Goal: Contribute content: Contribute content

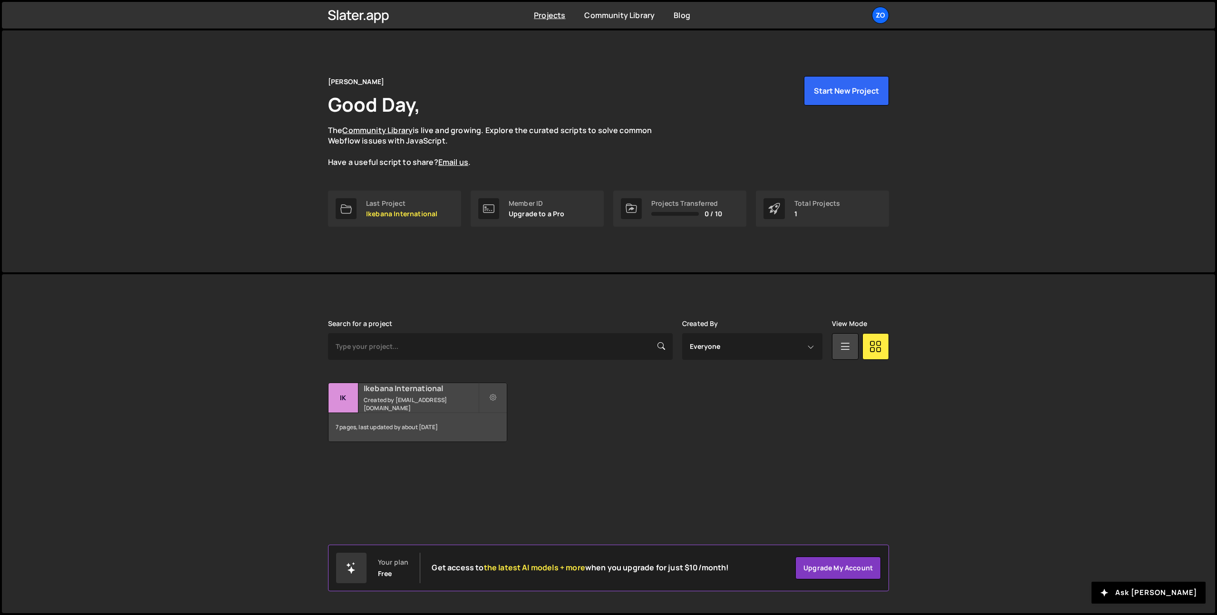
click at [400, 401] on small "Created by [EMAIL_ADDRESS][DOMAIN_NAME]" at bounding box center [421, 404] width 115 height 16
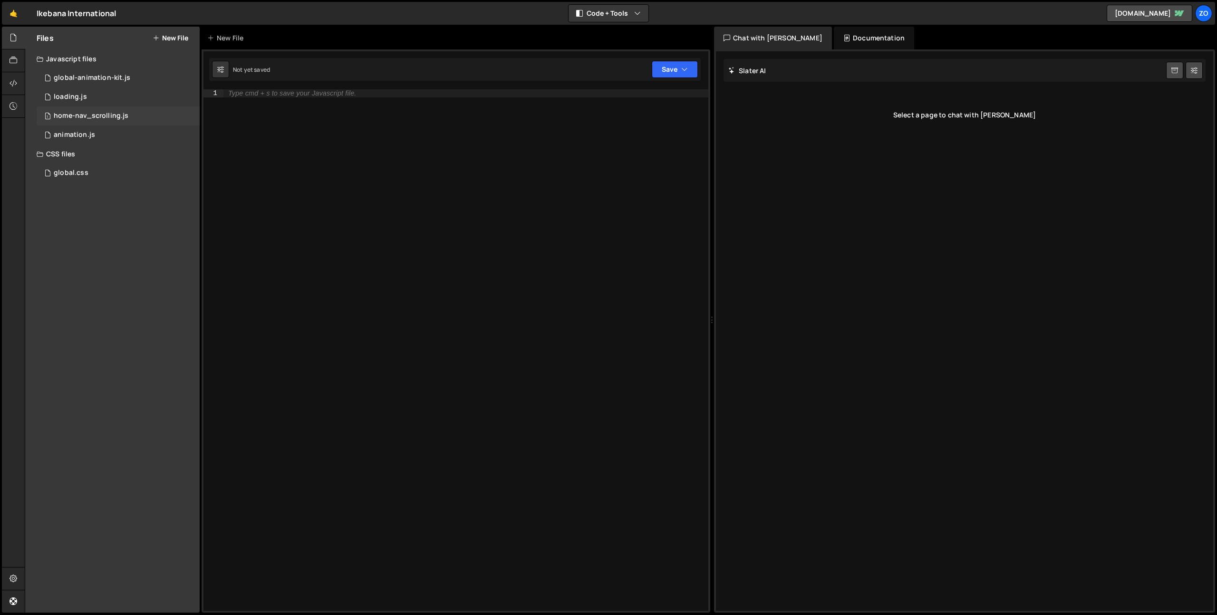
click at [102, 113] on div "home-nav_scrolling.js" at bounding box center [91, 116] width 75 height 9
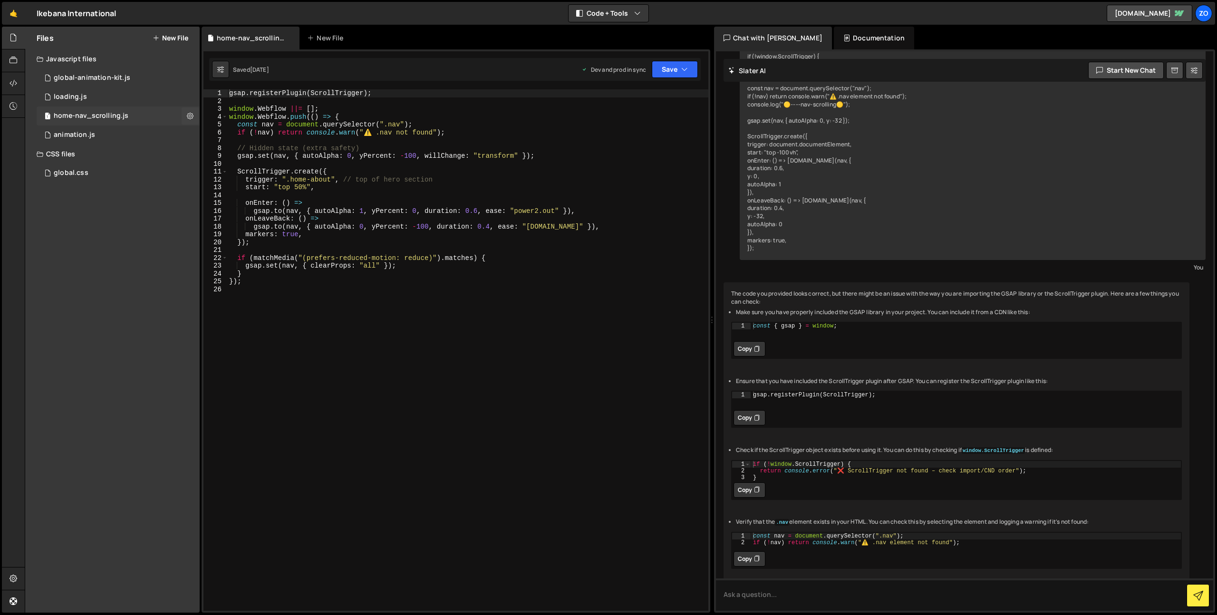
scroll to position [160, 0]
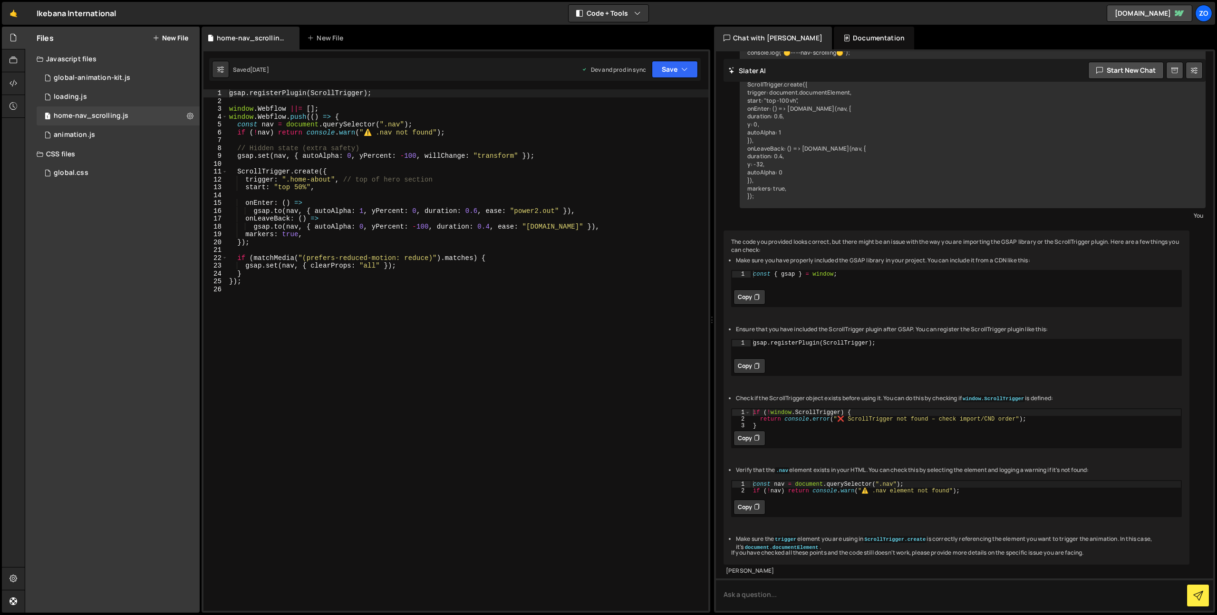
click at [173, 39] on button "New File" at bounding box center [171, 38] width 36 height 8
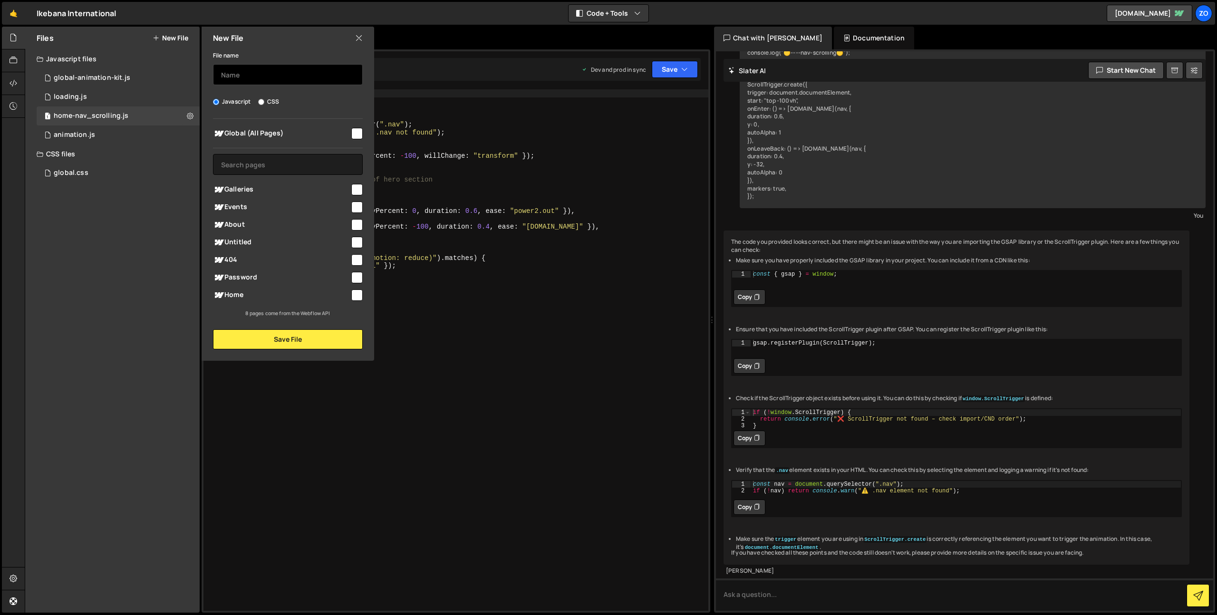
click at [319, 73] on input "text" at bounding box center [288, 74] width 150 height 21
click at [361, 135] on input "checkbox" at bounding box center [356, 133] width 11 height 11
checkbox input "true"
click at [303, 75] on input "text" at bounding box center [288, 74] width 150 height 21
type input "back-to-top"
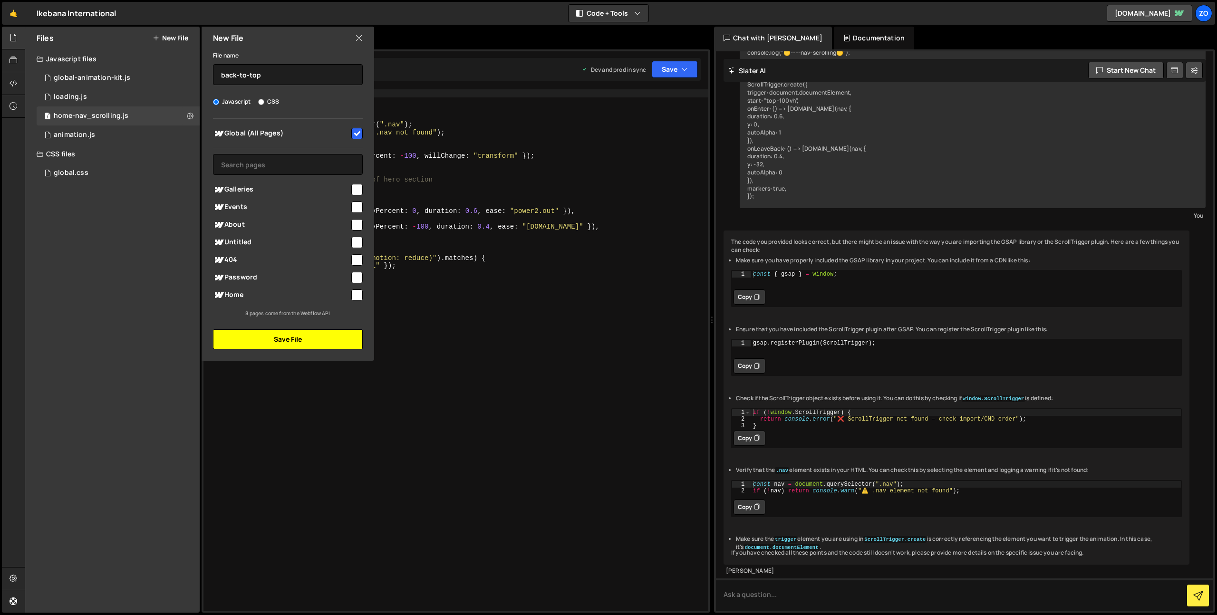
click at [329, 335] on button "Save File" at bounding box center [288, 339] width 150 height 20
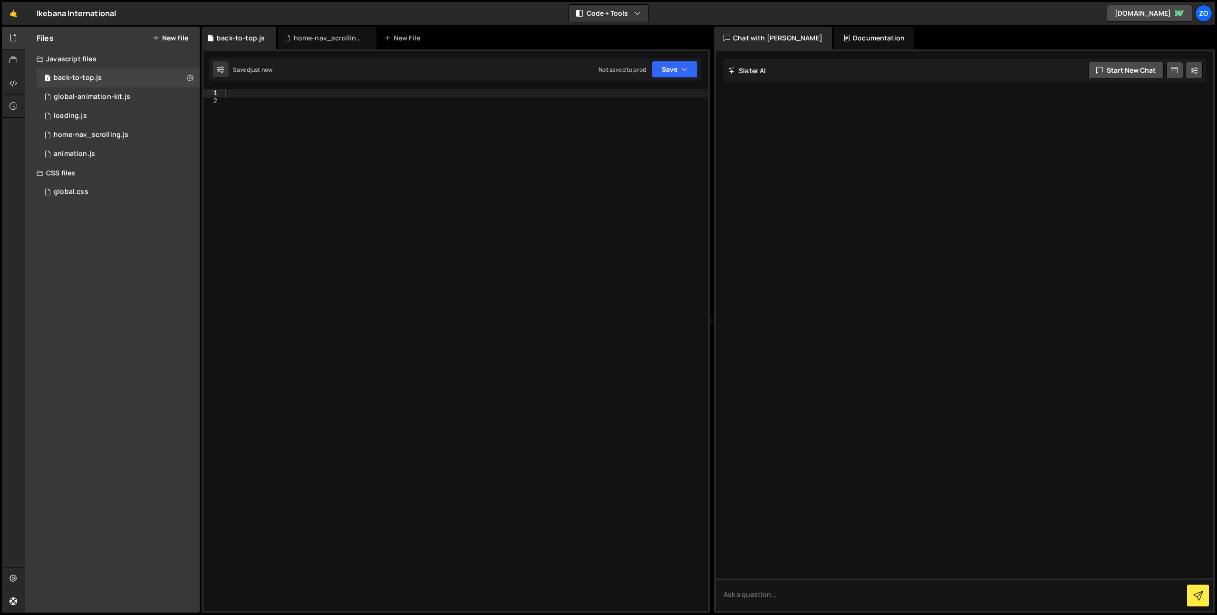
scroll to position [0, 0]
click at [276, 158] on div at bounding box center [465, 357] width 485 height 537
paste textarea "});"
click at [355, 105] on div "document . querySelector ( '.ui-backtotop' ) . addEventListener ( 'click' , ( e…" at bounding box center [465, 357] width 485 height 537
click at [349, 101] on div "document . querySelector ( '.ui-backtotop' ) . addEventListener ( 'click' , ( e…" at bounding box center [465, 357] width 485 height 537
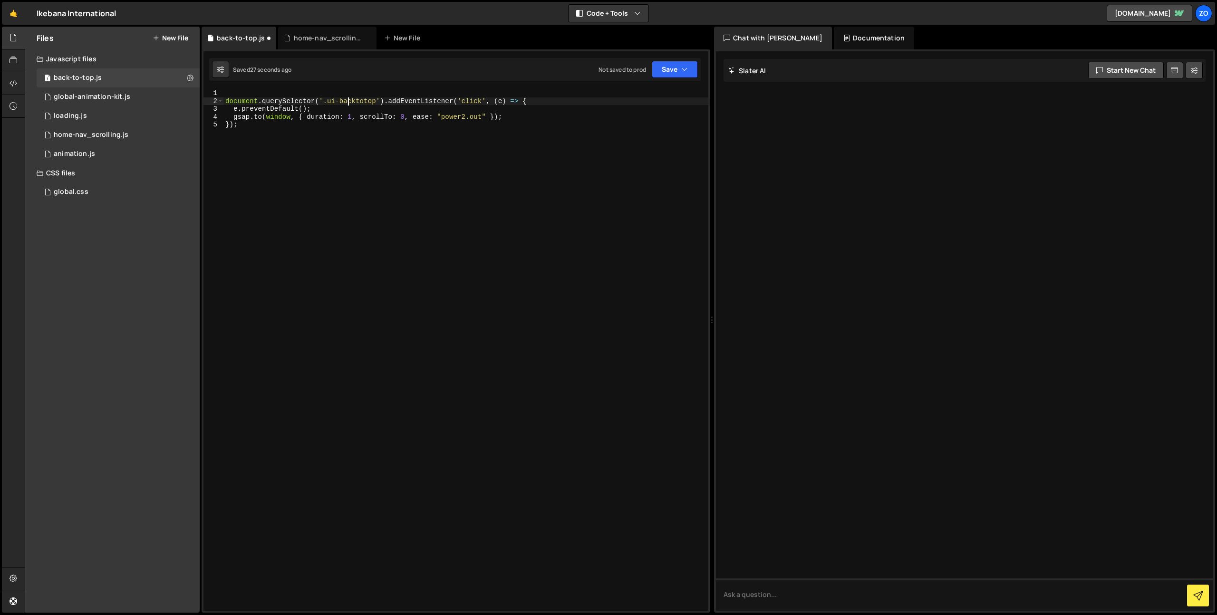
click at [349, 101] on div "document . querySelector ( '.ui-backtotop' ) . addEventListener ( 'click' , ( e…" at bounding box center [465, 357] width 485 height 537
paste textarea "back-top_btn"
click at [500, 182] on div "document . querySelector ( '.back-top_btn' ) . addEventListener ( 'click' , ( e…" at bounding box center [465, 357] width 485 height 537
type textarea "});"
click at [662, 68] on button "Save" at bounding box center [675, 69] width 46 height 17
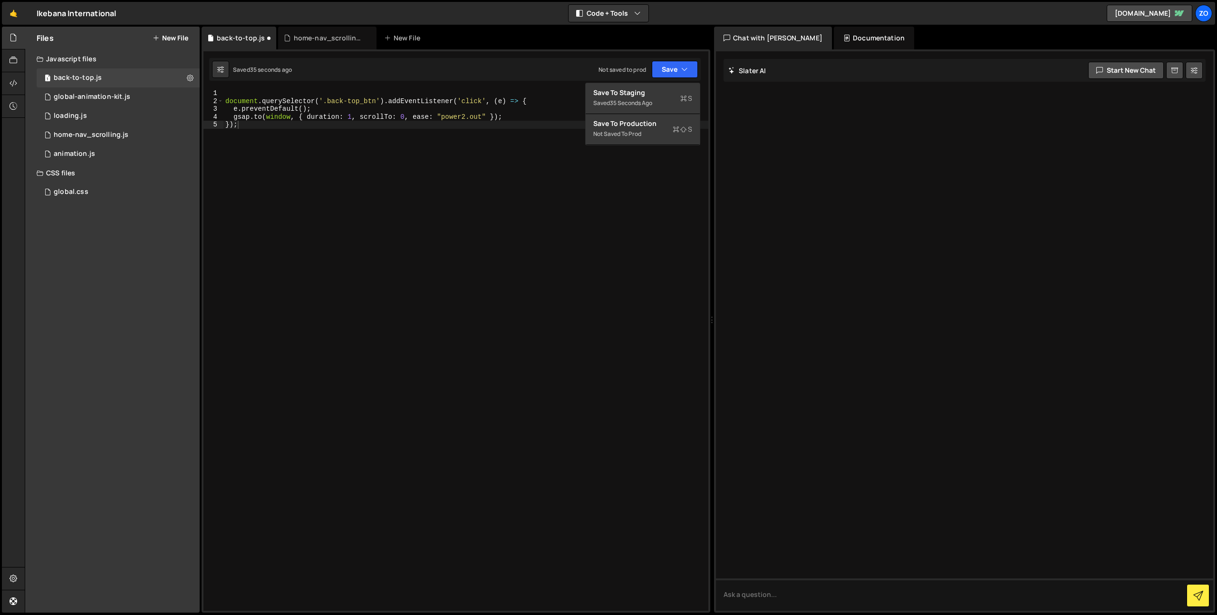
click at [541, 252] on div "document . querySelector ( '.back-top_btn' ) . addEventListener ( 'click' , ( e…" at bounding box center [465, 357] width 485 height 537
click at [93, 140] on div "1 home-nav_scrolling.js 0" at bounding box center [118, 134] width 163 height 19
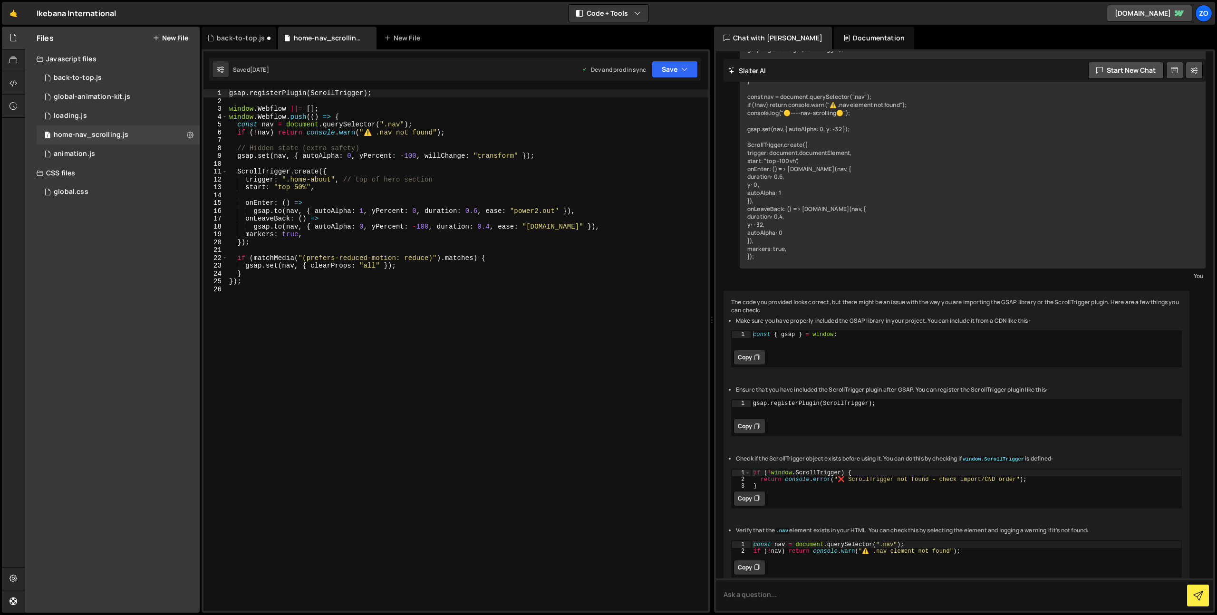
scroll to position [160, 0]
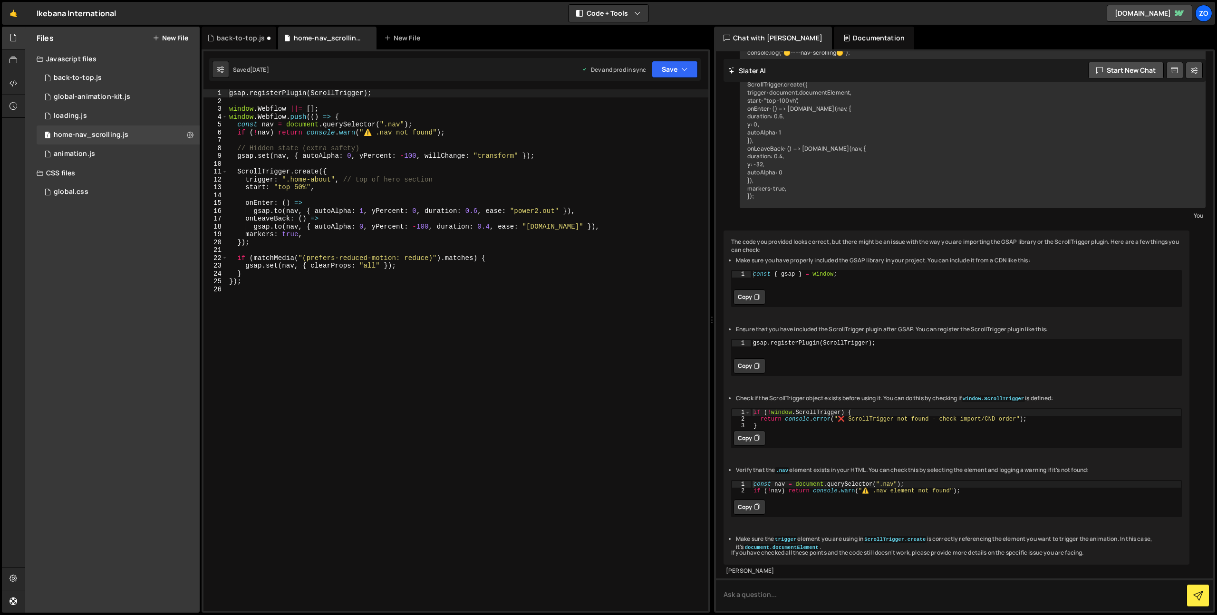
type textarea "gsap.registerPlugin(ScrollTrigger);"
drag, startPoint x: 375, startPoint y: 94, endPoint x: 221, endPoint y: 92, distance: 154.9
click at [221, 92] on div "gsap.registerPlugin(ScrollTrigger); 1 2 3 4 5 6 7 8 9 10 11 12 13 14 15 16 17 1…" at bounding box center [455, 349] width 505 height 521
click at [77, 79] on div "back-to-top.js" at bounding box center [78, 78] width 48 height 9
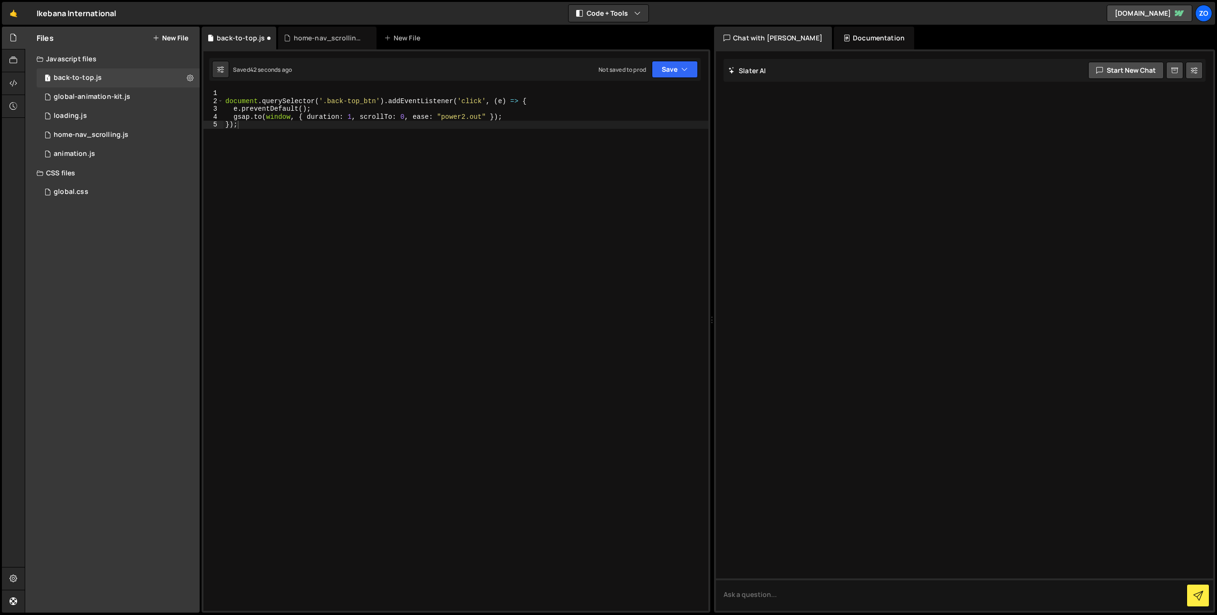
click at [290, 83] on div "1 Type cmd + s to save your Javascript file. הההההההההההההההההההההההההההההההההה…" at bounding box center [455, 330] width 508 height 563
click at [283, 90] on div "document . querySelector ( '.back-top_btn' ) . addEventListener ( 'click' , ( e…" at bounding box center [465, 357] width 485 height 537
paste textarea "gsap.registerPlugin(ScrollTrigger);"
type textarea "gsap.registerPlugin(ScrollTrigger);"
click at [679, 68] on button "Save" at bounding box center [675, 69] width 46 height 17
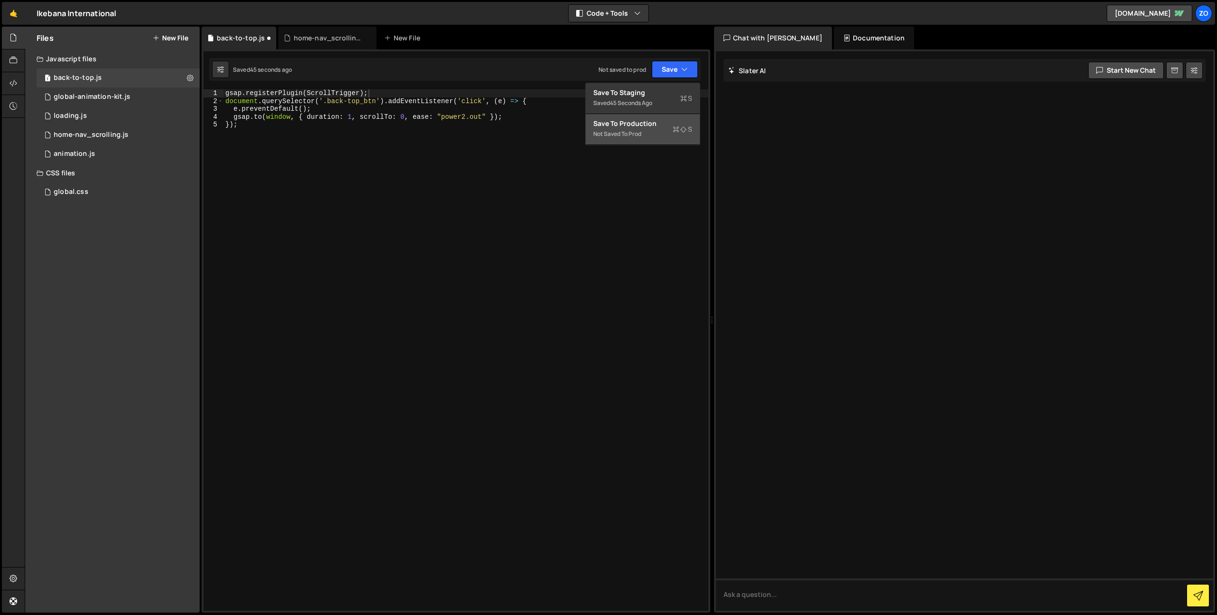
click at [671, 127] on div "Save to Production S" at bounding box center [642, 124] width 99 height 10
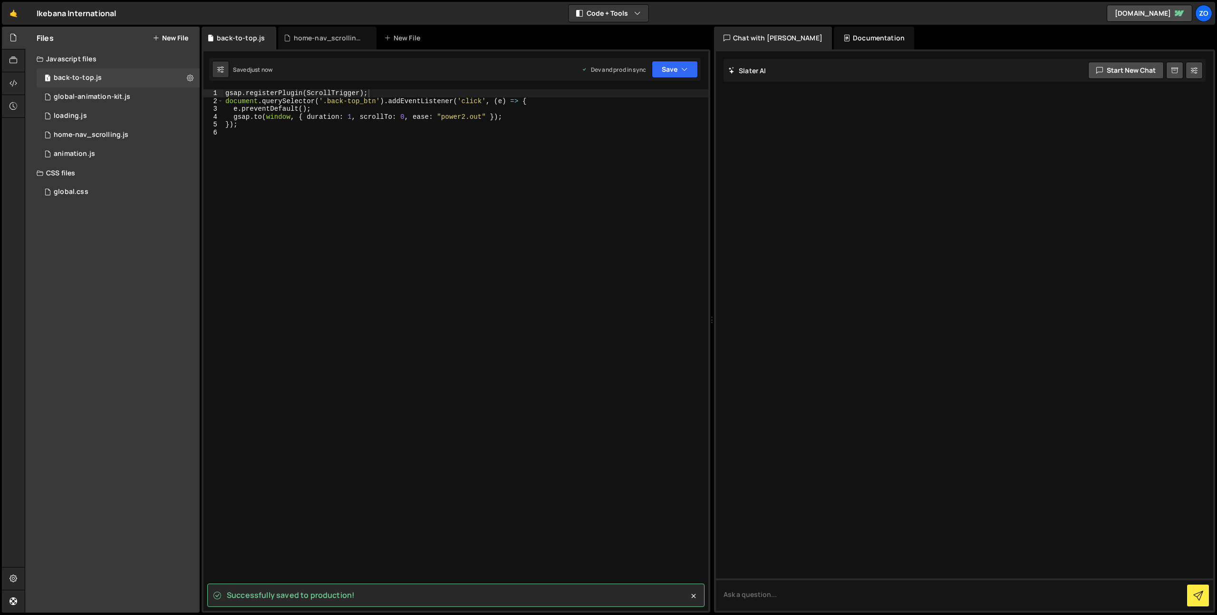
click at [652, 138] on div "gsap . registerPlugin ( ScrollTrigger ) ; document . querySelector ( '.back-top…" at bounding box center [465, 357] width 485 height 537
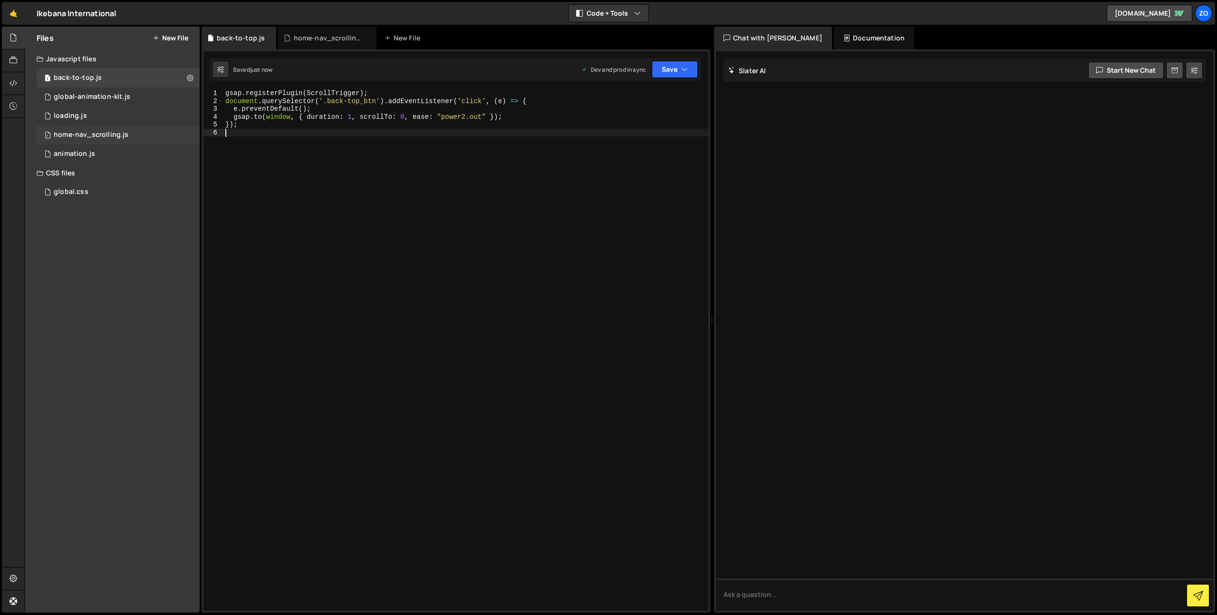
click at [97, 138] on div "home-nav_scrolling.js" at bounding box center [91, 135] width 75 height 9
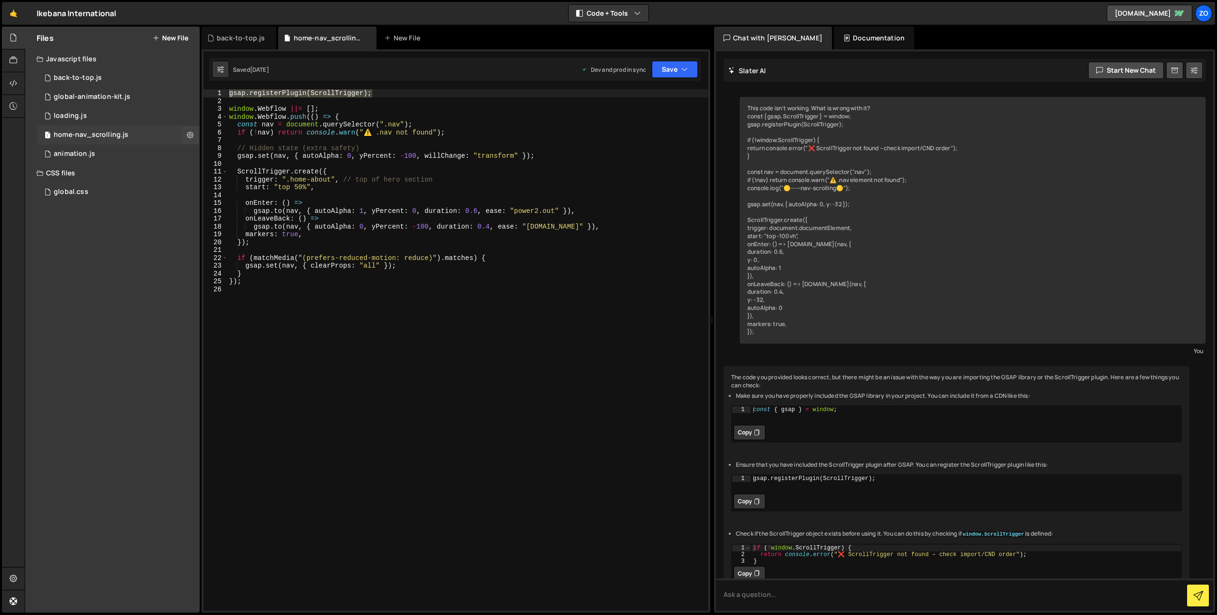
scroll to position [160, 0]
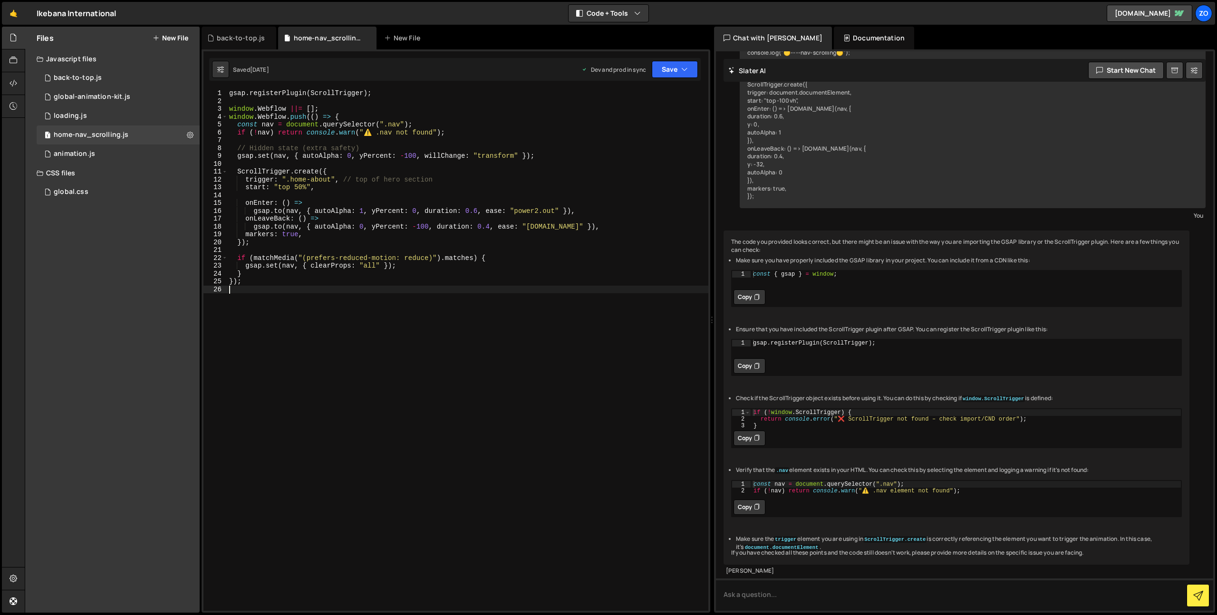
drag, startPoint x: 478, startPoint y: 307, endPoint x: 328, endPoint y: 288, distance: 150.8
click at [461, 302] on div "gsap . registerPlugin ( ScrollTrigger ) ; window . Webflow ||= [ ] ; window . W…" at bounding box center [467, 357] width 481 height 537
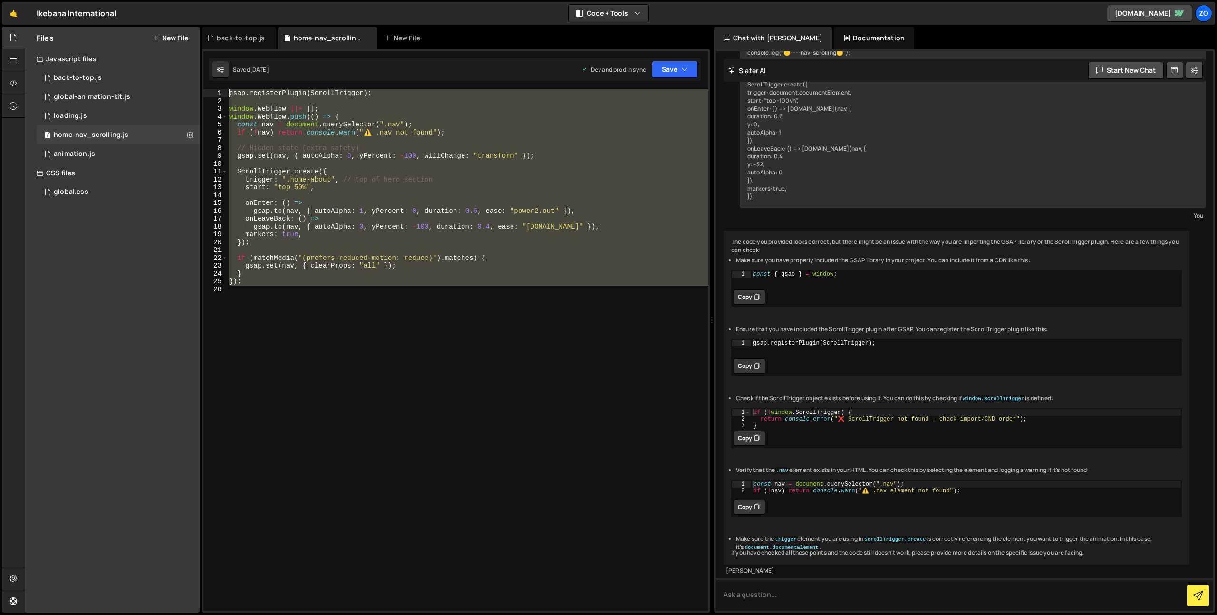
drag, startPoint x: 289, startPoint y: 297, endPoint x: 224, endPoint y: 87, distance: 219.6
click at [224, 87] on div "1 Type cmd + s to save your Javascript file. הההההההההההההההההההההההההההההההההה…" at bounding box center [455, 330] width 508 height 563
type textarea "gsap.registerPlugin(ScrollTrigger);"
click at [332, 342] on div "gsap . registerPlugin ( ScrollTrigger ) ; window . Webflow ||= [ ] ; window . W…" at bounding box center [467, 349] width 481 height 521
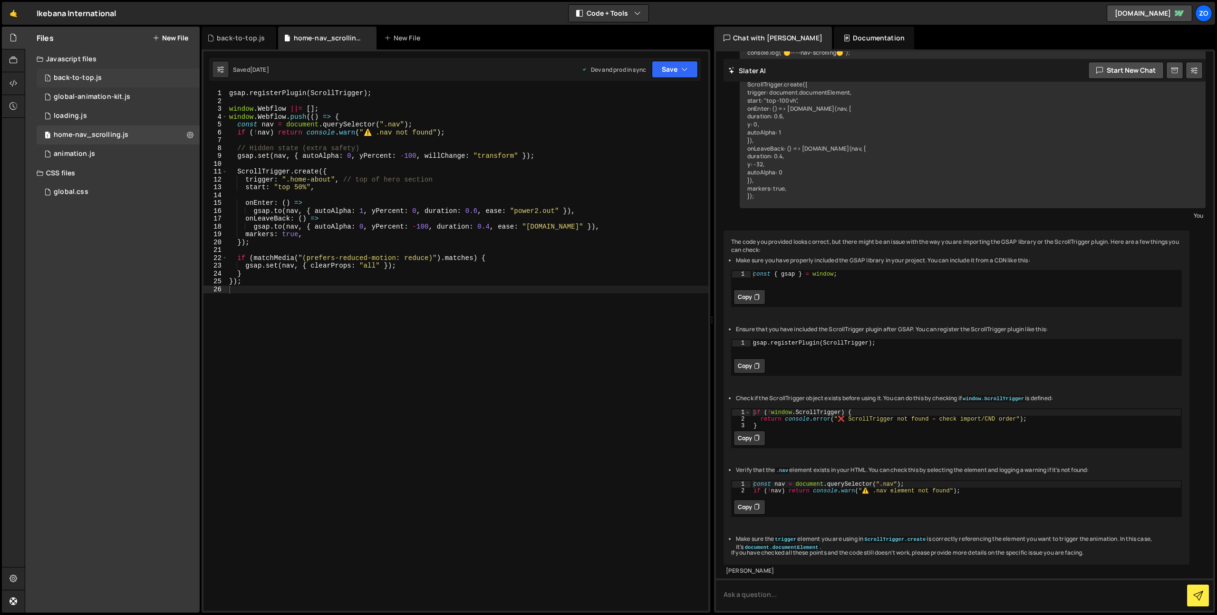
click at [100, 74] on div "1 back-to-top.js 0" at bounding box center [118, 77] width 163 height 19
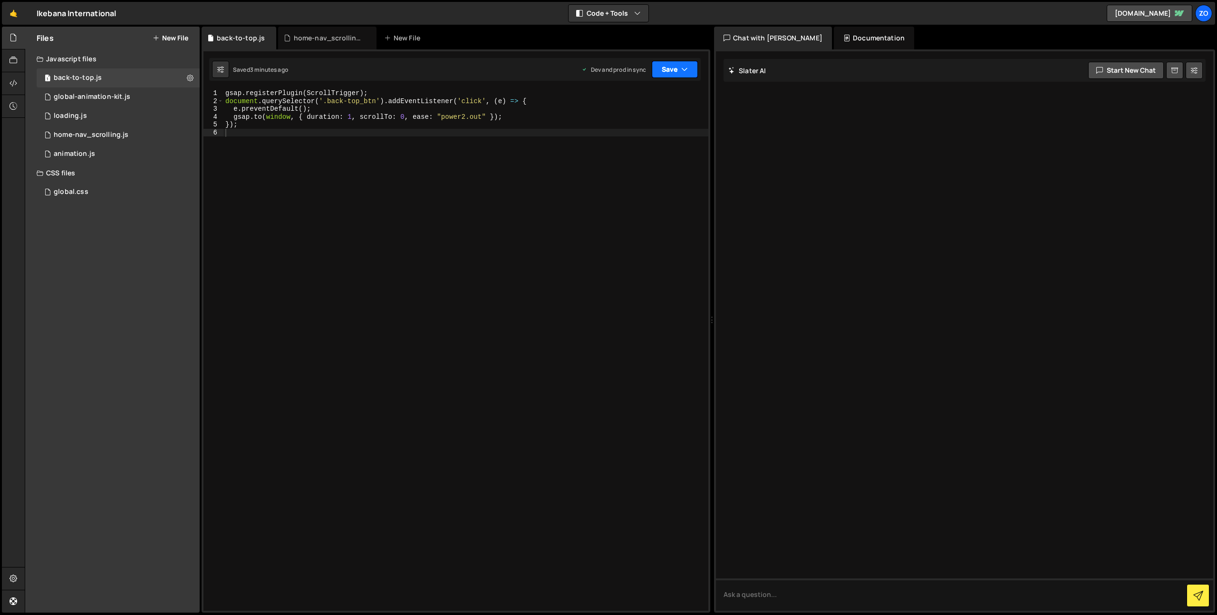
click at [685, 70] on icon "button" at bounding box center [684, 70] width 7 height 10
click at [667, 125] on div "Save to Production S" at bounding box center [642, 124] width 99 height 10
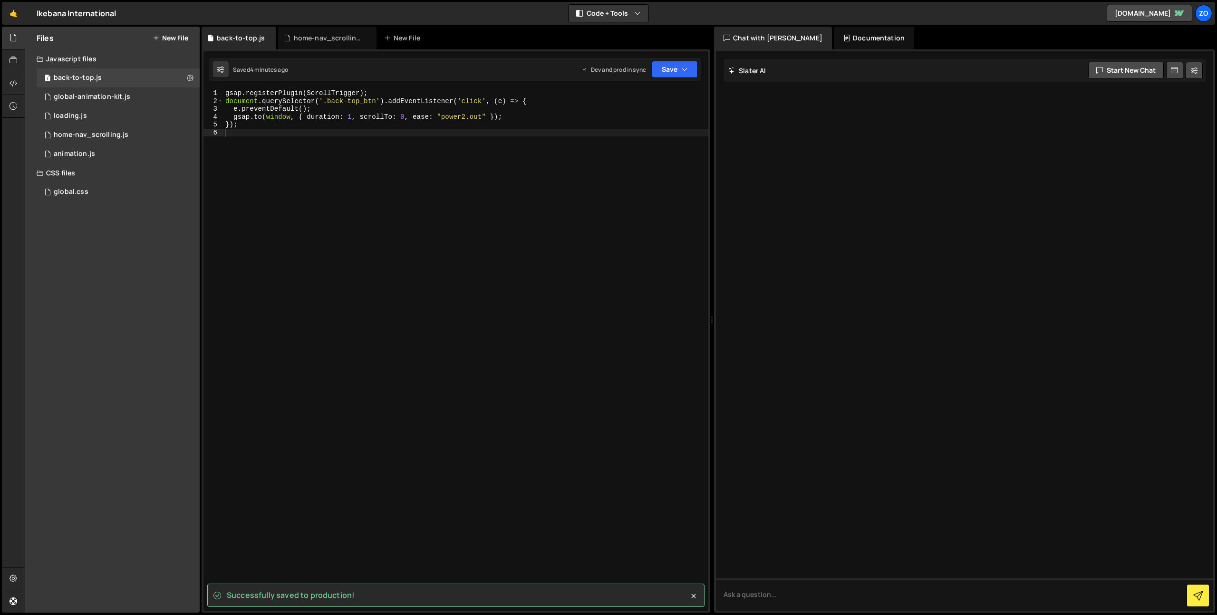
type textarea "gsap.registerPlugin(ScrollTrigger);"
click at [398, 95] on div "gsap . registerPlugin ( ScrollTrigger ) ; document . querySelector ( '.back-top…" at bounding box center [465, 357] width 485 height 537
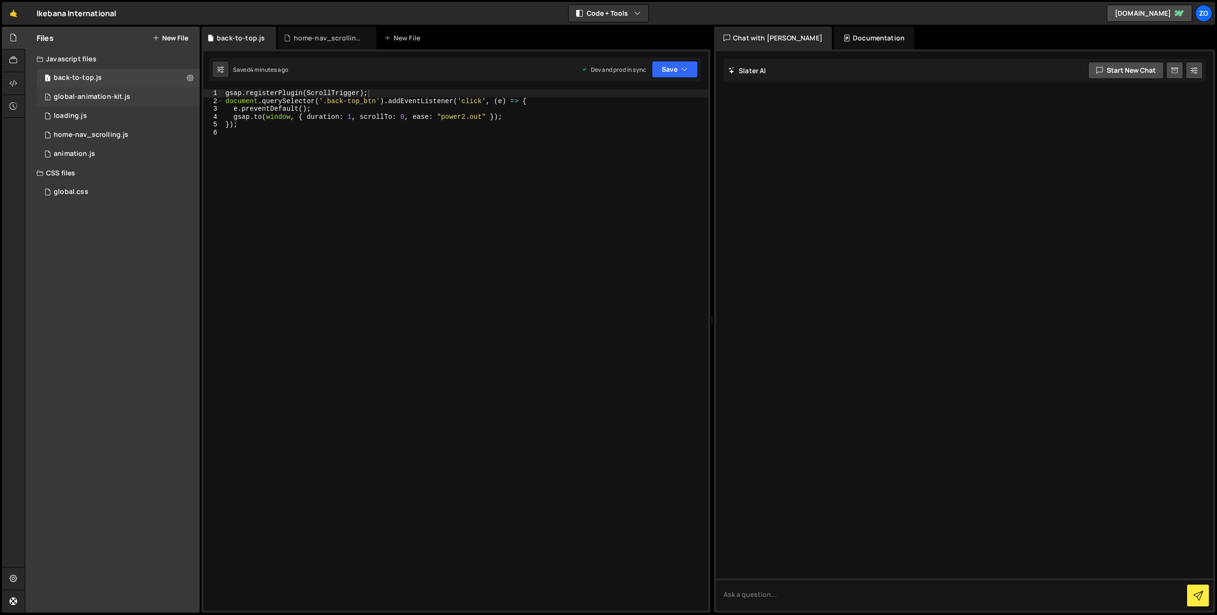
click at [106, 97] on div "global-animation-kit.js" at bounding box center [92, 97] width 77 height 9
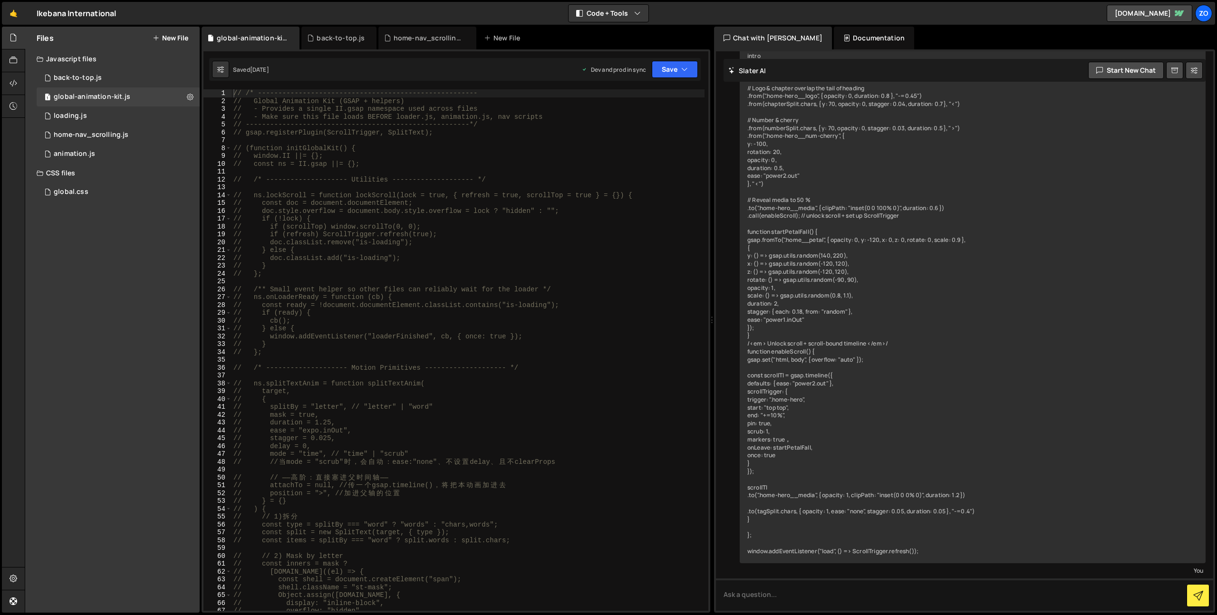
scroll to position [748, 0]
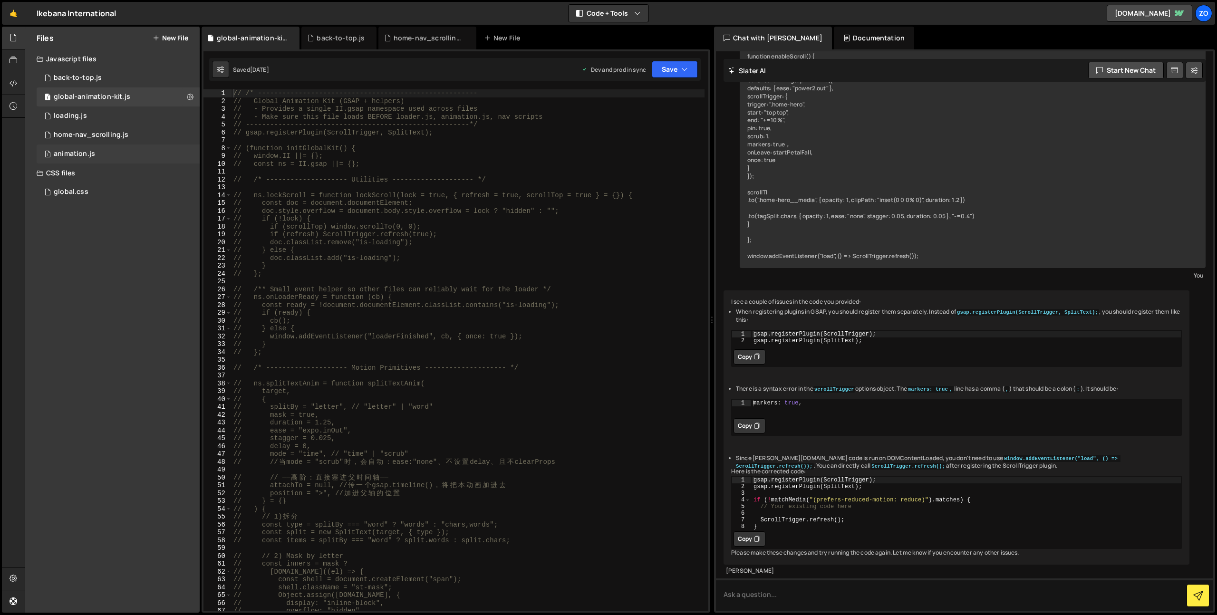
click at [80, 153] on div "animation.js" at bounding box center [74, 154] width 41 height 9
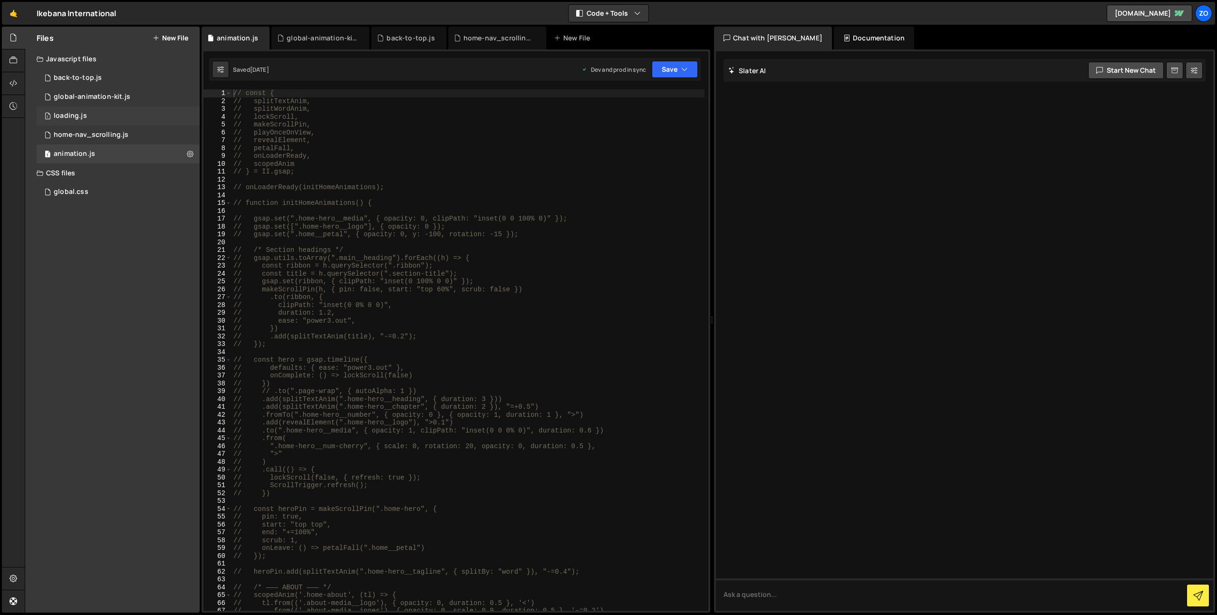
click at [83, 116] on div "loading.js" at bounding box center [70, 116] width 33 height 9
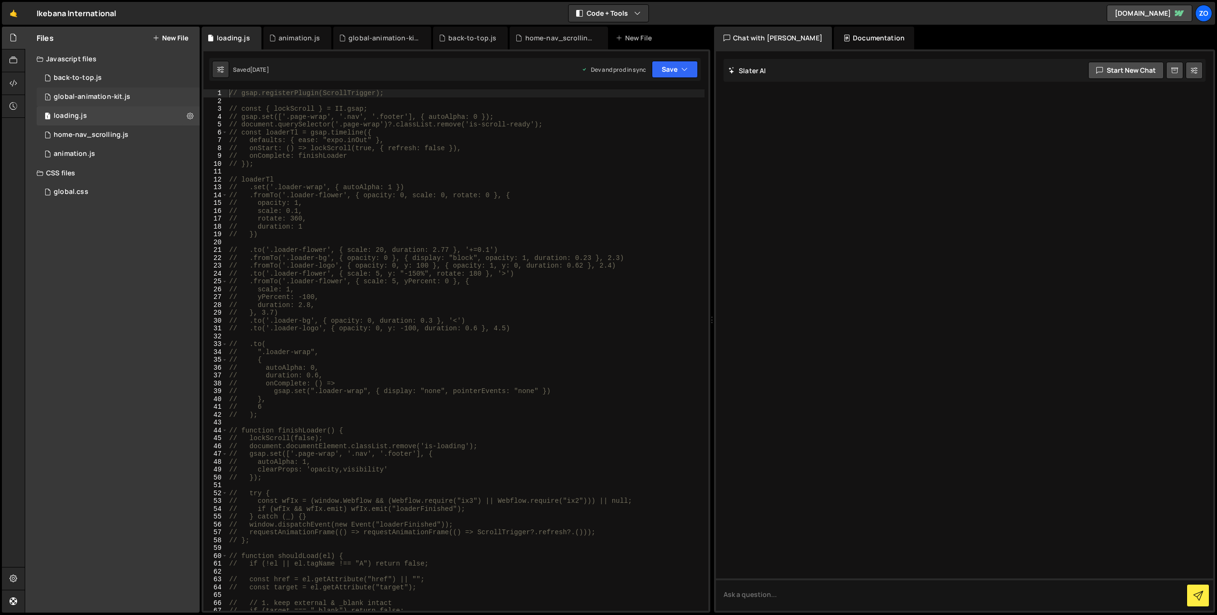
click at [126, 94] on div "global-animation-kit.js" at bounding box center [92, 97] width 77 height 9
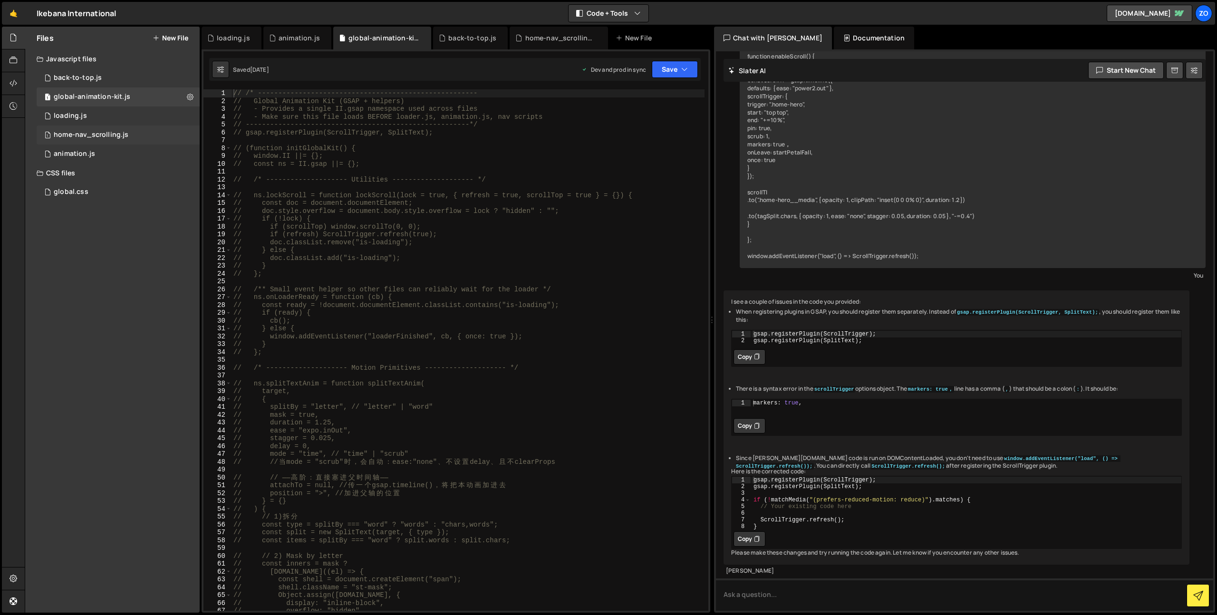
click at [99, 133] on div "home-nav_scrolling.js" at bounding box center [91, 135] width 75 height 9
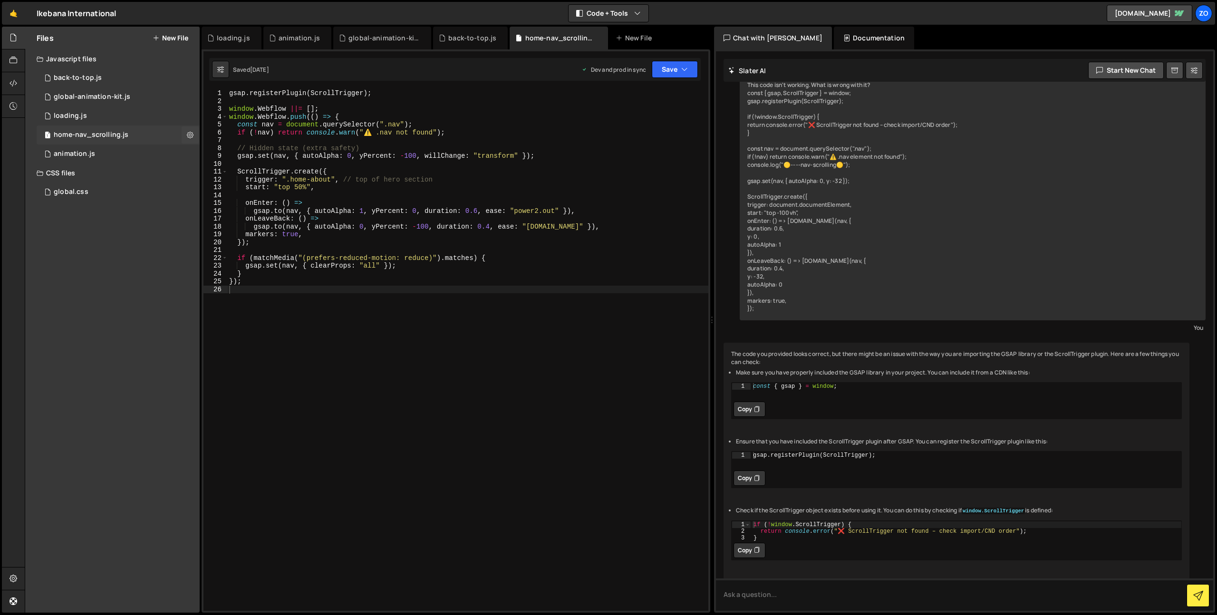
scroll to position [160, 0]
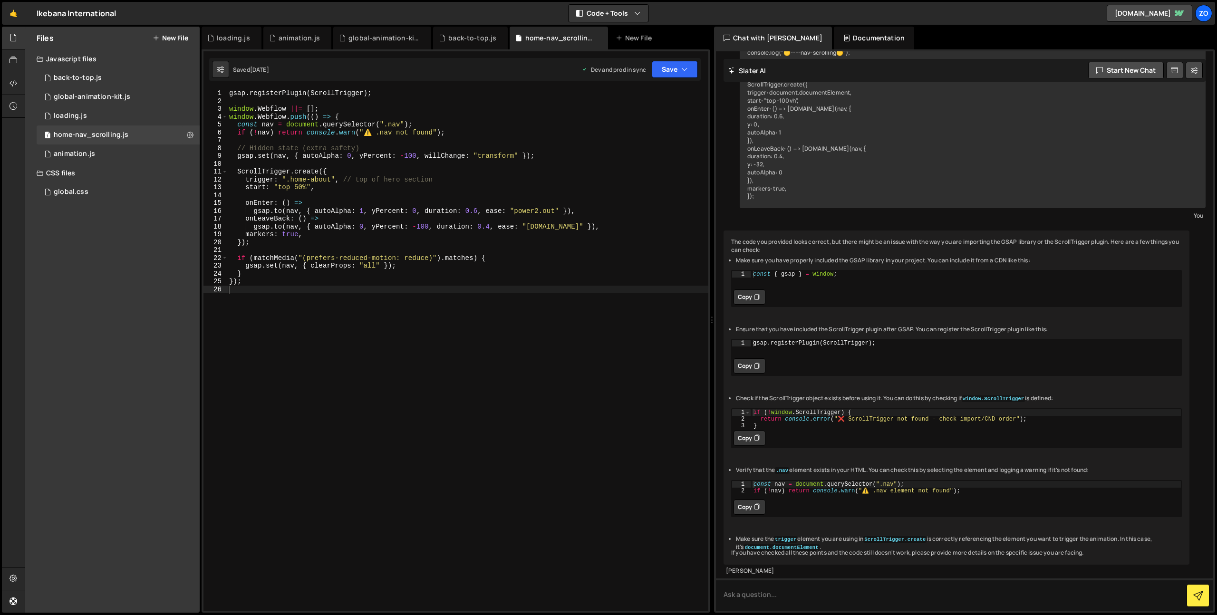
click at [360, 138] on div "gsap . registerPlugin ( ScrollTrigger ) ; window . Webflow ||= [ ] ; window . W…" at bounding box center [467, 357] width 481 height 537
click at [94, 75] on div "back-to-top.js" at bounding box center [78, 78] width 48 height 9
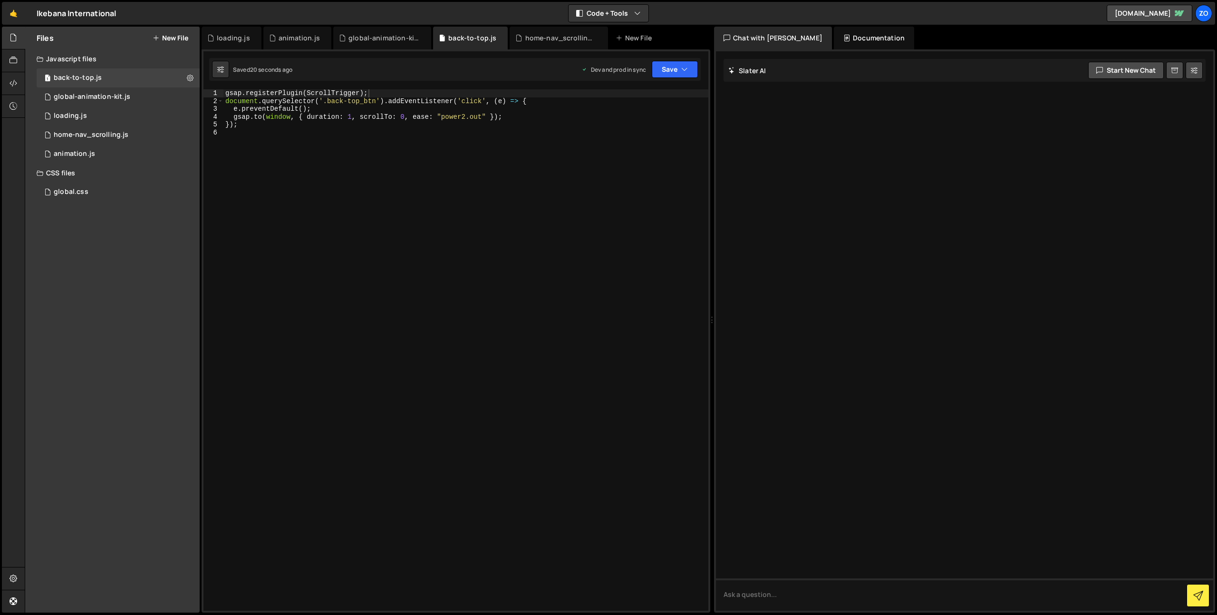
click at [389, 95] on div "gsap . registerPlugin ( ScrollTrigger ) ; document . querySelector ( '.back-top…" at bounding box center [465, 357] width 485 height 537
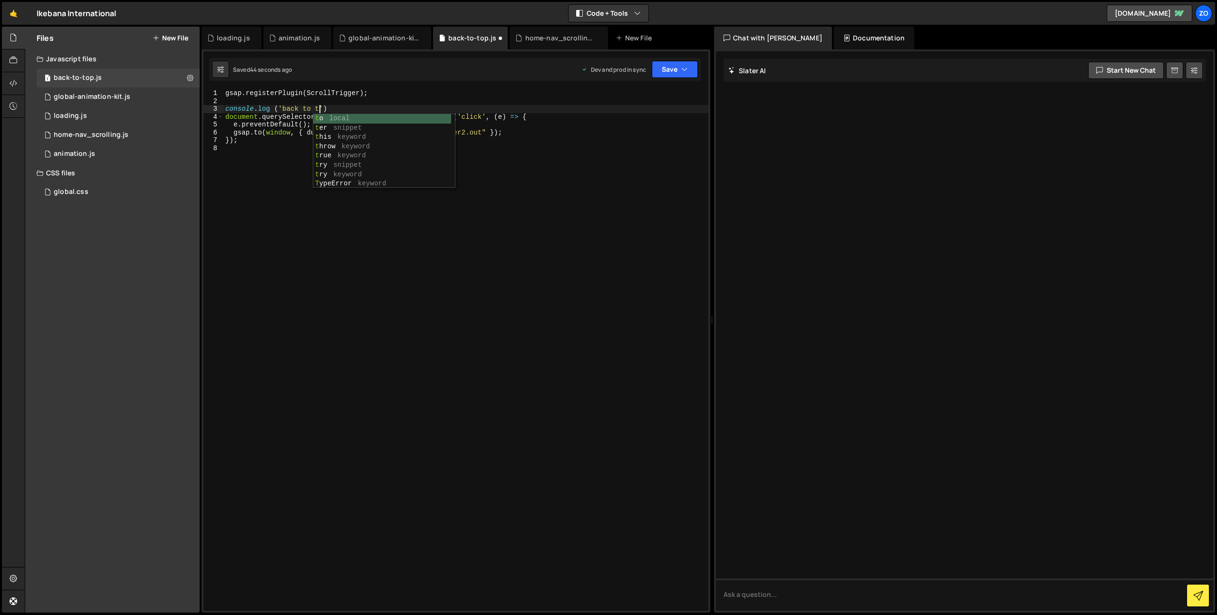
type textarea "console.log ('back to top)"
drag, startPoint x: 612, startPoint y: 173, endPoint x: 617, endPoint y: 160, distance: 14.0
click at [612, 171] on div "gsap . registerPlugin ( ScrollTrigger ) ; console . log ( 'back to top' ) docum…" at bounding box center [465, 357] width 485 height 537
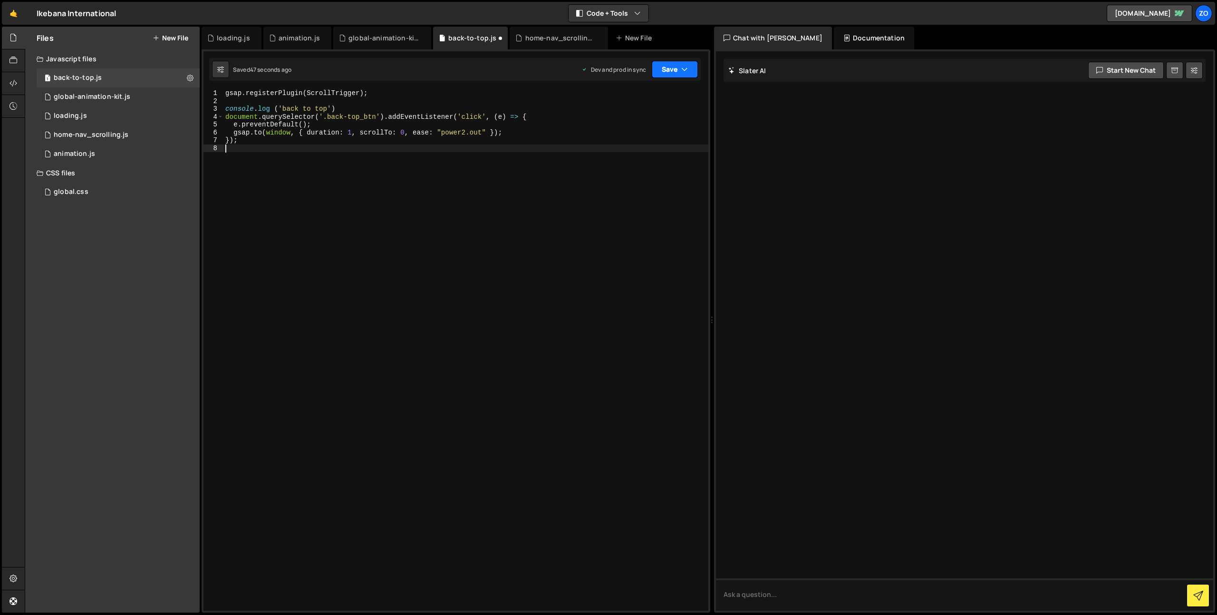
click at [673, 76] on button "Save" at bounding box center [675, 69] width 46 height 17
click at [643, 133] on div "48 seconds ago" at bounding box center [631, 134] width 42 height 8
drag, startPoint x: 525, startPoint y: 169, endPoint x: 387, endPoint y: 158, distance: 137.8
click at [523, 168] on div "gsap . registerPlugin ( ScrollTrigger ) ; console . log ( 'back to top' ) docum…" at bounding box center [465, 357] width 485 height 537
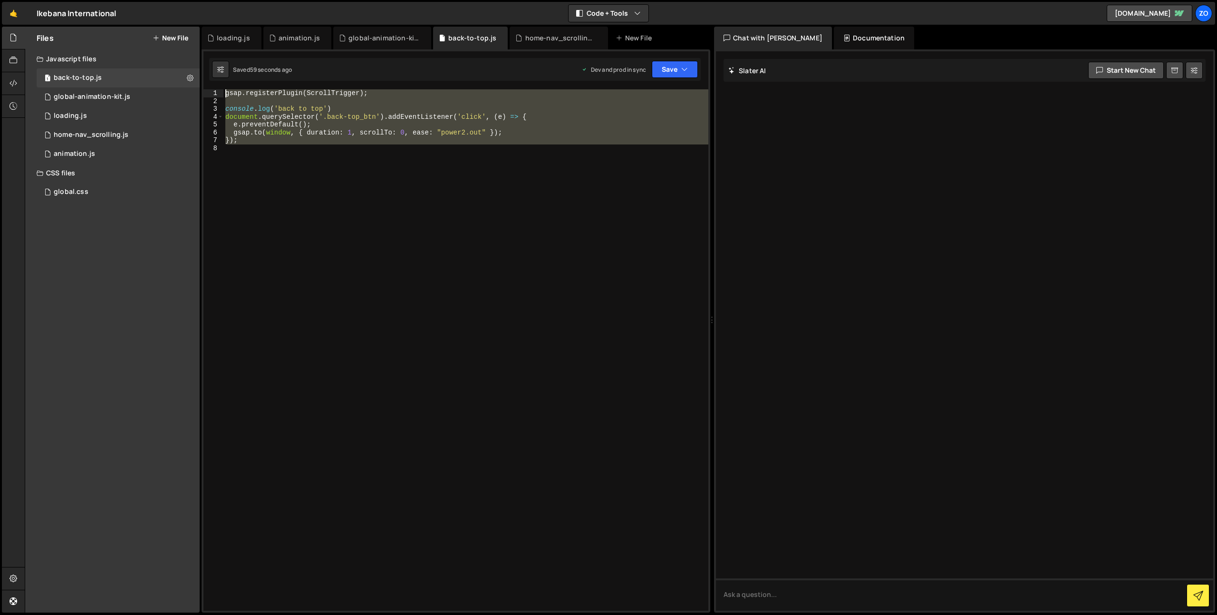
drag, startPoint x: 292, startPoint y: 165, endPoint x: 223, endPoint y: 93, distance: 99.5
click at [223, 93] on div "gsap . registerPlugin ( ScrollTrigger ) ; console . log ( 'back to top' ) docum…" at bounding box center [465, 357] width 485 height 537
click at [398, 86] on div "1 Type cmd + s to save your Javascript file. הההההההההההההההההההההההההההההההההה…" at bounding box center [455, 330] width 508 height 563
click at [377, 96] on div "gsap . registerPlugin ( ScrollTrigger ) ; console . log ( 'back to top' ) docum…" at bounding box center [465, 349] width 485 height 521
type textarea "gsap.registerPlugin(ScrollTrigger);"
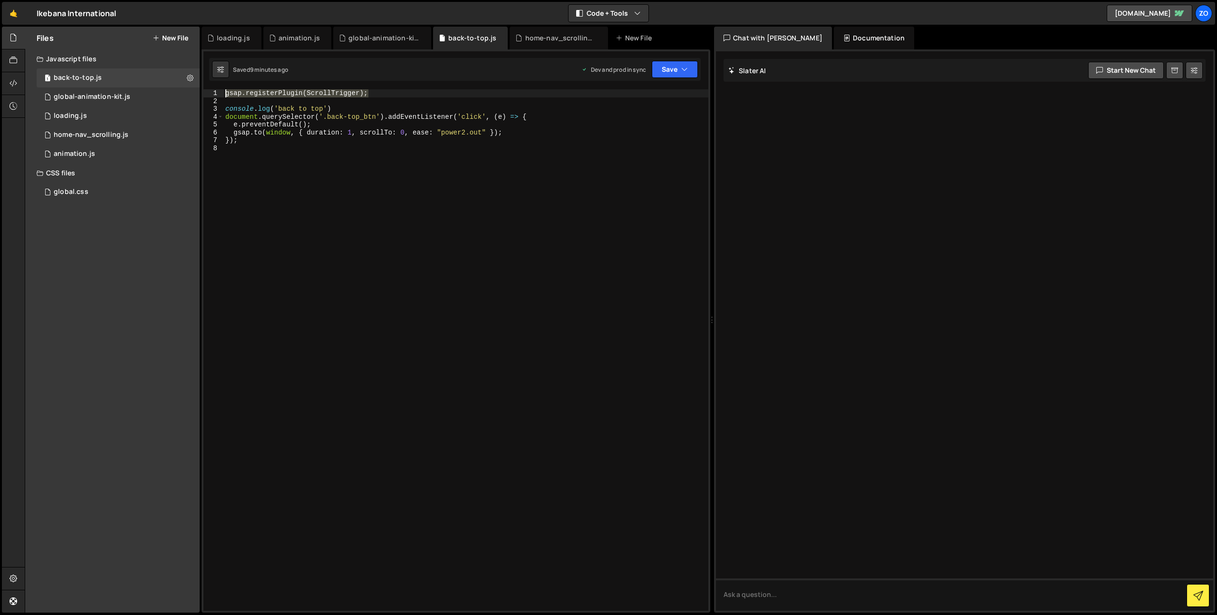
drag, startPoint x: 382, startPoint y: 91, endPoint x: 226, endPoint y: 90, distance: 155.9
click at [226, 90] on div "gsap . registerPlugin ( ScrollTrigger ) ; console . log ( 'back to top' ) docum…" at bounding box center [465, 357] width 485 height 537
paste textarea "gsap.registerPlugin(ScrollTrigger, ScrollToPlugin);"
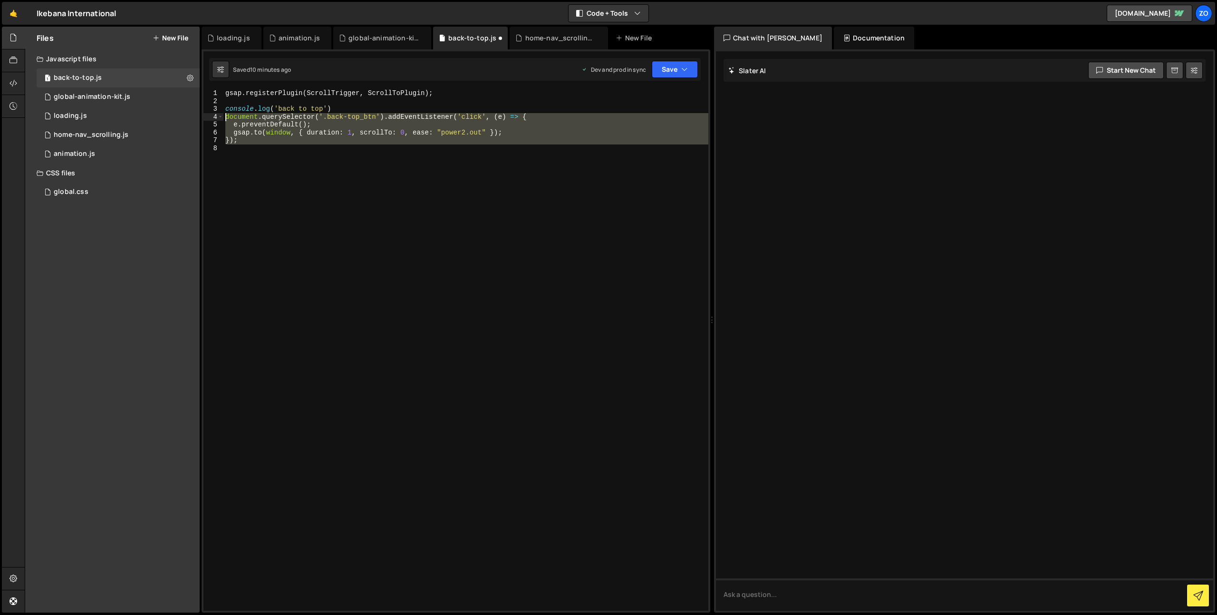
drag, startPoint x: 254, startPoint y: 154, endPoint x: 212, endPoint y: 117, distance: 55.6
click at [212, 117] on div "gsap.registerPlugin(ScrollTrigger, ScrollToPlugin); 1 2 3 4 5 6 7 8 gsap . regi…" at bounding box center [455, 349] width 505 height 521
type textarea "document.querySelector('.back-top_btn').addEventListener('click', (e) => { e.pr…"
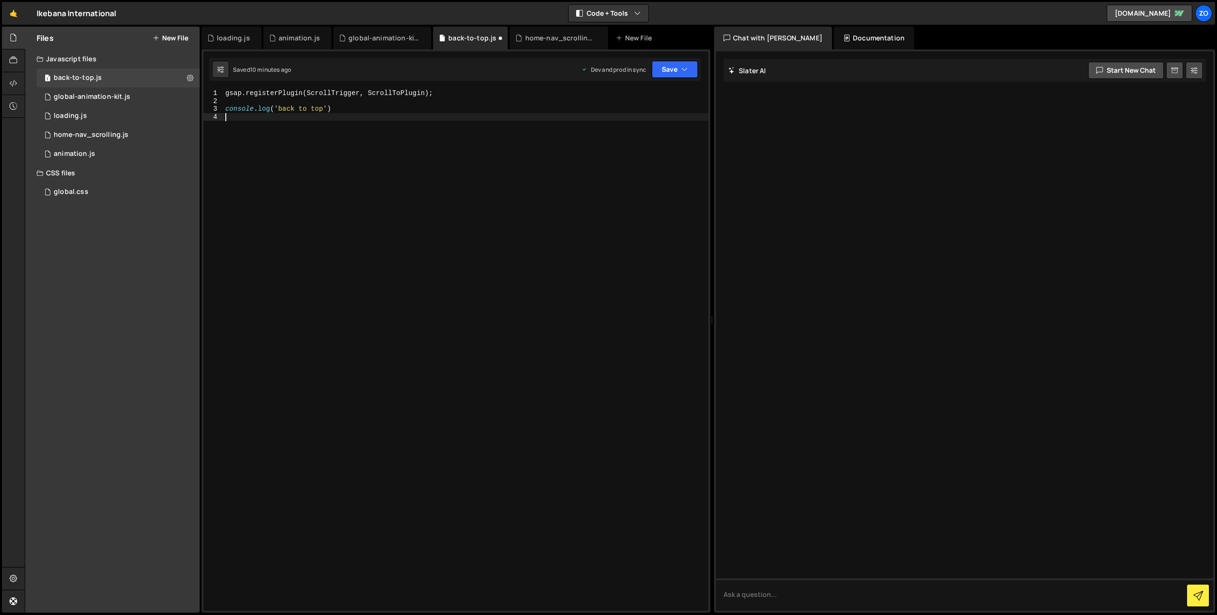
paste textarea "});"
type textarea "});"
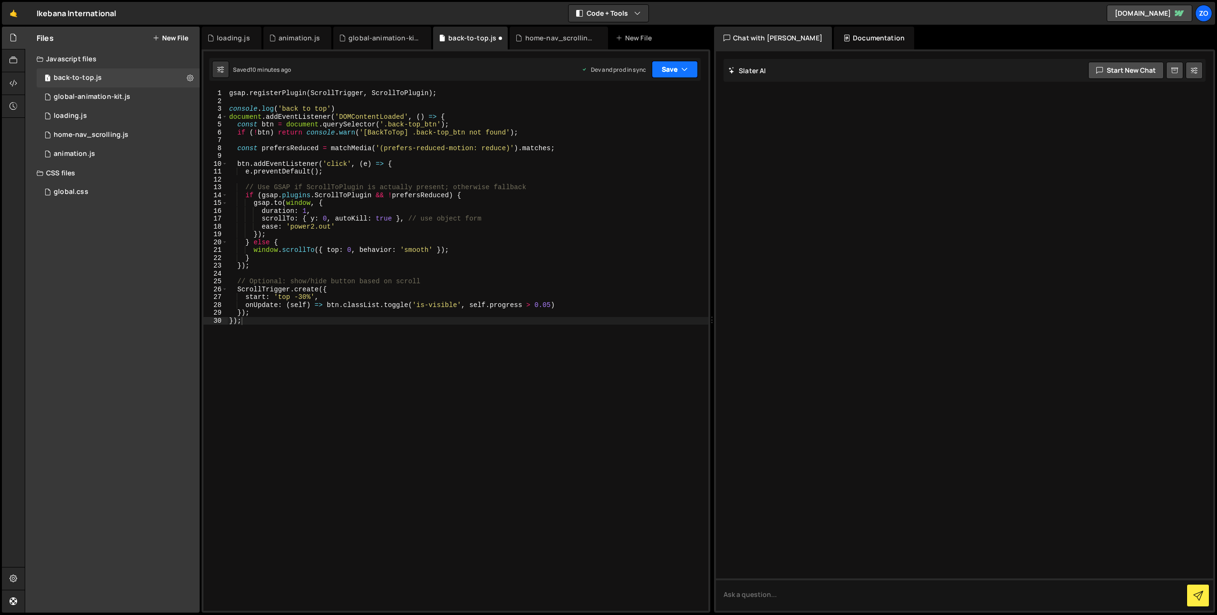
click at [670, 75] on button "Save" at bounding box center [675, 69] width 46 height 17
click at [646, 132] on div "10 minutes ago" at bounding box center [630, 134] width 40 height 8
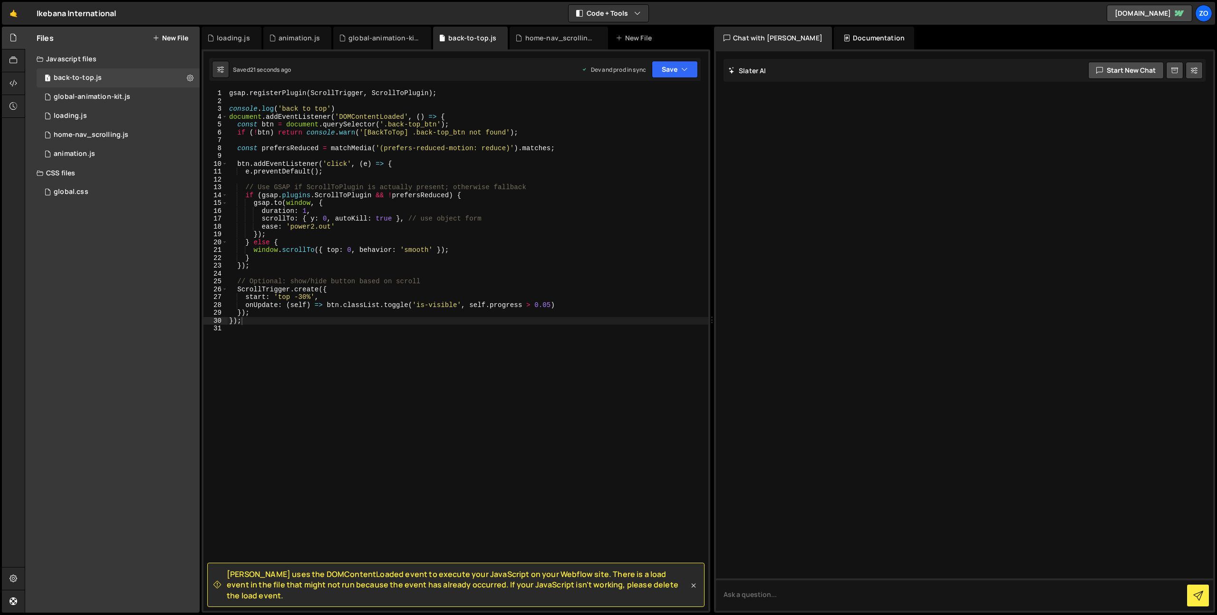
click at [693, 590] on icon at bounding box center [694, 586] width 10 height 10
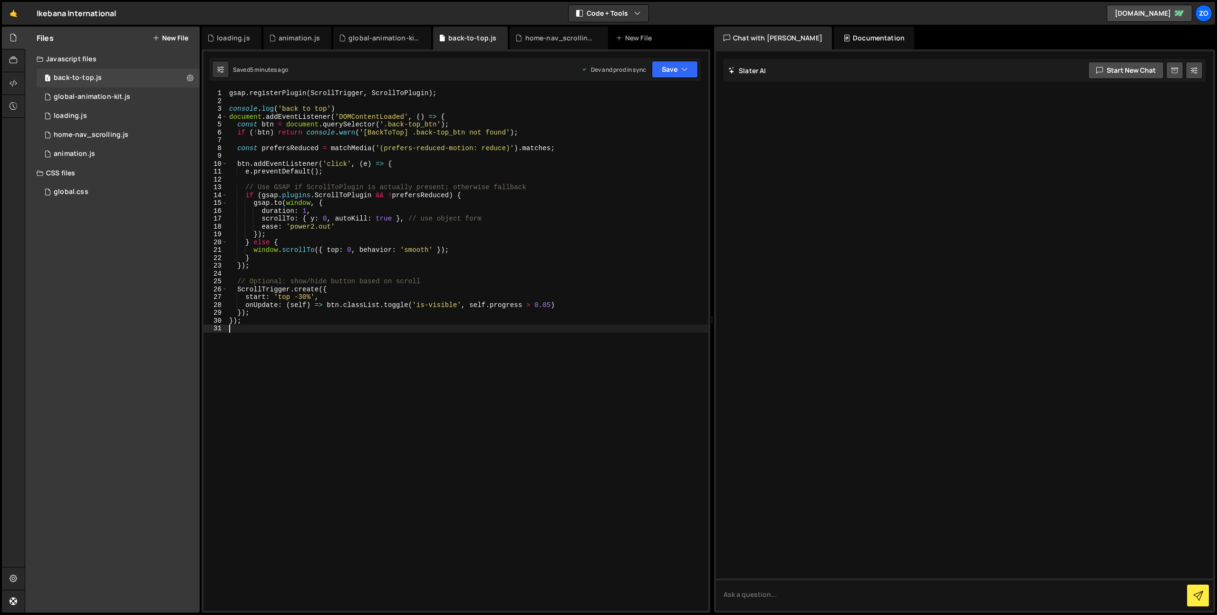
click at [470, 333] on div "gsap . registerPlugin ( ScrollTrigger , ScrollToPlugin ) ; console . log ( 'bac…" at bounding box center [467, 357] width 481 height 537
type textarea "});"
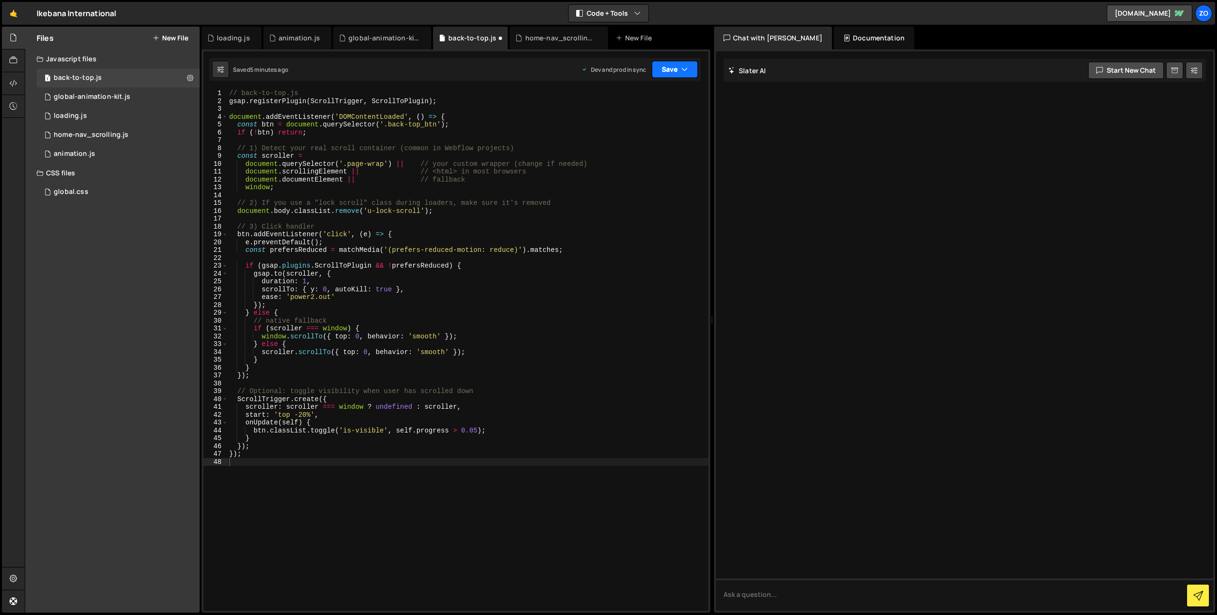
click at [679, 68] on button "Save" at bounding box center [675, 69] width 46 height 17
click at [625, 128] on div "Saved 5 minutes ago" at bounding box center [642, 133] width 99 height 11
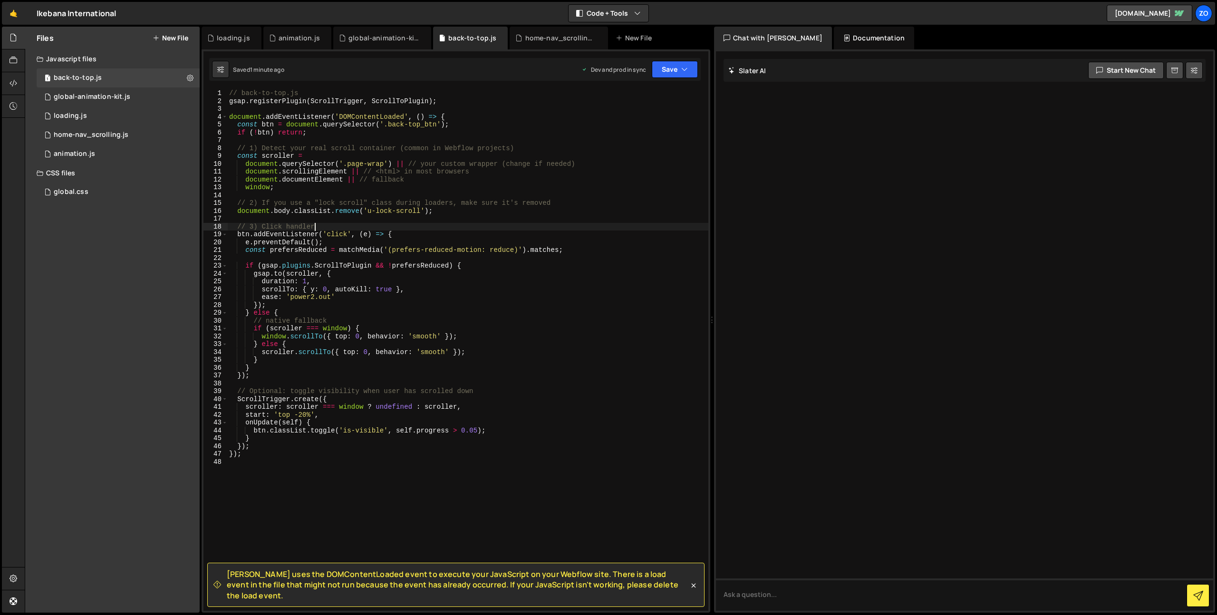
click at [571, 224] on div "// back-to-top.js gsap . registerPlugin ( ScrollTrigger , ScrollToPlugin ) ; do…" at bounding box center [467, 357] width 481 height 537
type textarea "});"
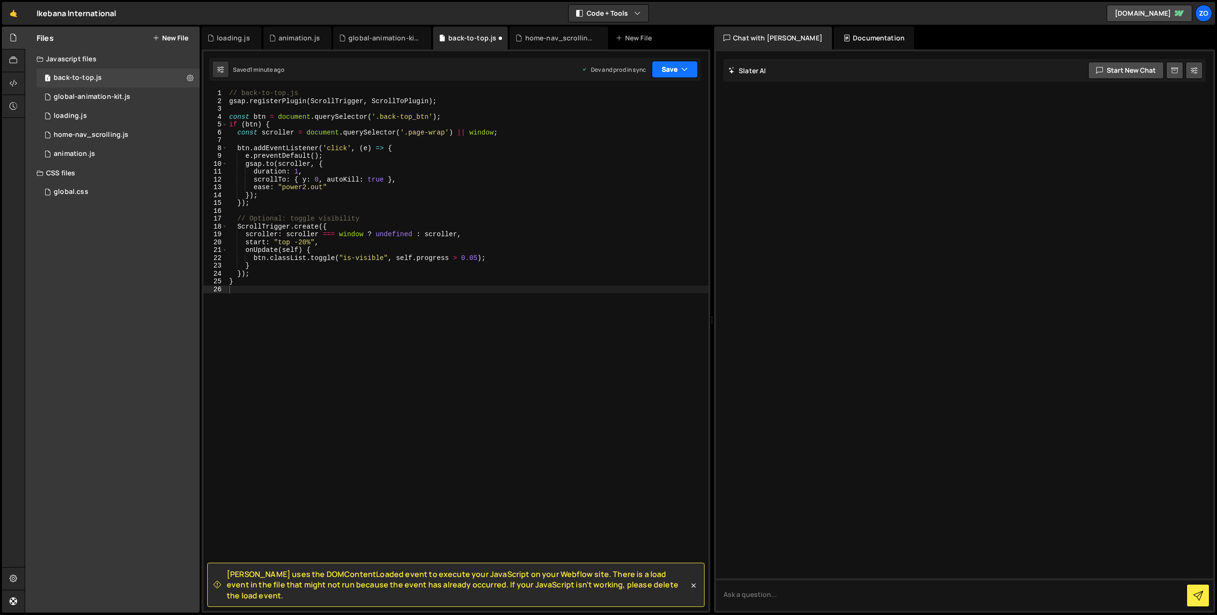
click at [682, 67] on icon "button" at bounding box center [684, 70] width 7 height 10
click at [630, 130] on div "1 minute ago" at bounding box center [626, 134] width 33 height 8
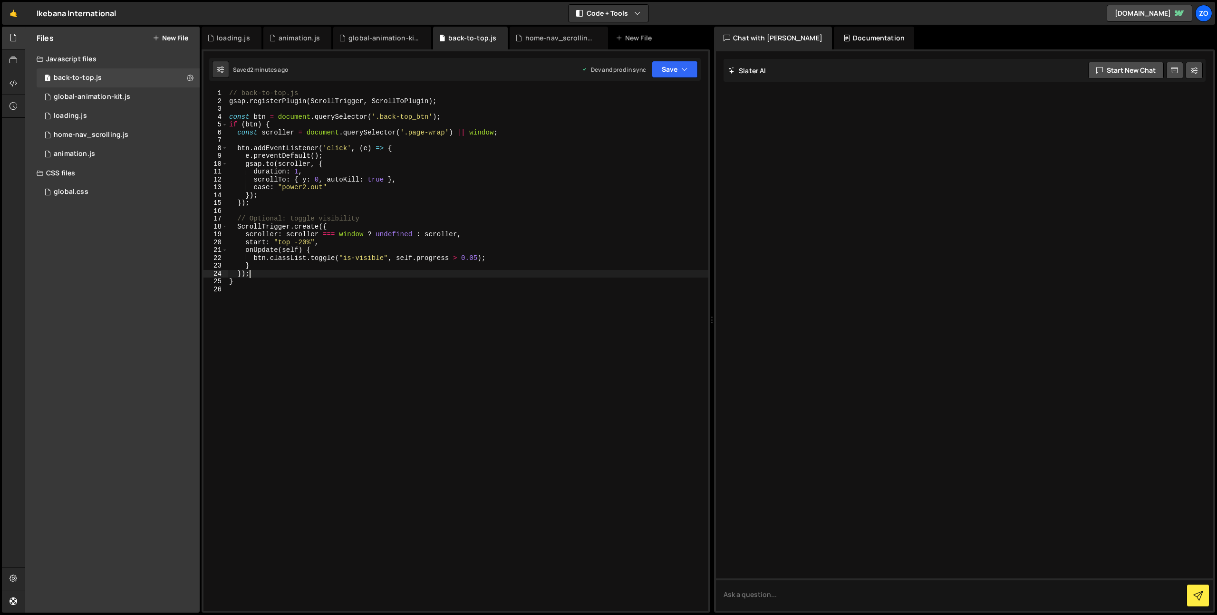
click at [561, 272] on div "// back-to-top.js gsap . registerPlugin ( ScrollTrigger , ScrollToPlugin ) ; co…" at bounding box center [467, 357] width 481 height 537
type textarea "}"
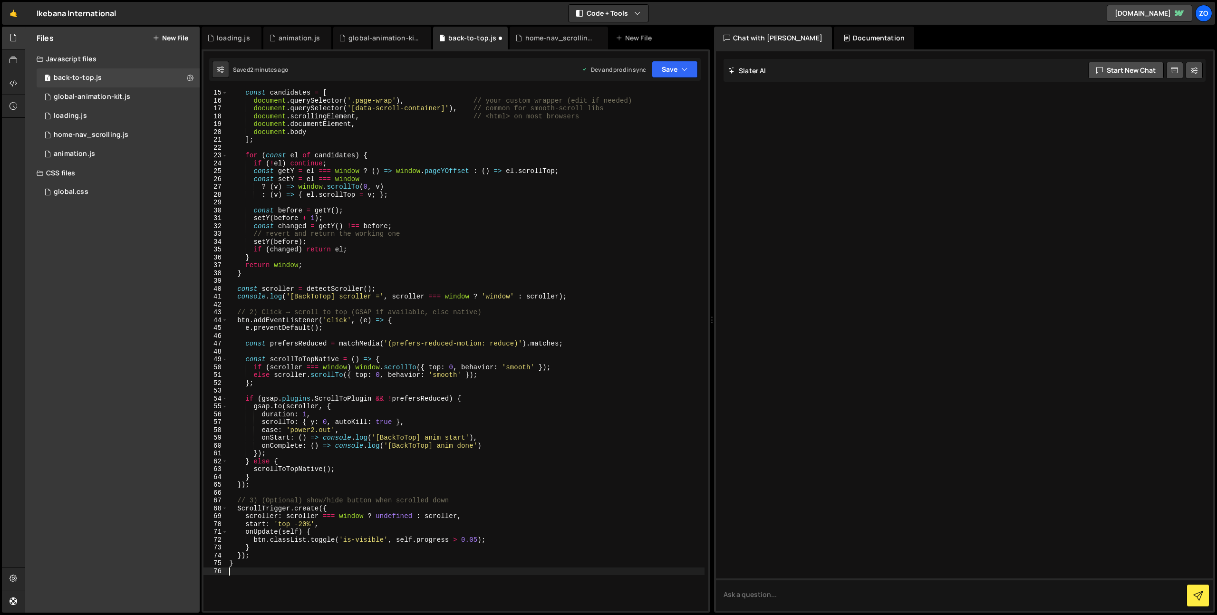
scroll to position [110, 0]
click at [691, 67] on button "Save" at bounding box center [675, 69] width 46 height 17
click at [626, 124] on div "Save to Production S" at bounding box center [642, 124] width 99 height 10
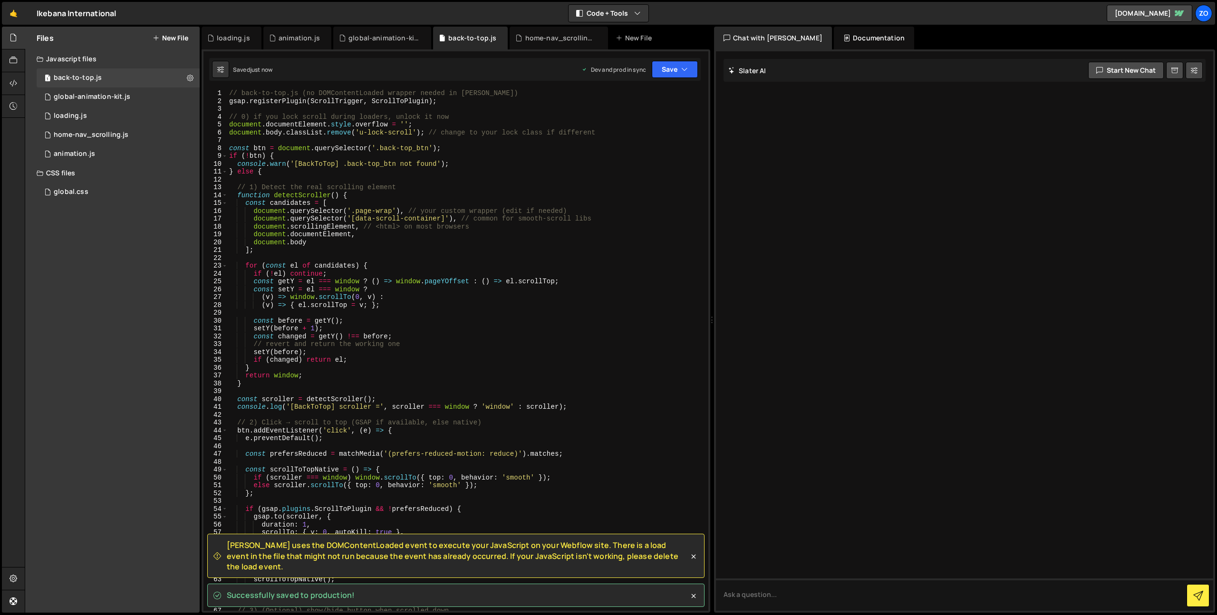
scroll to position [0, 0]
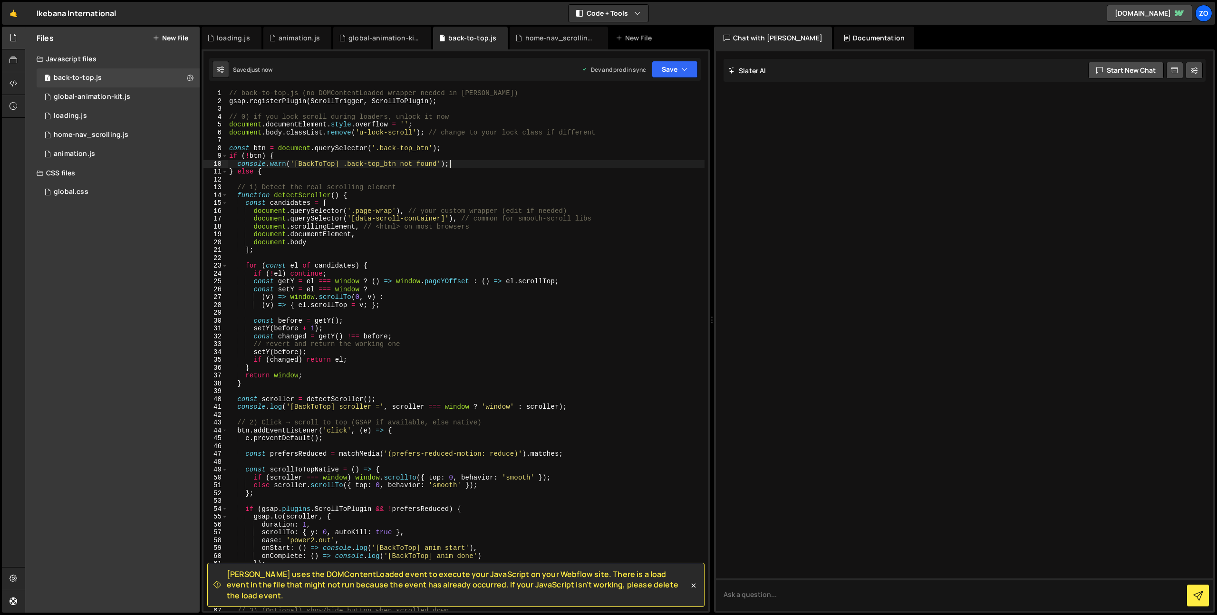
click at [650, 166] on div "// back-to-top.js (no DOMContentLoaded wrapper needed in [PERSON_NAME]) gsap . …" at bounding box center [465, 357] width 477 height 537
click at [620, 395] on div "// back-to-top.js (no DOMContentLoaded wrapper needed in [PERSON_NAME]) gsap . …" at bounding box center [465, 357] width 477 height 537
type textarea "}"
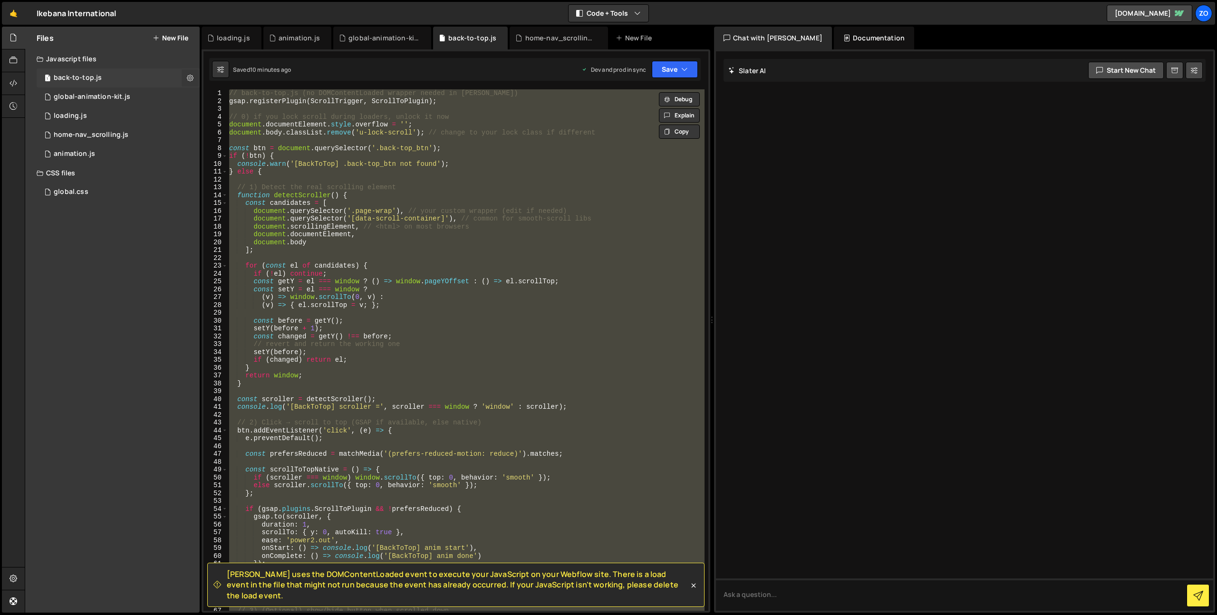
click at [189, 76] on icon at bounding box center [190, 77] width 7 height 9
click at [247, 138] on button "Delete File" at bounding box center [247, 135] width 93 height 19
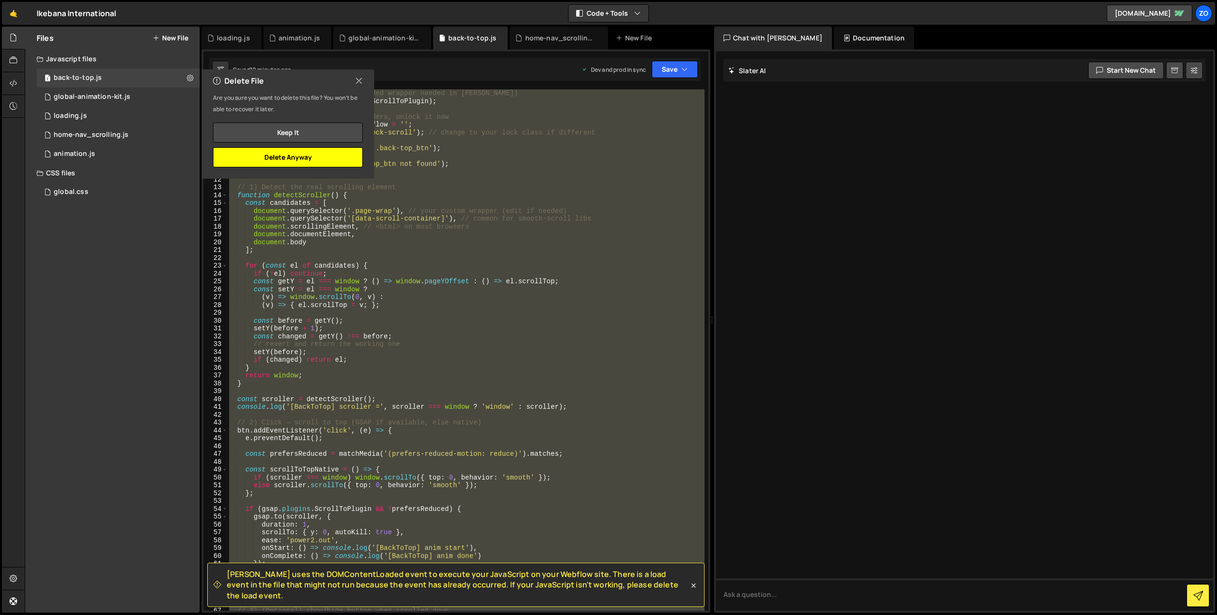
click at [302, 161] on button "Delete Anyway" at bounding box center [288, 157] width 150 height 20
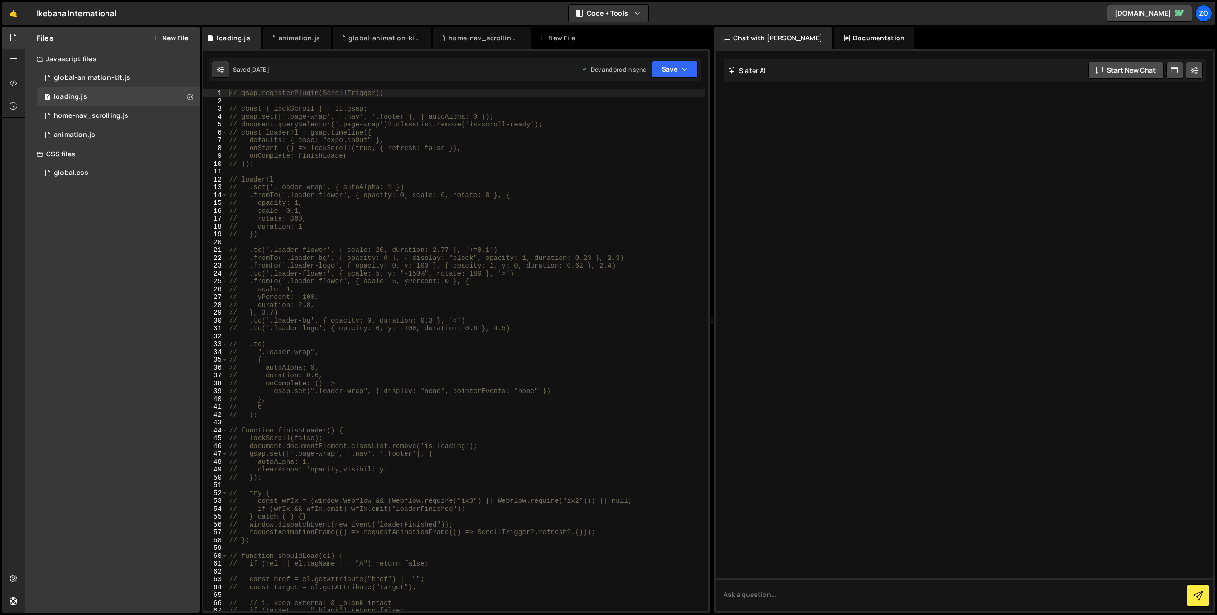
click at [179, 43] on div "Files New File" at bounding box center [112, 38] width 174 height 23
click at [177, 38] on button "New File" at bounding box center [171, 38] width 36 height 8
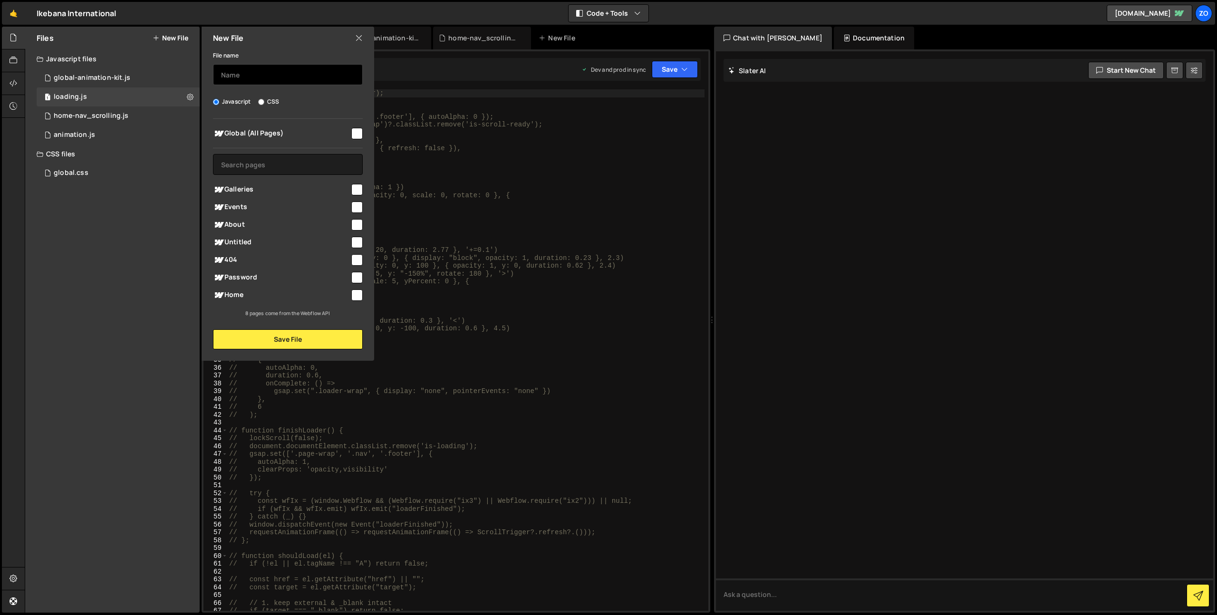
click at [230, 75] on input "text" at bounding box center [288, 74] width 150 height 21
type input "back-to-top"
click at [292, 338] on button "Save File" at bounding box center [288, 339] width 150 height 20
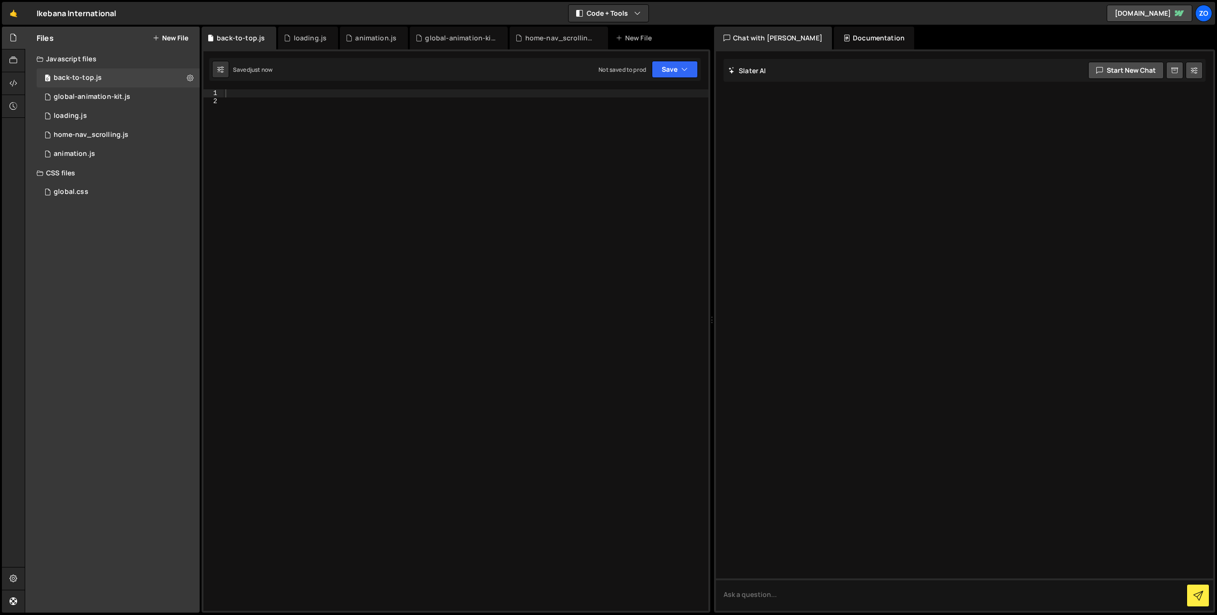
click at [302, 247] on div at bounding box center [465, 357] width 485 height 537
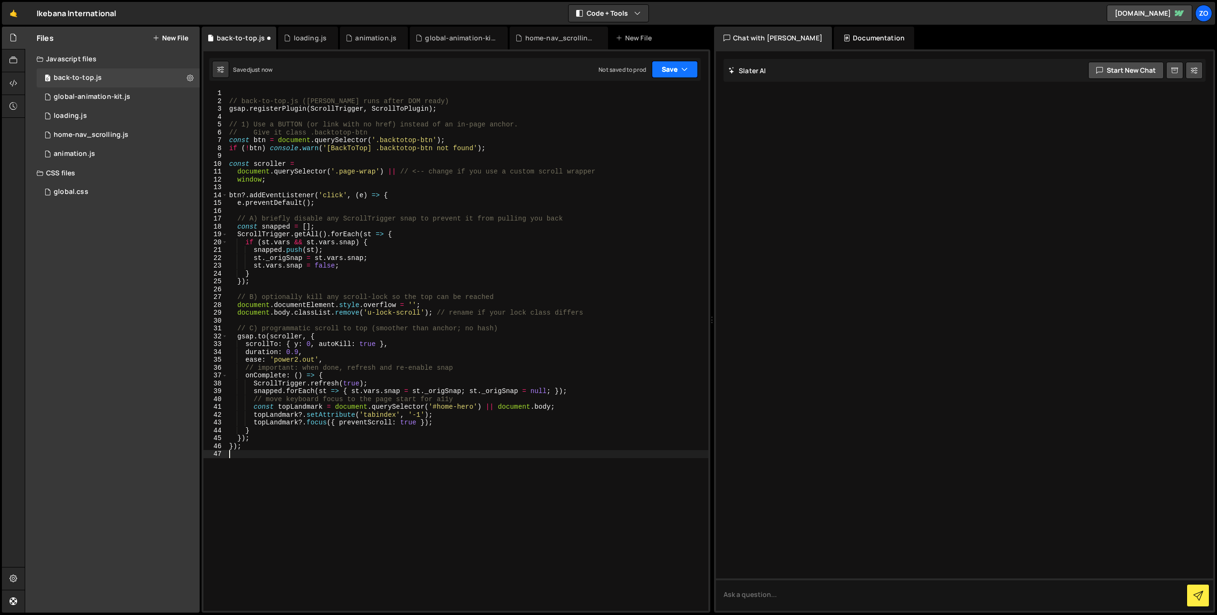
click at [677, 76] on button "Save" at bounding box center [675, 69] width 46 height 17
click at [646, 133] on div "Not saved to prod" at bounding box center [642, 133] width 99 height 11
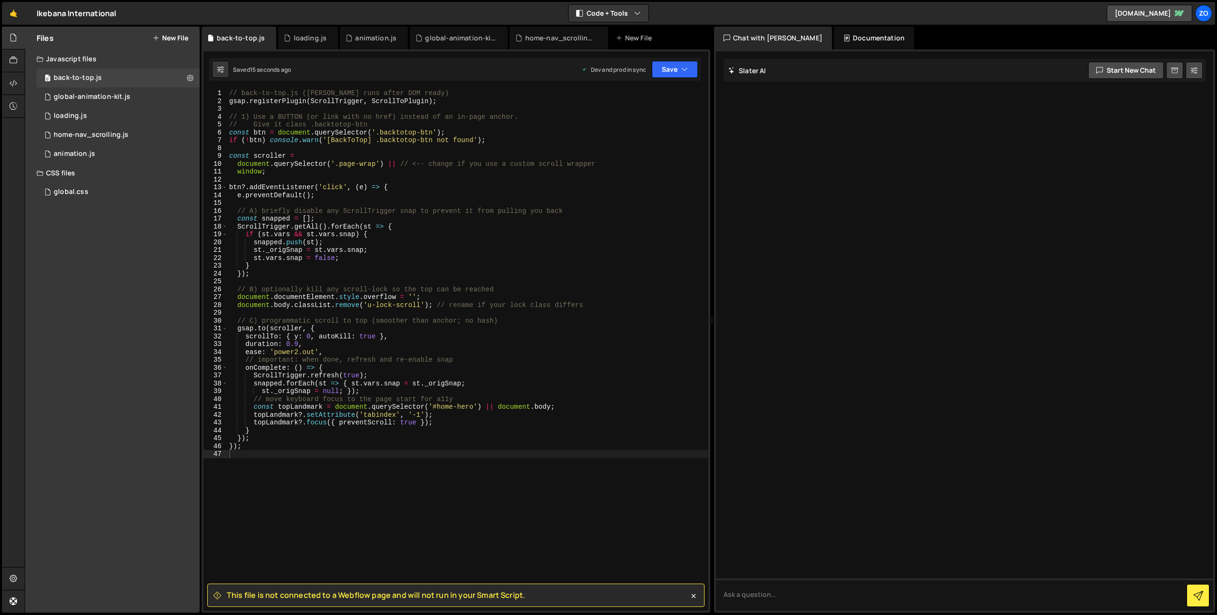
click at [452, 597] on span "This file is not connected to a Webflow page and will not run in your Smart Scr…" at bounding box center [376, 595] width 298 height 10
type textarea "// Give it class .backtotop-btn"
click at [586, 126] on div "// back-to-top.js ([PERSON_NAME] runs after DOM ready) gsap . registerPlugin ( …" at bounding box center [467, 357] width 481 height 537
click at [668, 75] on button "Save" at bounding box center [675, 69] width 46 height 17
click at [649, 94] on div "Save to Staging S" at bounding box center [642, 93] width 99 height 10
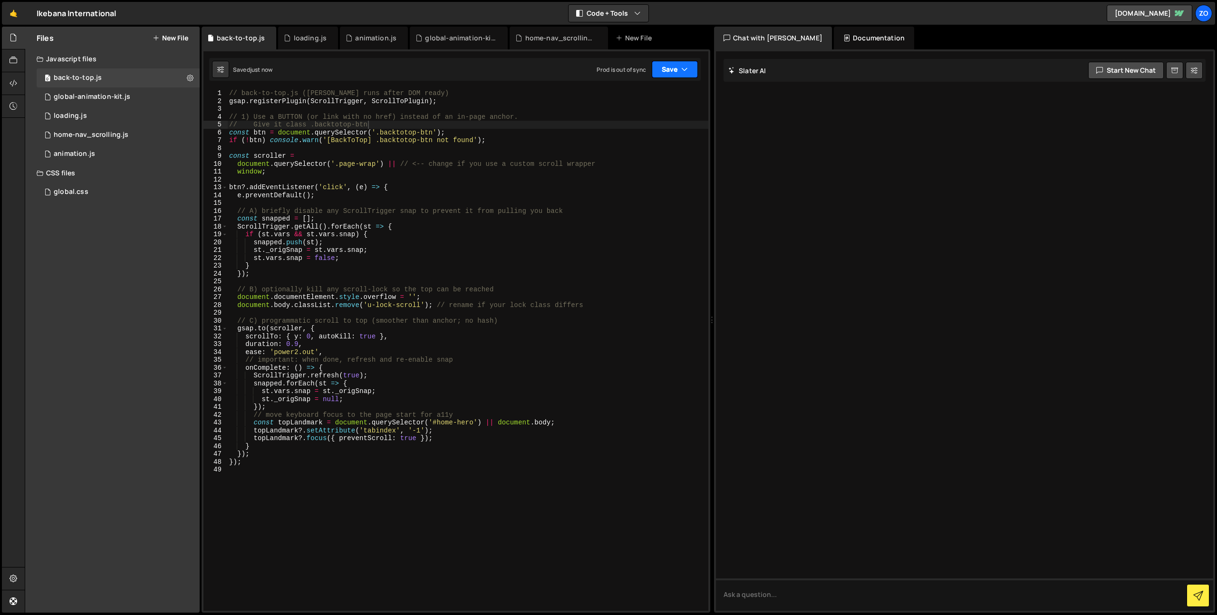
click at [673, 66] on button "Save" at bounding box center [675, 69] width 46 height 17
click at [637, 134] on div "24 seconds ago" at bounding box center [631, 134] width 42 height 8
click at [571, 182] on div "// back-to-top.js ([PERSON_NAME] runs after DOM ready) gsap . registerPlugin ( …" at bounding box center [467, 357] width 481 height 537
click at [192, 82] on icon at bounding box center [190, 77] width 7 height 9
click at [240, 136] on button "Delete File" at bounding box center [247, 135] width 93 height 19
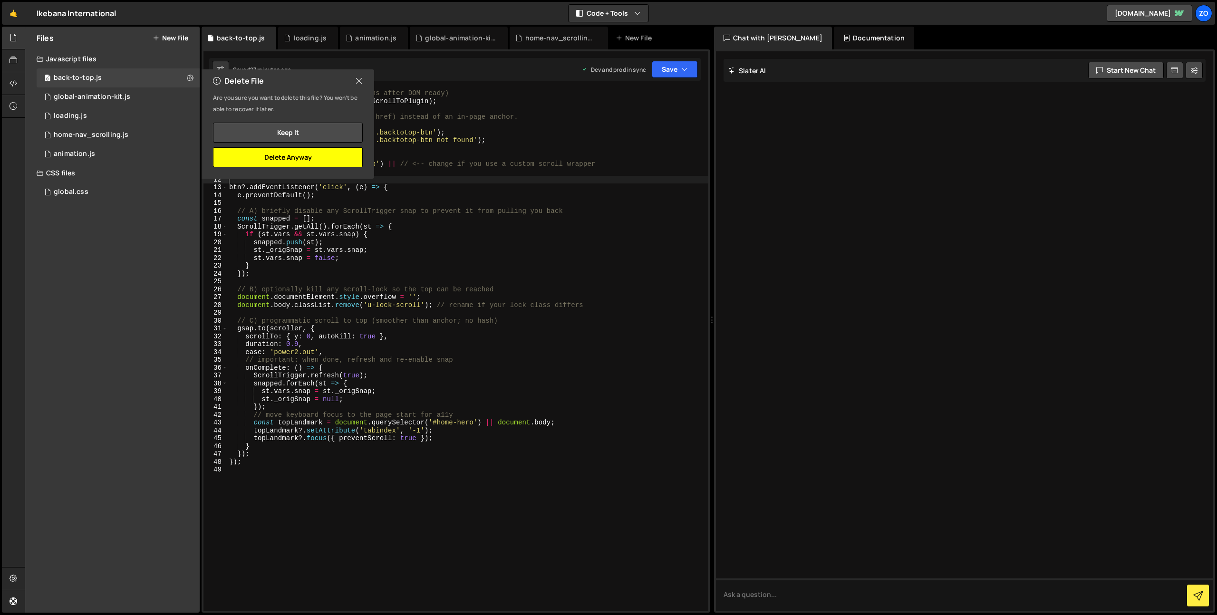
click at [333, 156] on button "Delete Anyway" at bounding box center [288, 157] width 150 height 20
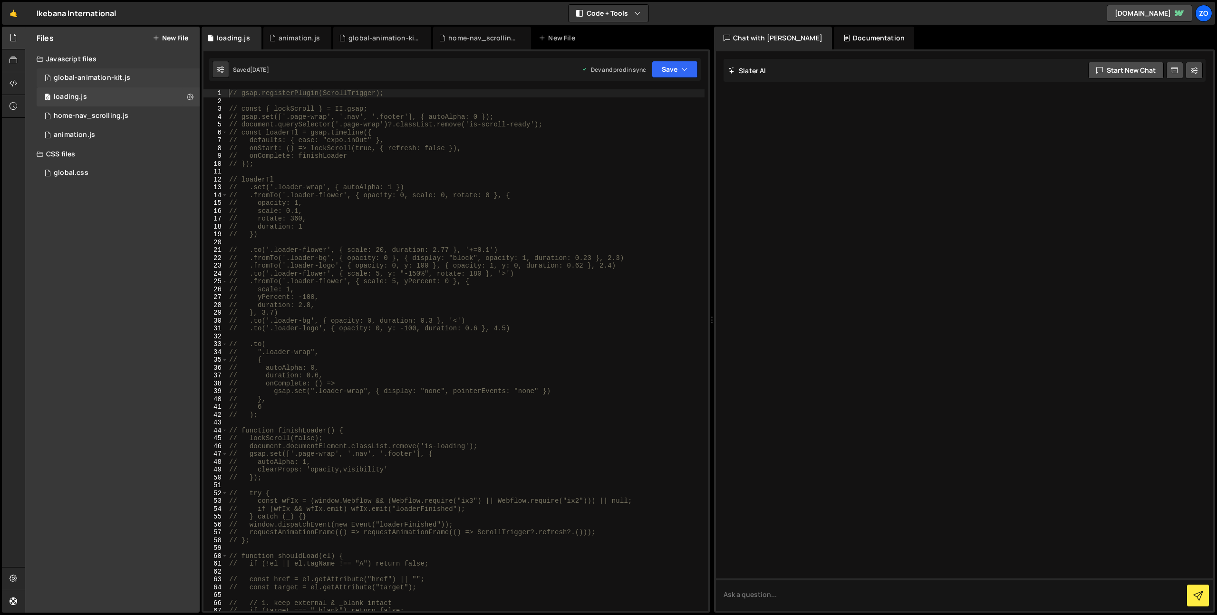
click at [110, 74] on div "global-animation-kit.js" at bounding box center [92, 78] width 77 height 9
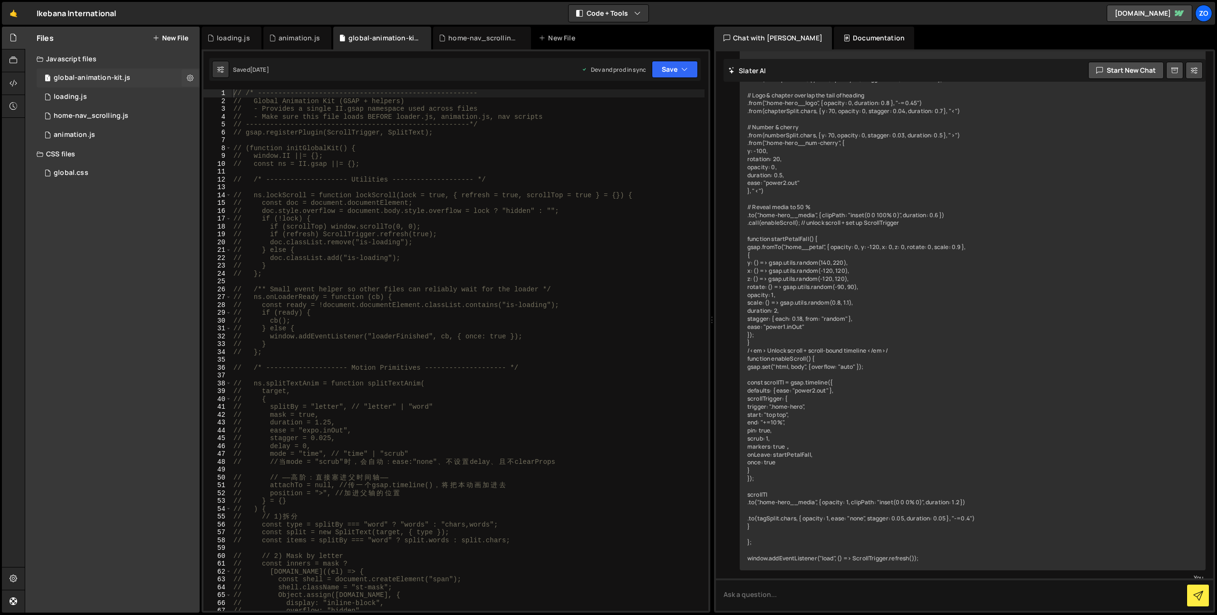
scroll to position [748, 0]
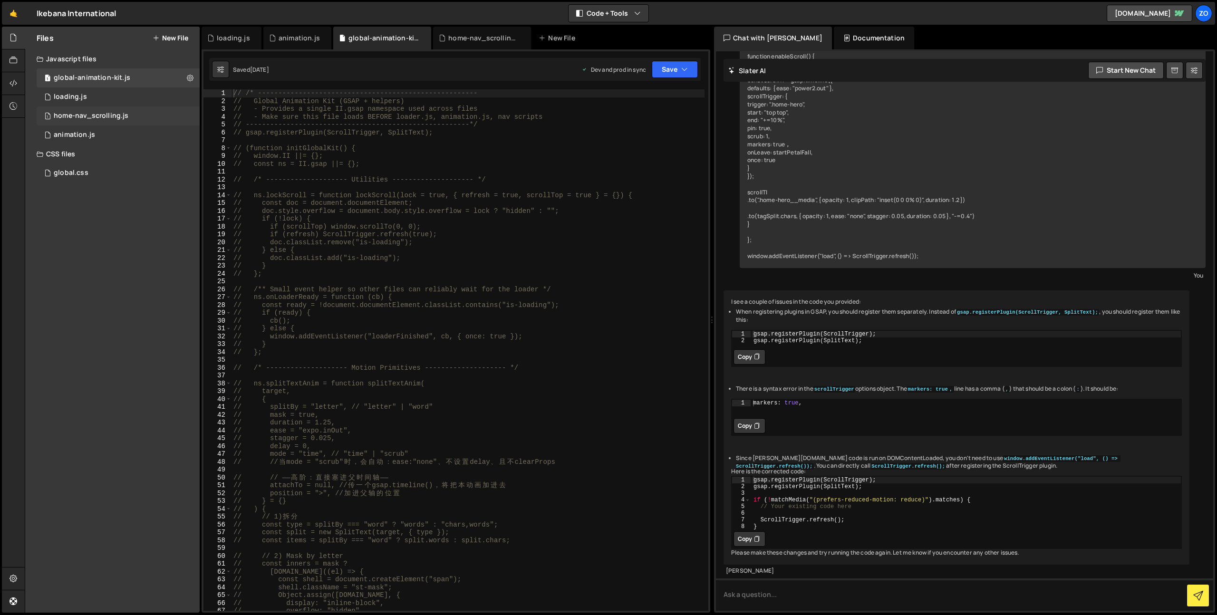
click at [93, 115] on div "home-nav_scrolling.js" at bounding box center [91, 116] width 75 height 9
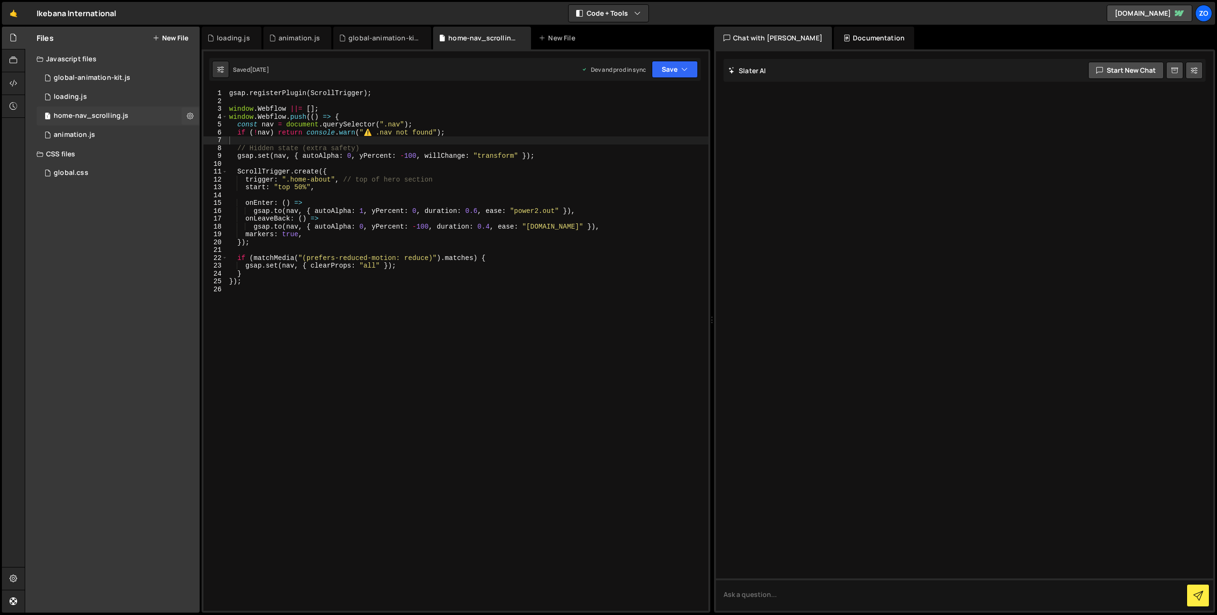
scroll to position [160, 0]
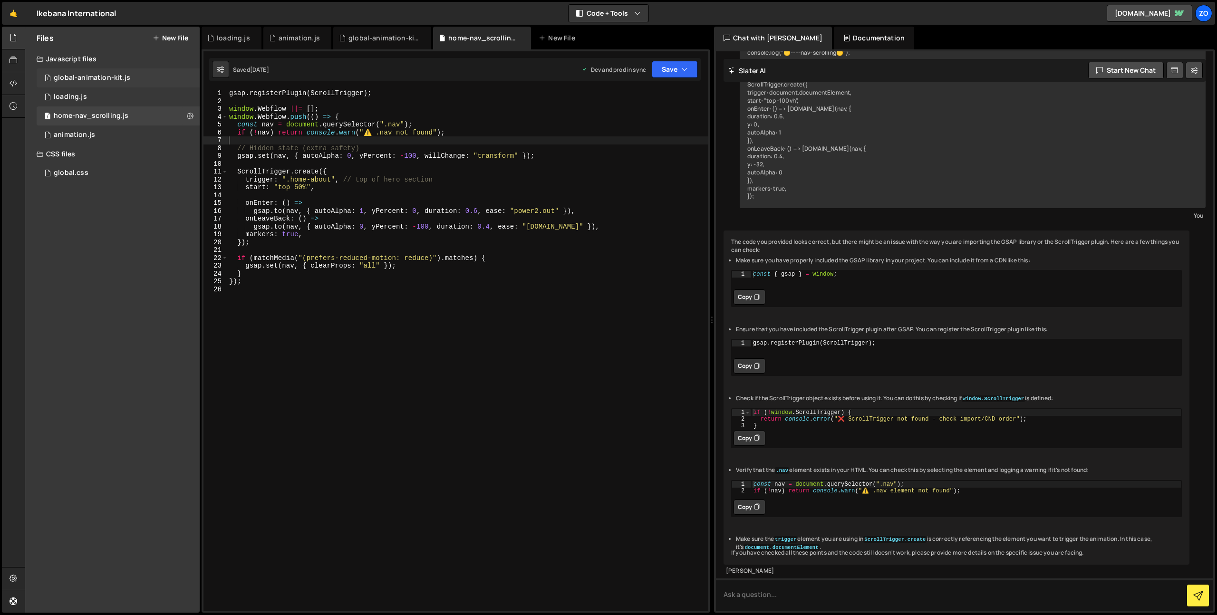
click at [105, 80] on div "global-animation-kit.js" at bounding box center [92, 78] width 77 height 9
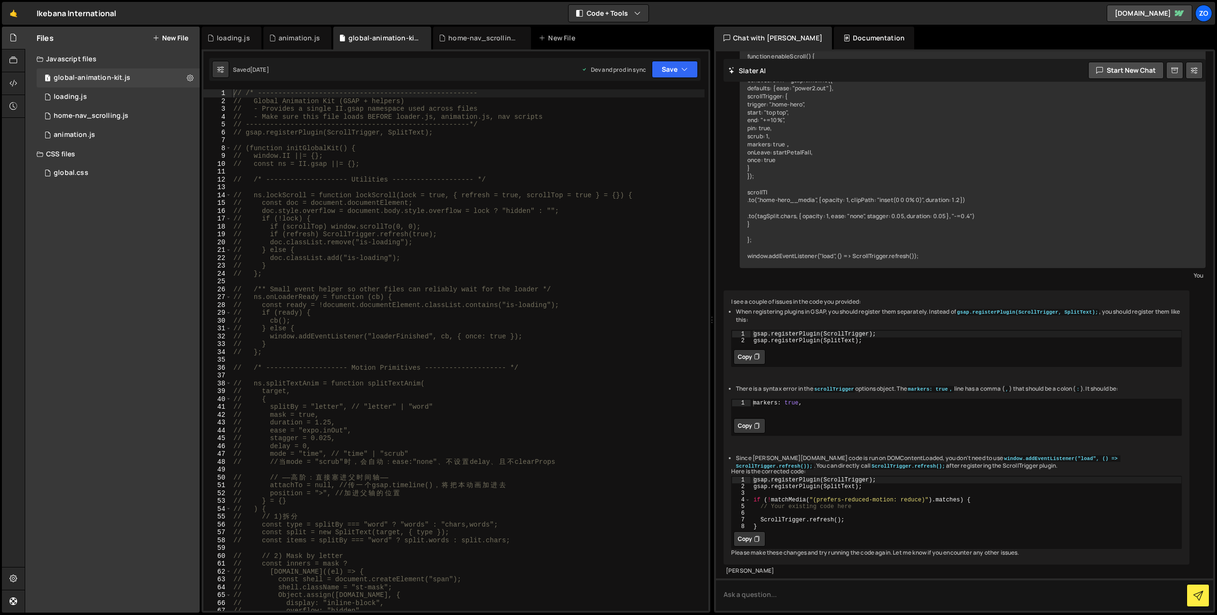
scroll to position [748, 0]
click at [598, 175] on div "// /* ------------------------------------------------------ // Global Animatio…" at bounding box center [467, 357] width 473 height 537
click at [507, 163] on div "// /* ------------------------------------------------------ // Global Animatio…" at bounding box center [467, 357] width 473 height 537
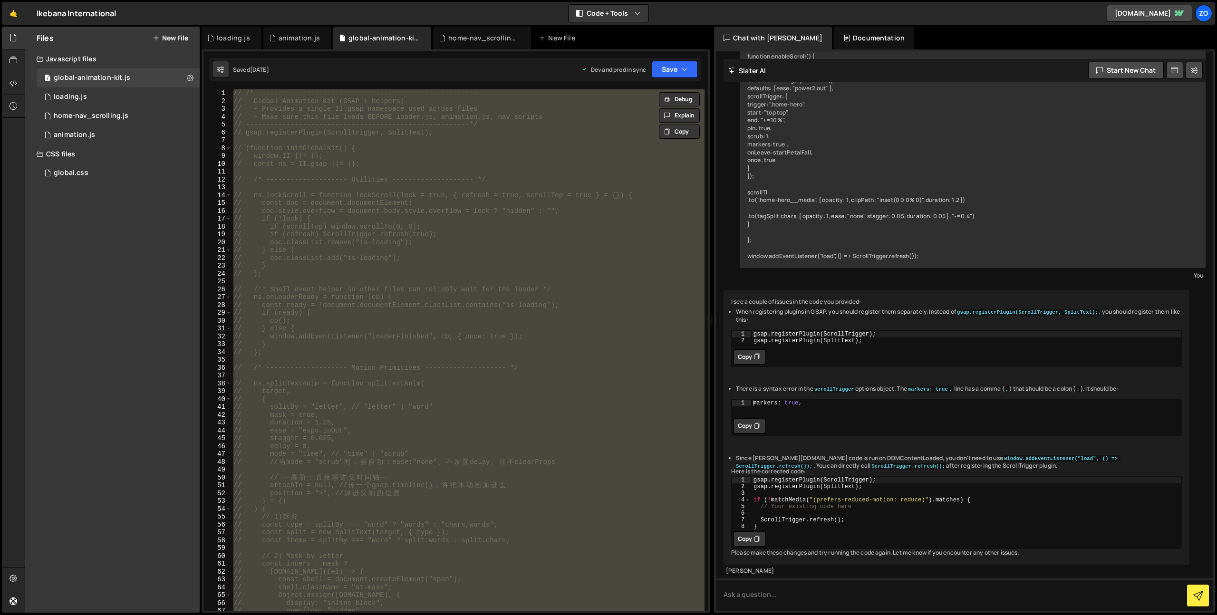
type textarea "})();"
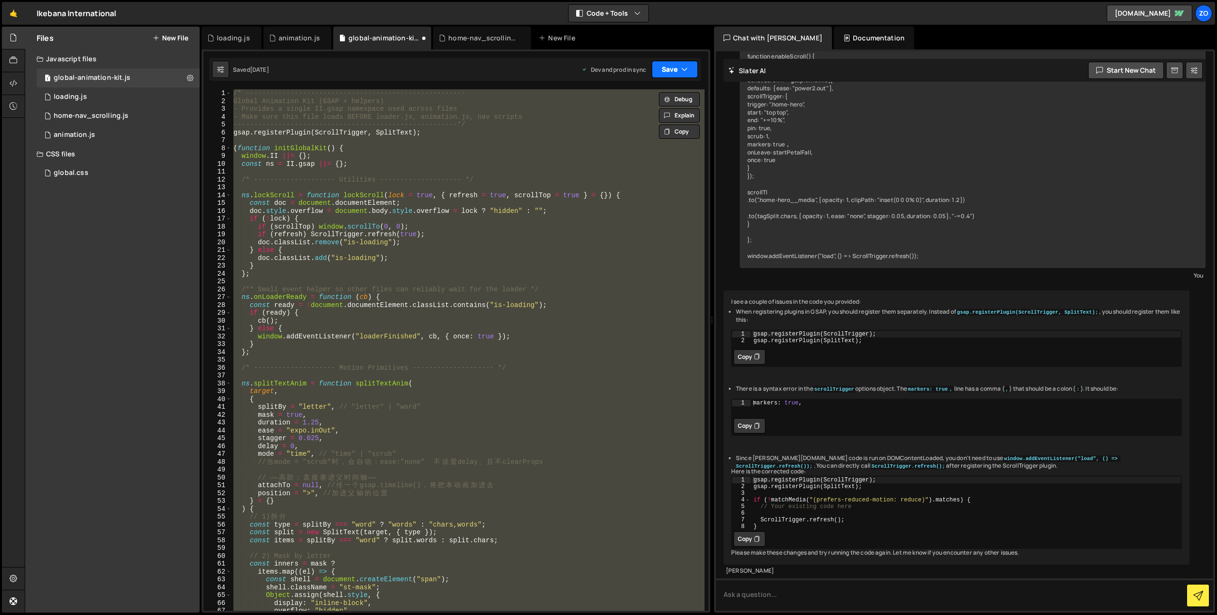
click at [688, 73] on button "Save" at bounding box center [675, 69] width 46 height 17
click at [644, 126] on div "Save to Production S" at bounding box center [642, 124] width 99 height 10
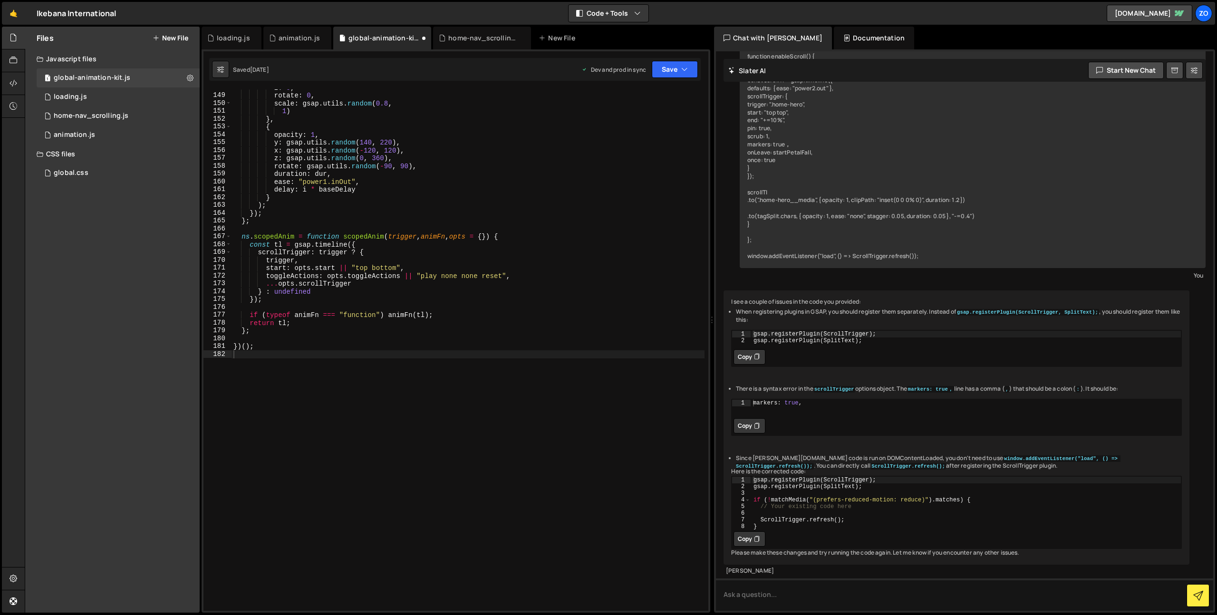
scroll to position [1159, 0]
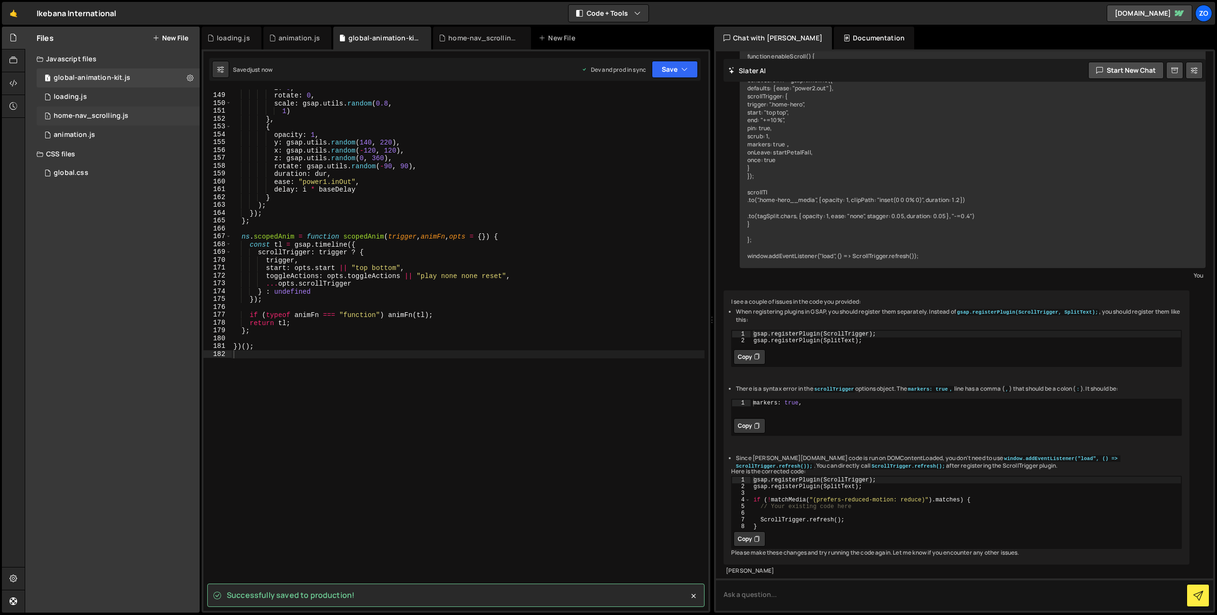
click at [90, 118] on div "home-nav_scrolling.js" at bounding box center [91, 116] width 75 height 9
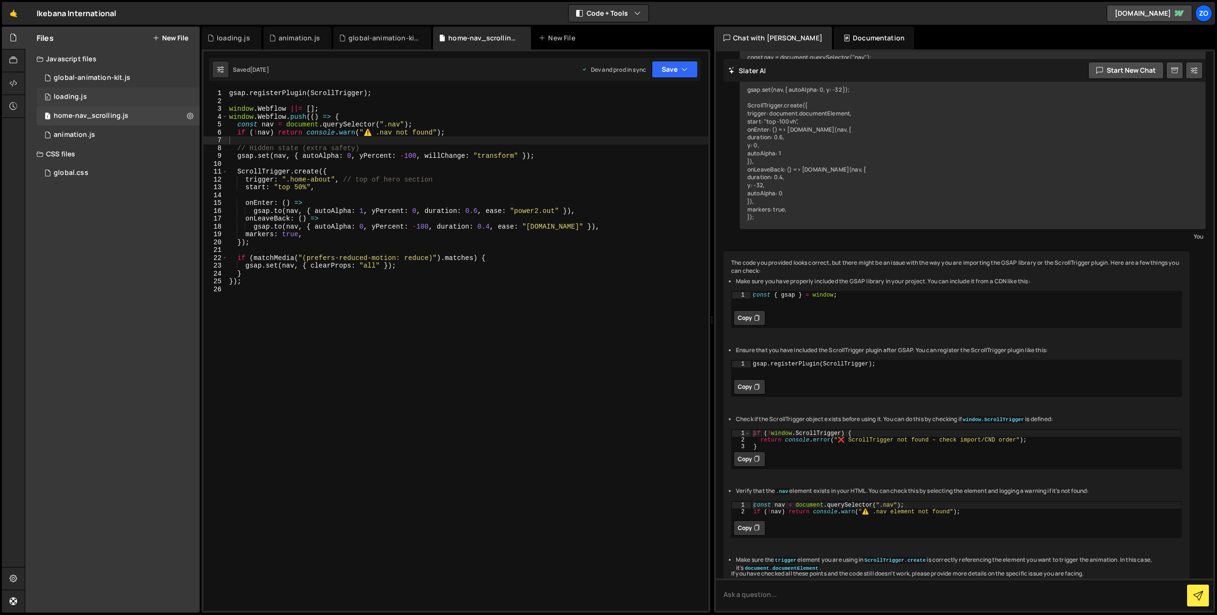
scroll to position [160, 0]
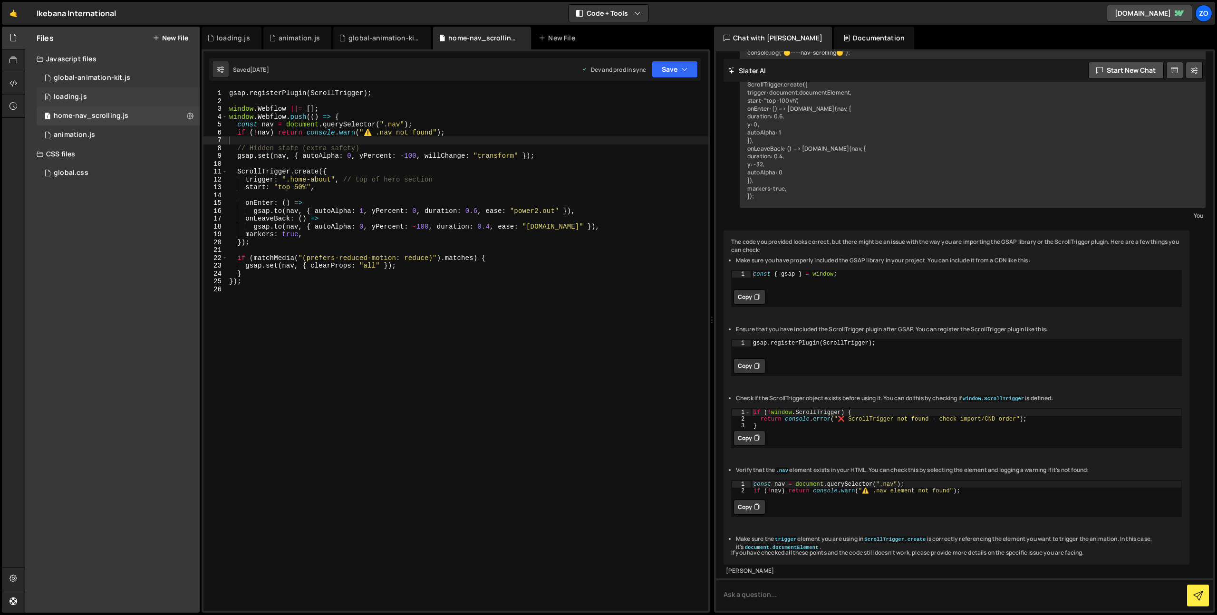
click at [92, 104] on div "0 loading.js 0" at bounding box center [118, 96] width 163 height 19
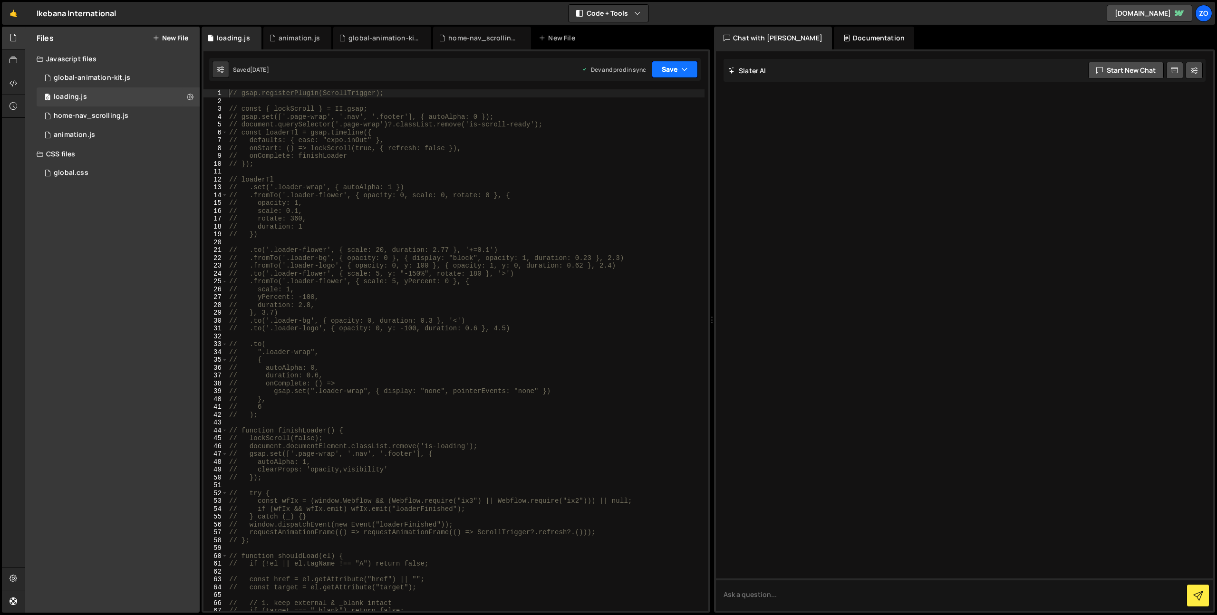
click at [670, 76] on button "Save" at bounding box center [675, 69] width 46 height 17
click at [666, 137] on div "Saved [DATE]" at bounding box center [642, 133] width 99 height 11
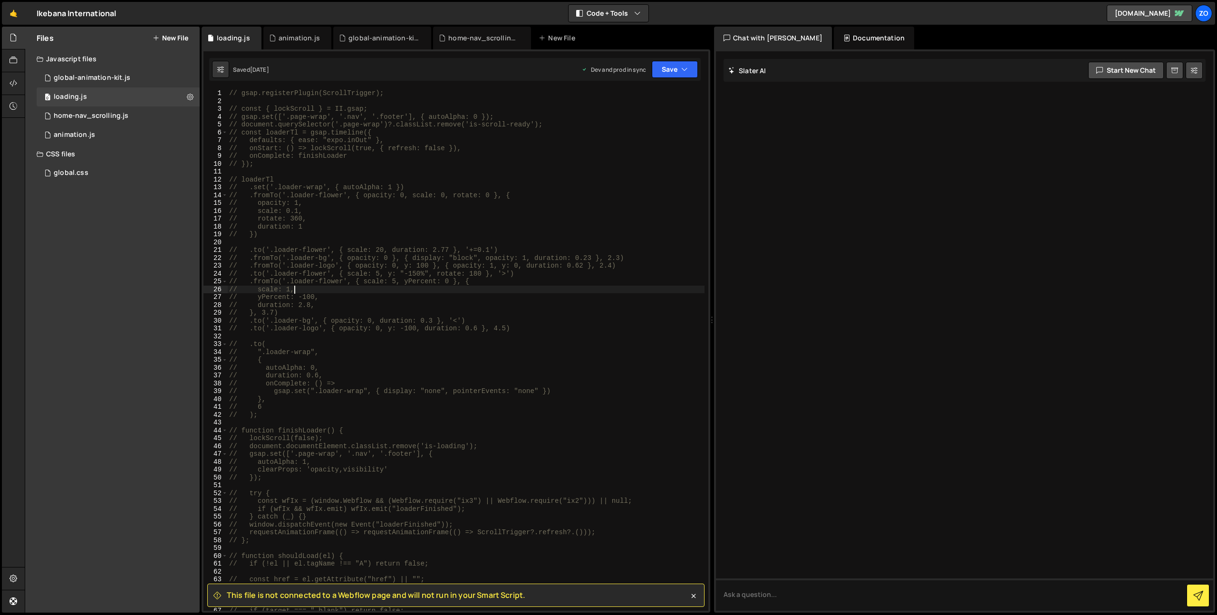
click at [517, 292] on div "// gsap.registerPlugin(ScrollTrigger); // const { lockScroll } = II.gsap; // gs…" at bounding box center [465, 357] width 477 height 537
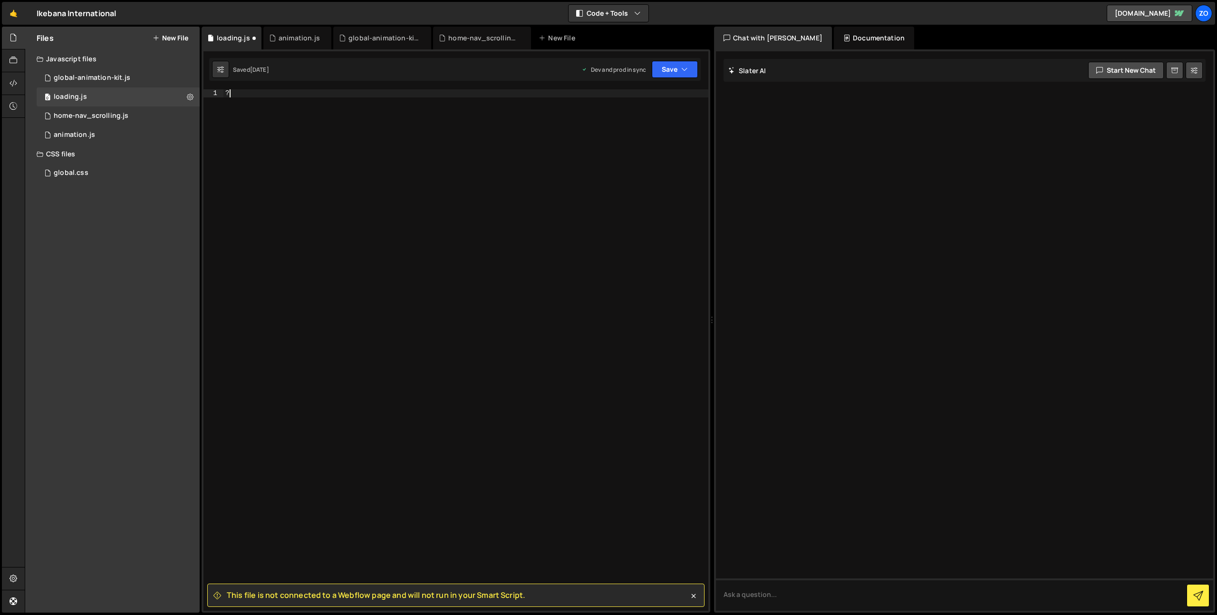
scroll to position [496, 0]
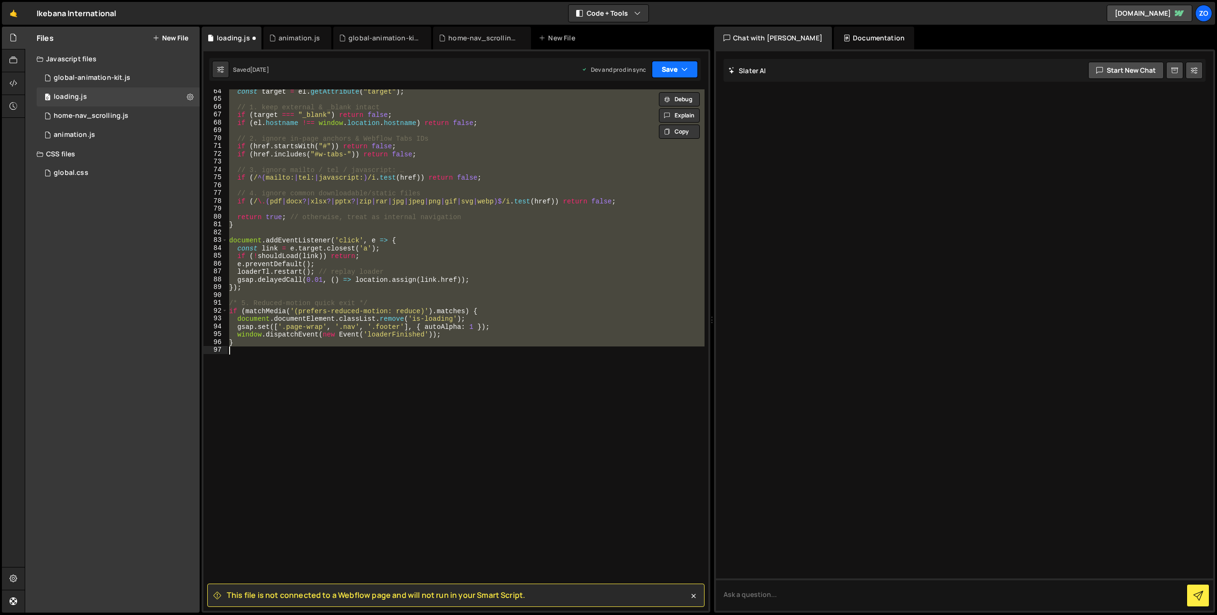
type textarea "}"
click at [664, 71] on button "Save" at bounding box center [675, 69] width 46 height 17
click at [653, 92] on div "Save to Staging S" at bounding box center [642, 93] width 99 height 10
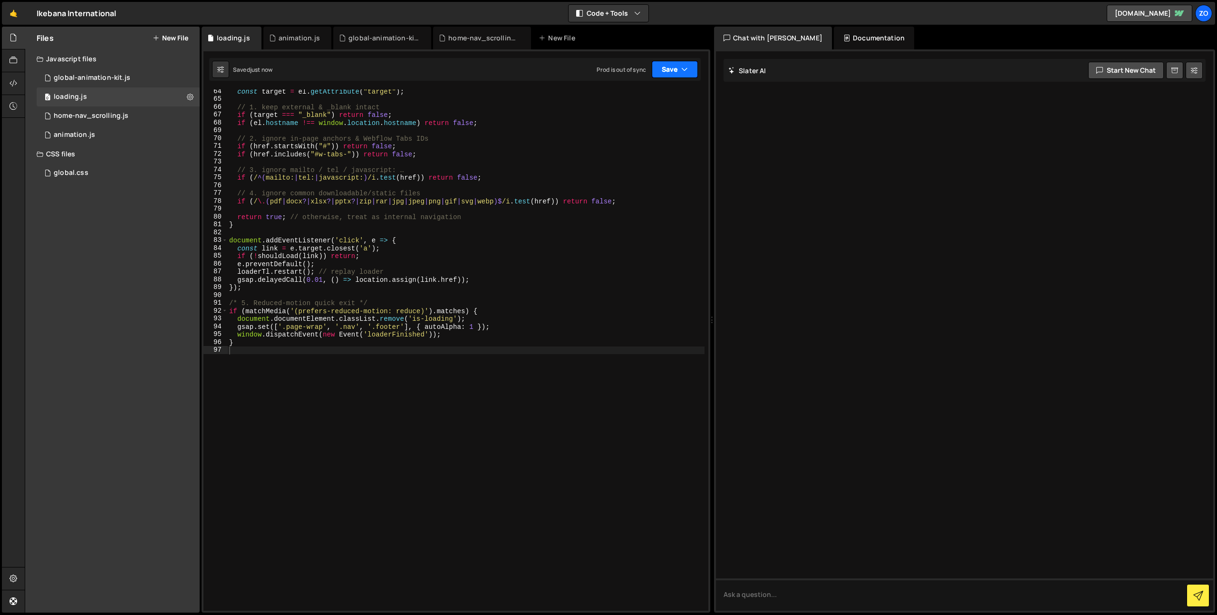
click at [674, 74] on button "Save" at bounding box center [675, 69] width 46 height 17
click at [667, 133] on div "Saved 6 minutes ago" at bounding box center [642, 133] width 99 height 11
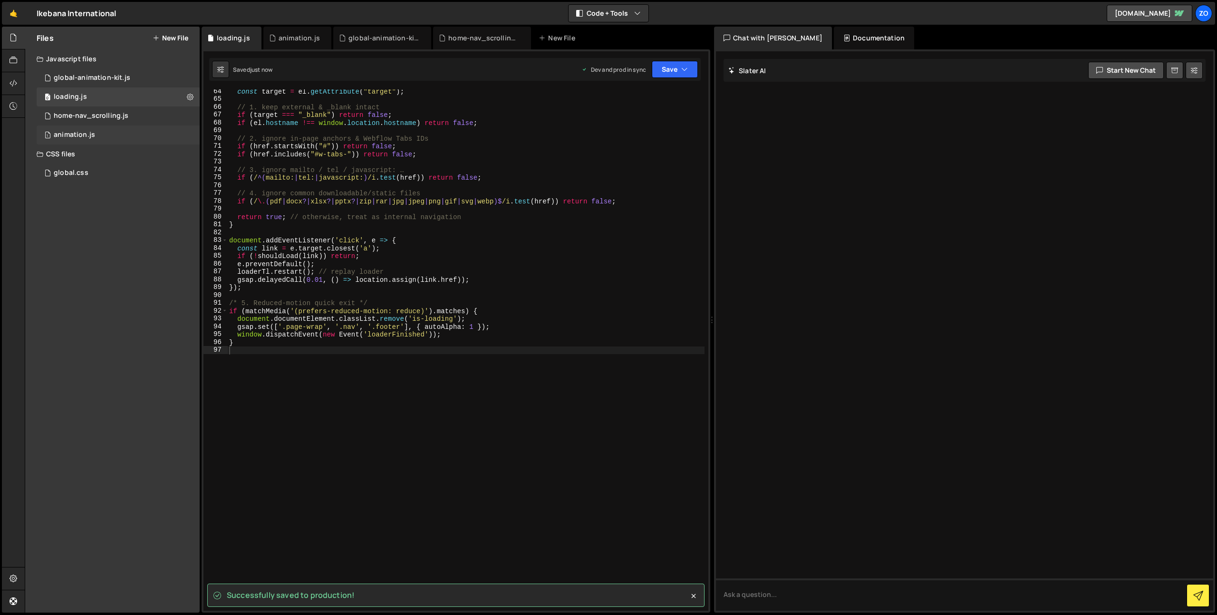
click at [79, 134] on div "animation.js" at bounding box center [74, 135] width 41 height 9
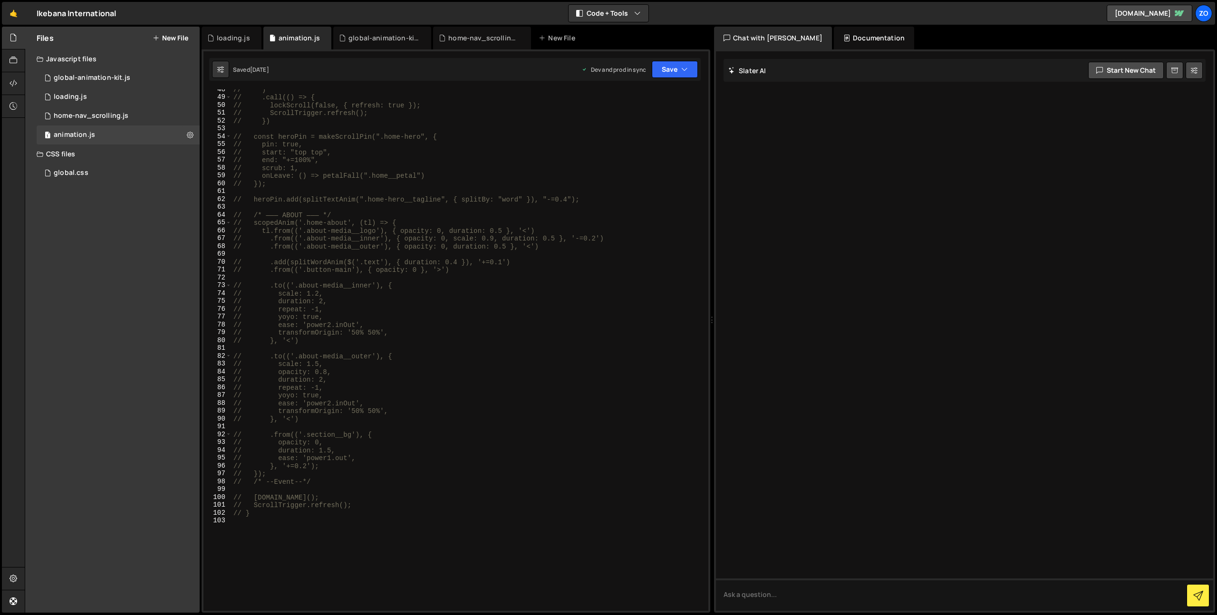
scroll to position [372, 0]
click at [642, 192] on div "// ) // .call(() => { // lockScroll(false, { refresh: true }); // ScrollTrigger…" at bounding box center [467, 354] width 473 height 537
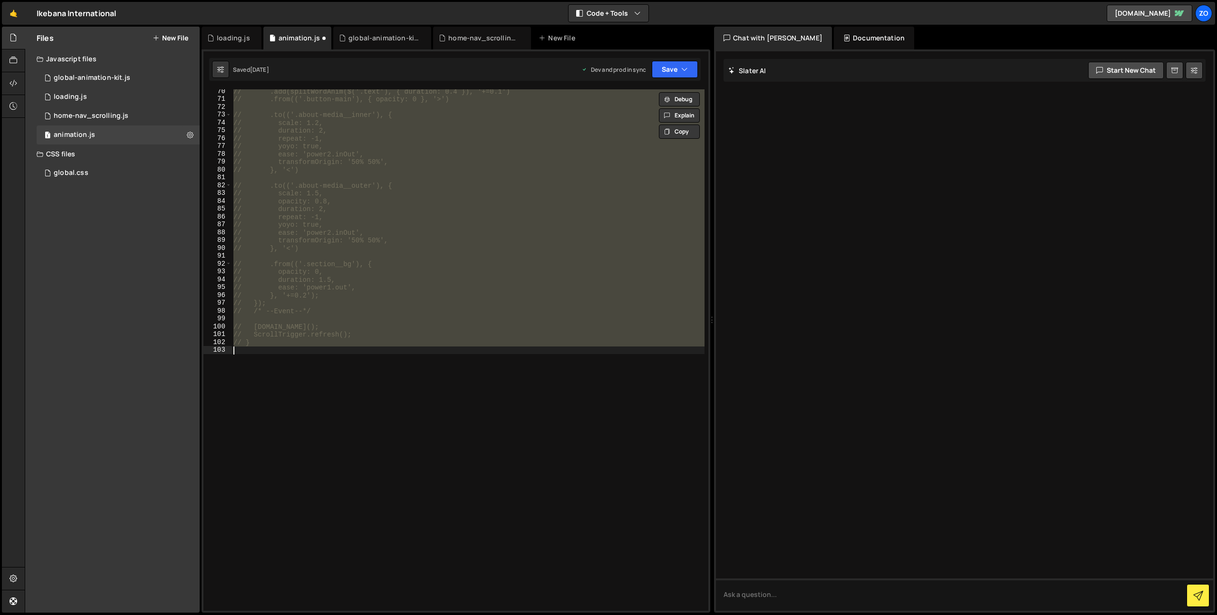
scroll to position [543, 0]
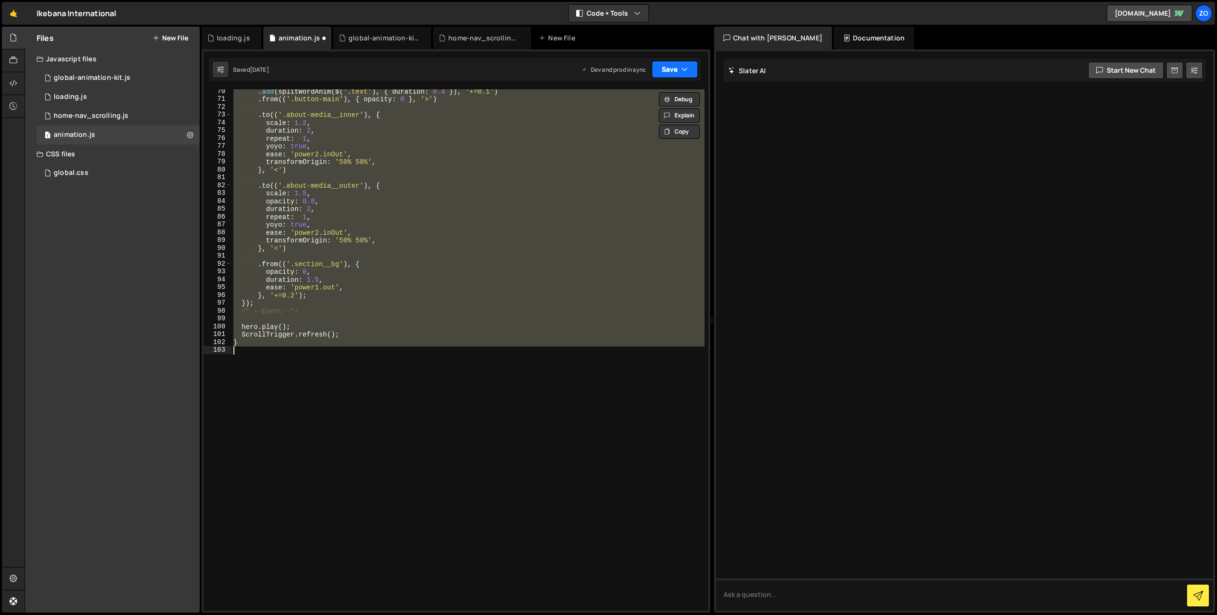
click at [680, 67] on button "Save" at bounding box center [675, 69] width 46 height 17
click at [673, 134] on div "Saved [DATE]" at bounding box center [642, 133] width 99 height 11
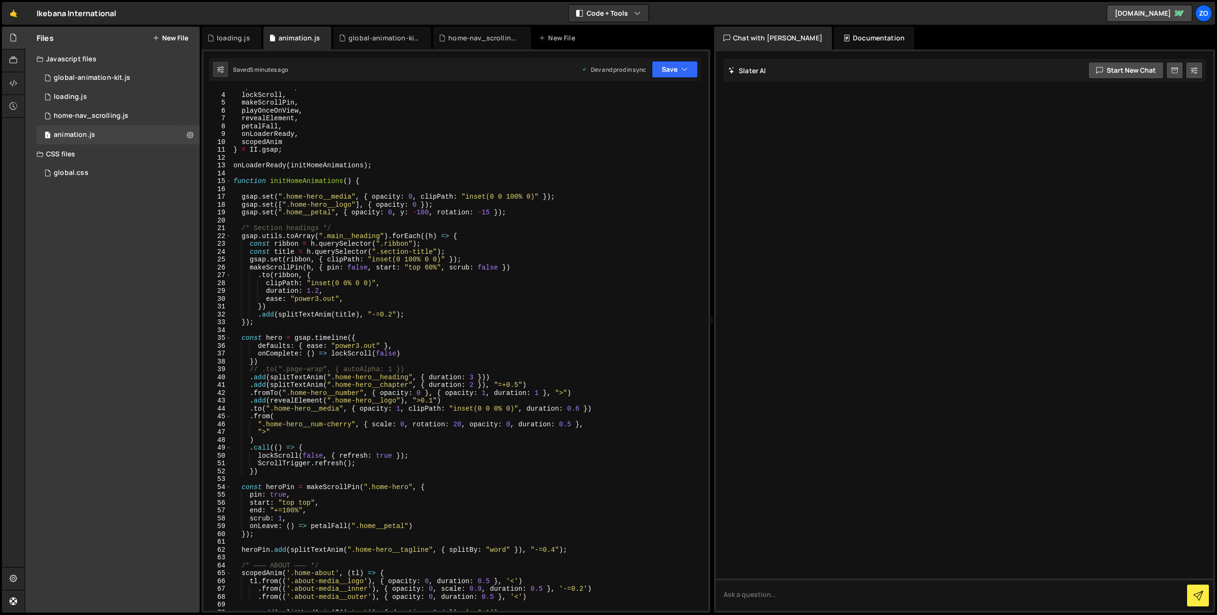
scroll to position [52, 0]
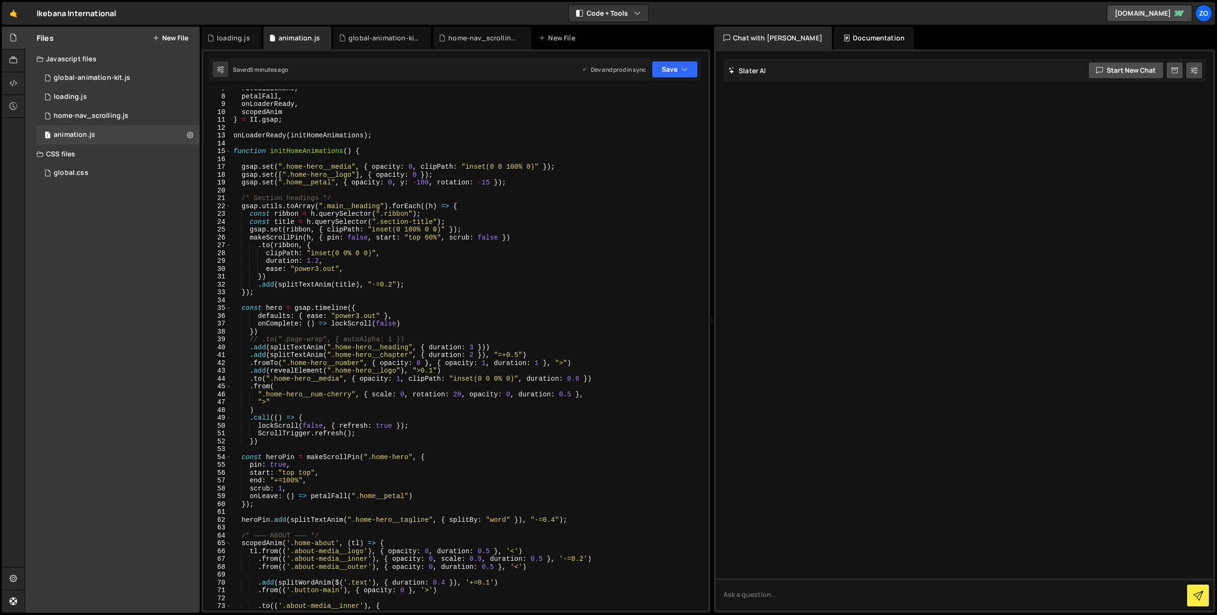
click at [578, 279] on div "revealElement , petalFall , onLoaderReady , scopedAnim } = II . gsap ; onLoader…" at bounding box center [467, 353] width 473 height 537
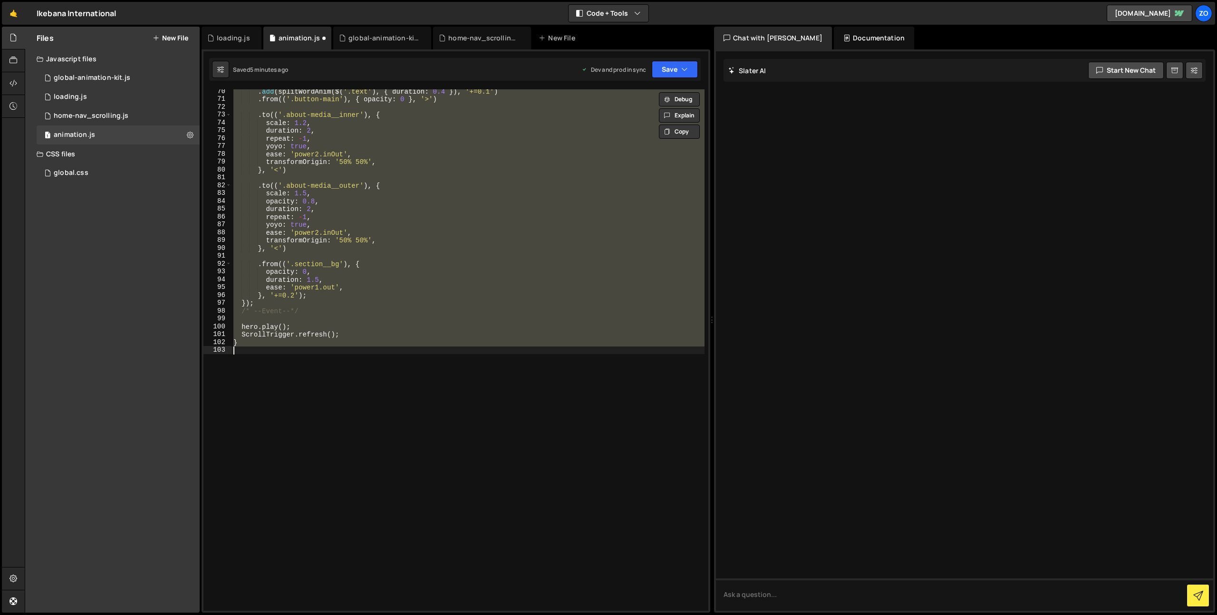
scroll to position [543, 0]
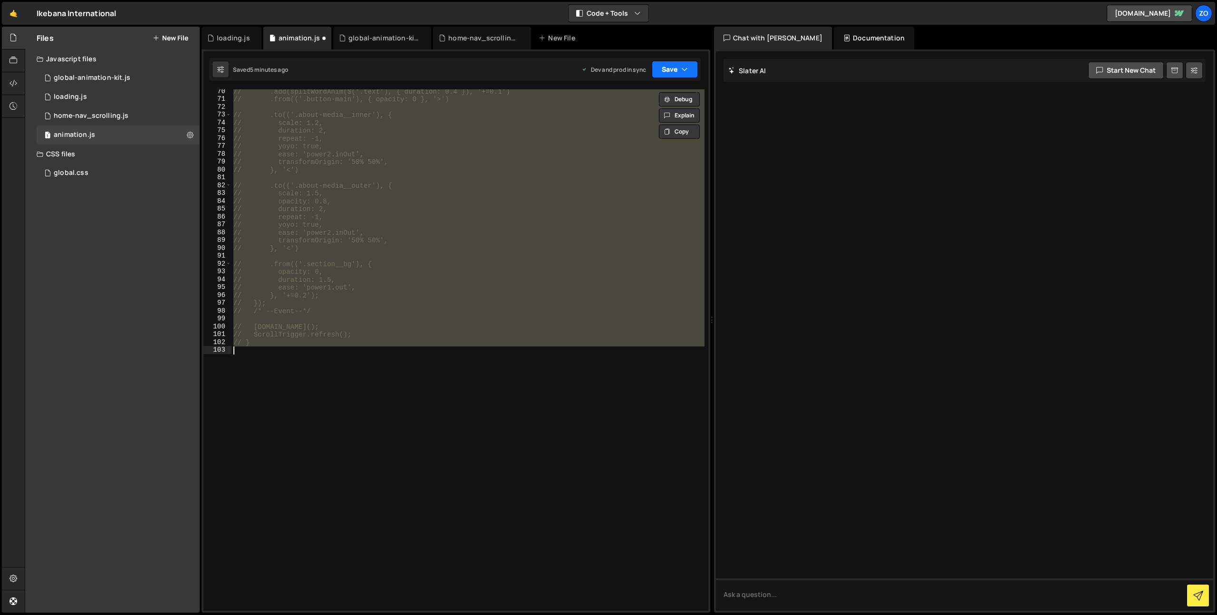
type textarea "// }"
click at [662, 77] on button "Save" at bounding box center [675, 69] width 46 height 17
click at [668, 134] on div "Saved 5 minutes ago" at bounding box center [642, 133] width 99 height 11
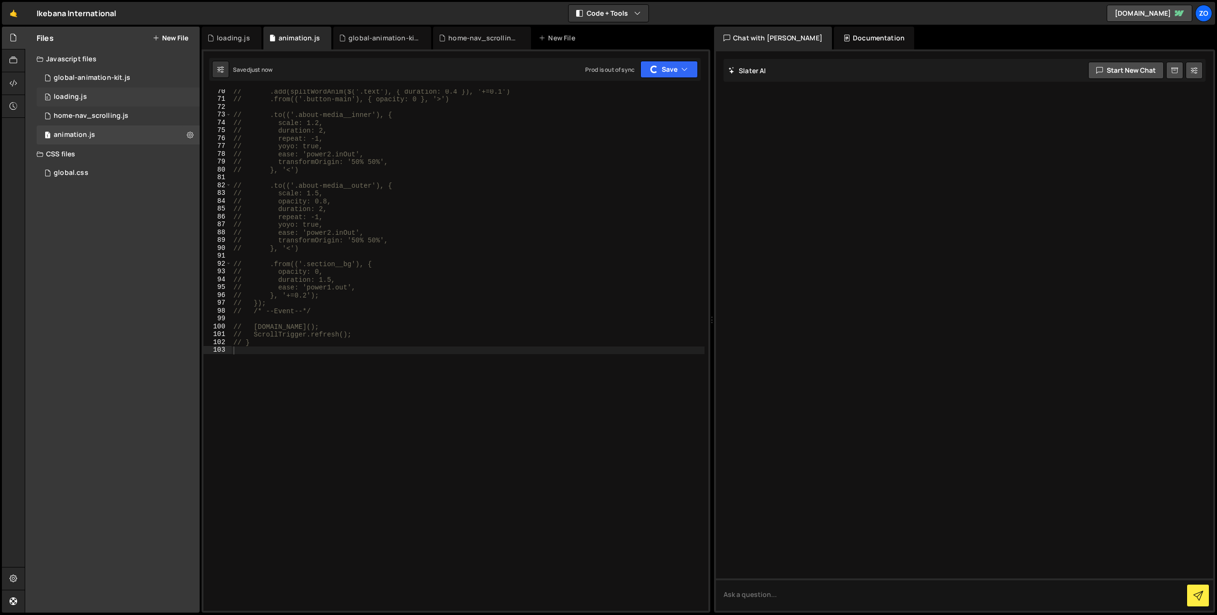
click at [107, 101] on div "0 loading.js 0" at bounding box center [118, 96] width 163 height 19
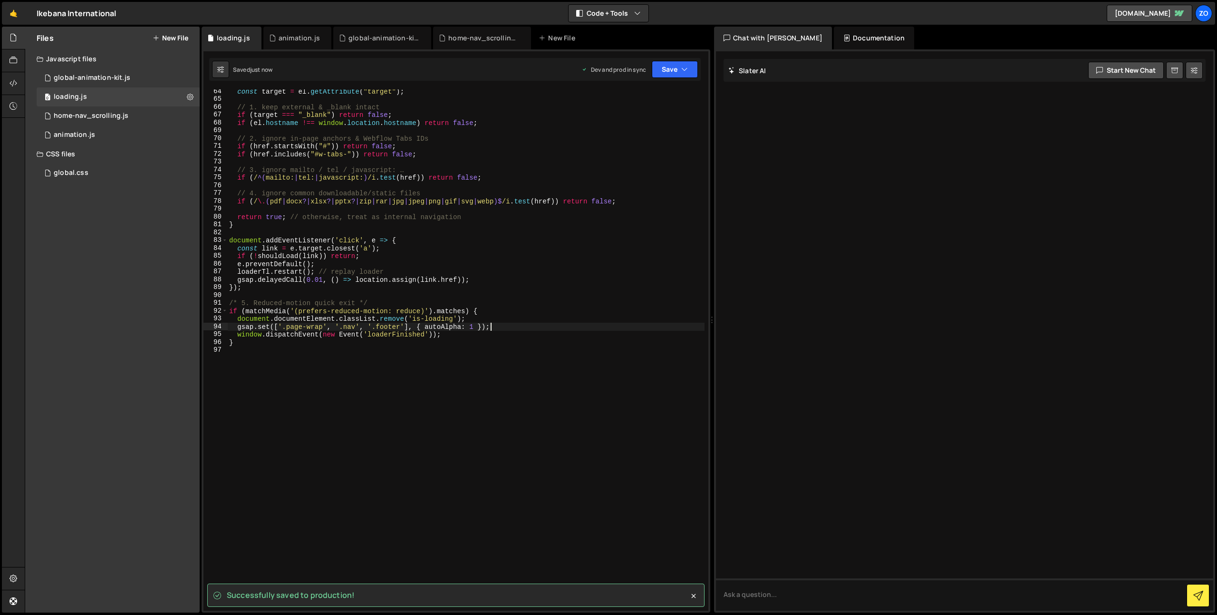
click at [540, 324] on div "const target = el . getAttribute ( "target" ) ; // 1. keep external & _blank in…" at bounding box center [465, 355] width 477 height 537
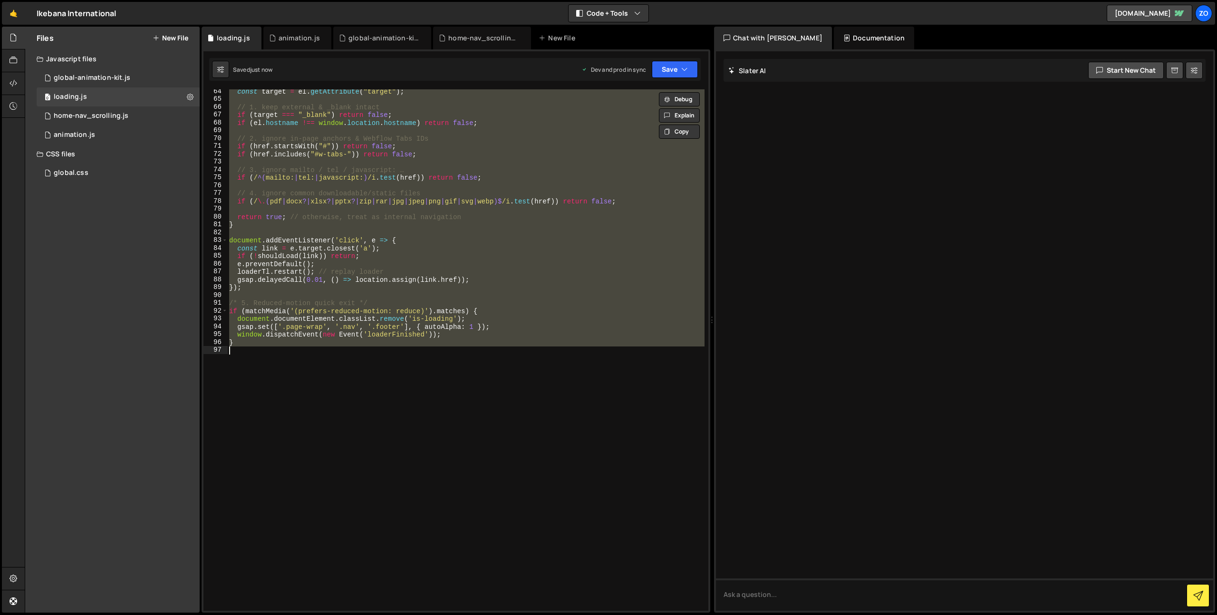
type textarea "// }"
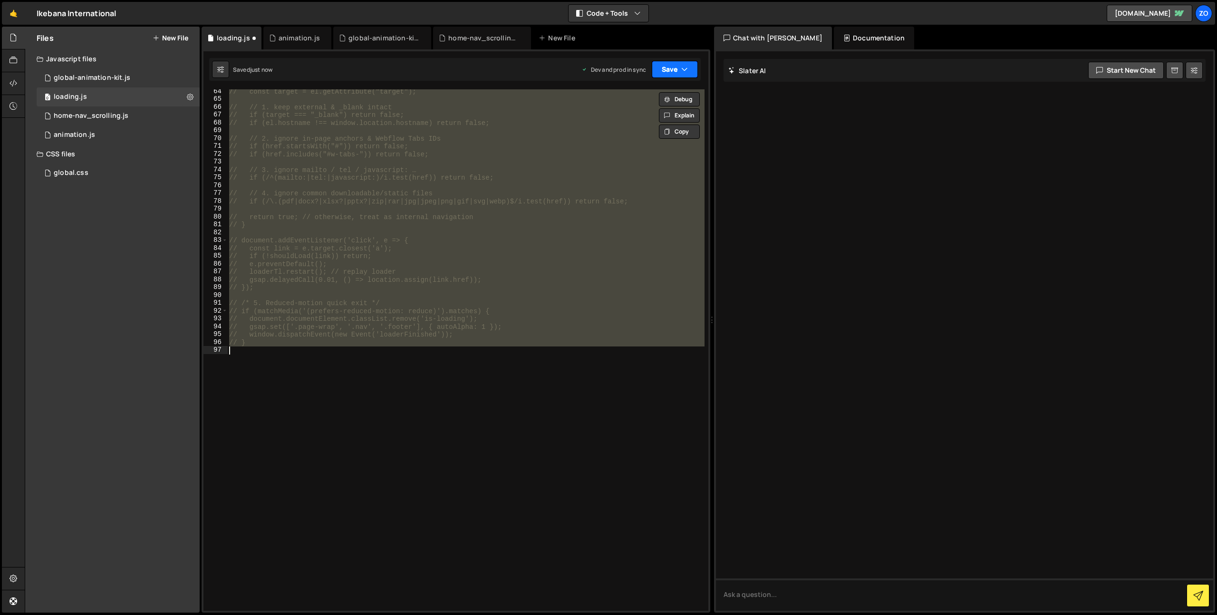
click at [685, 67] on icon "button" at bounding box center [684, 70] width 7 height 10
click at [657, 131] on div "Saved just now" at bounding box center [642, 133] width 99 height 11
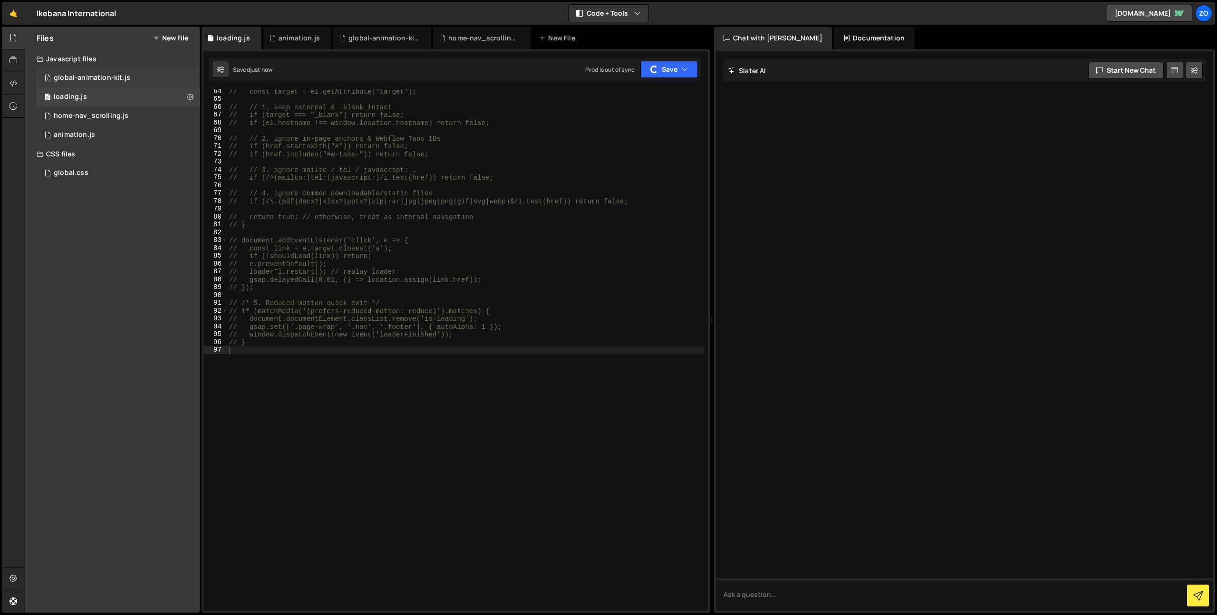
click at [141, 77] on div "1 global-animation-kit.js 0" at bounding box center [118, 77] width 163 height 19
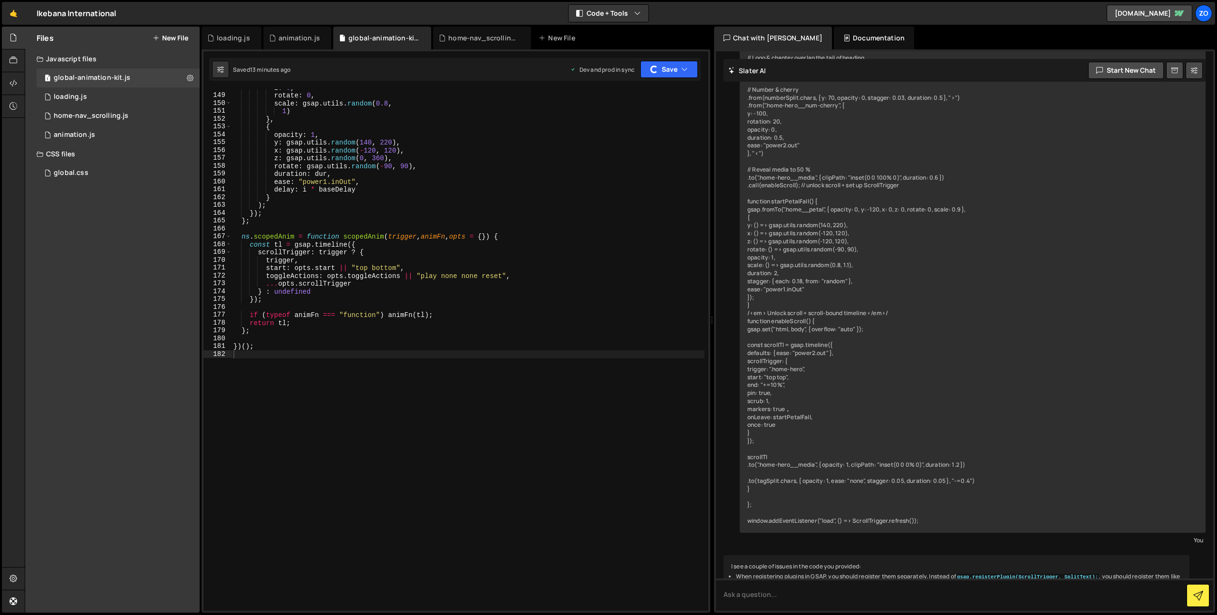
scroll to position [748, 0]
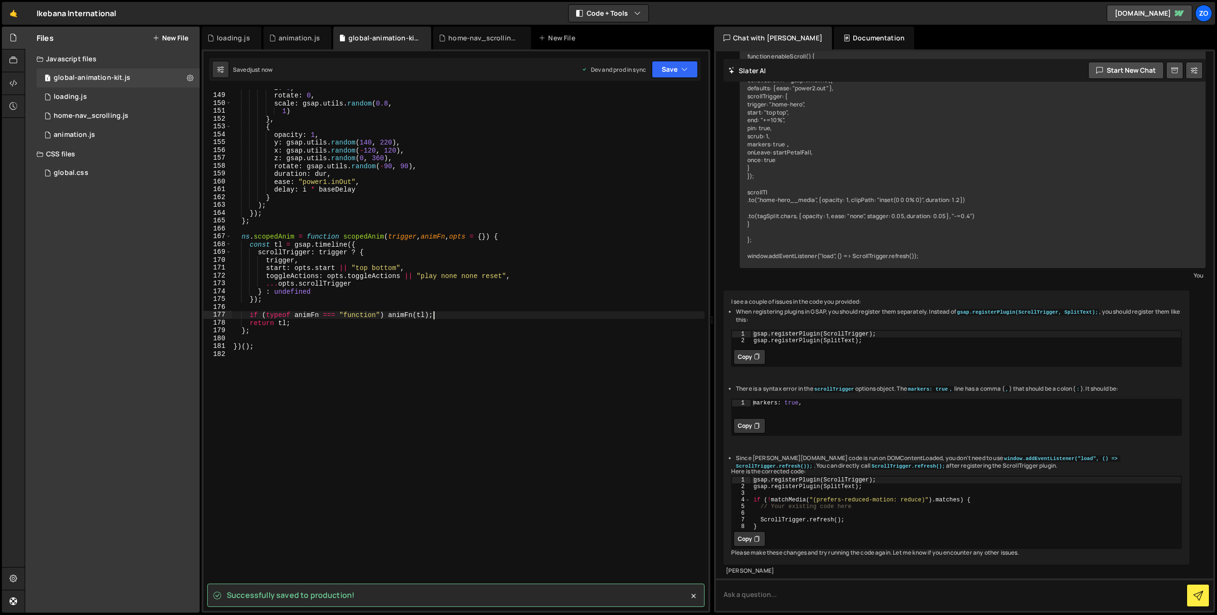
click at [559, 318] on div "z : 0 , rotate : 0 , scale : gsap . utils . random ( 0.8 , 1 ) } , { opacity : …" at bounding box center [467, 352] width 473 height 537
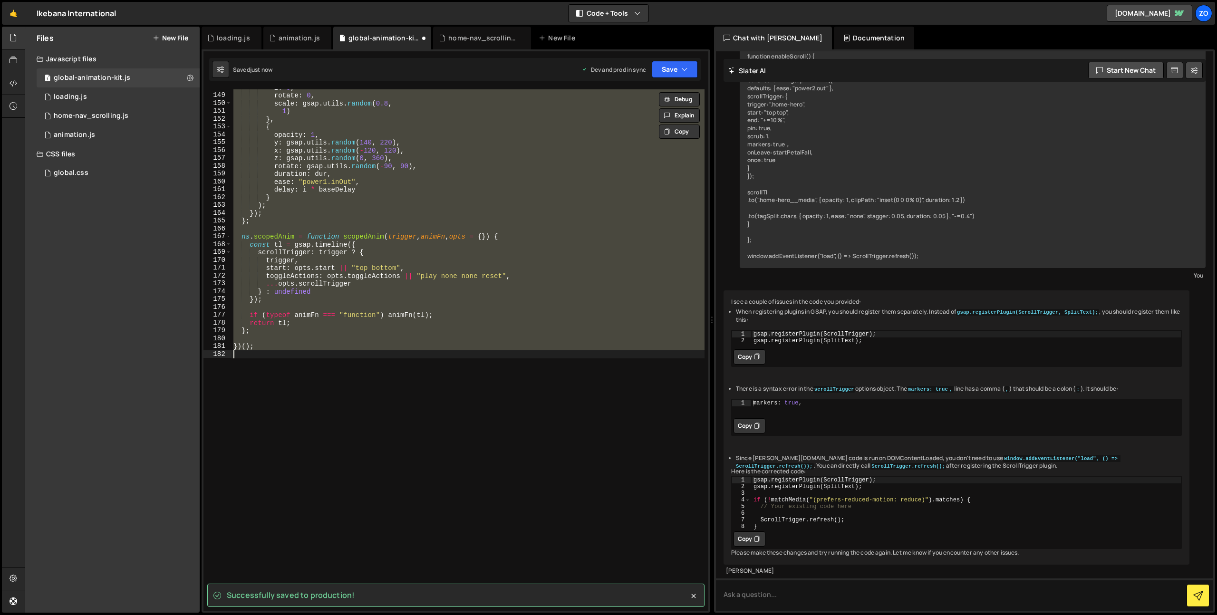
type textarea "// })();"
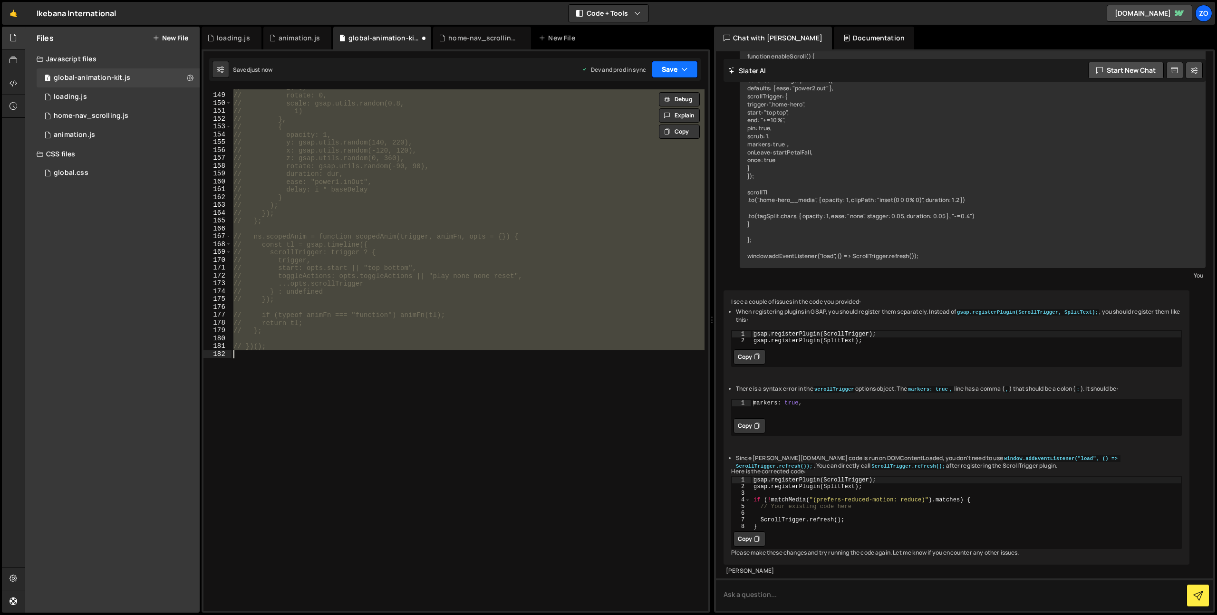
click at [686, 74] on icon "button" at bounding box center [684, 70] width 7 height 10
click at [671, 122] on div "Save to Production S" at bounding box center [642, 124] width 99 height 10
